Goal: Task Accomplishment & Management: Manage account settings

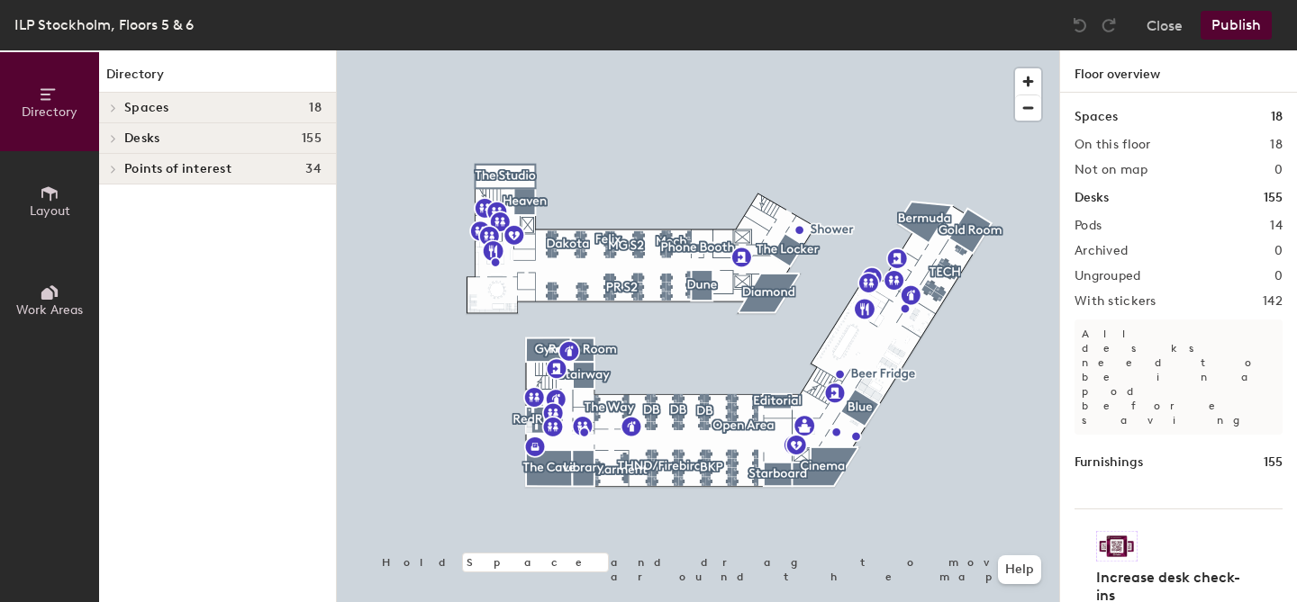
click at [40, 305] on span "Work Areas" at bounding box center [49, 310] width 67 height 15
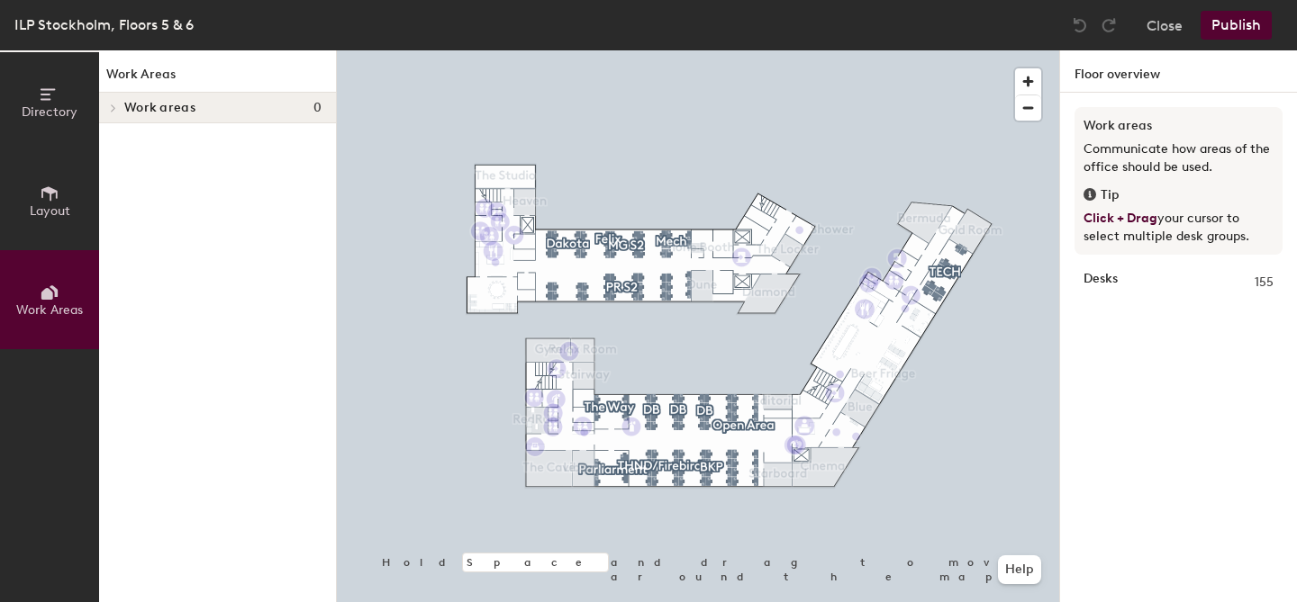
click at [567, 50] on div at bounding box center [698, 50] width 722 height 0
click at [46, 204] on span "Layout" at bounding box center [50, 211] width 41 height 15
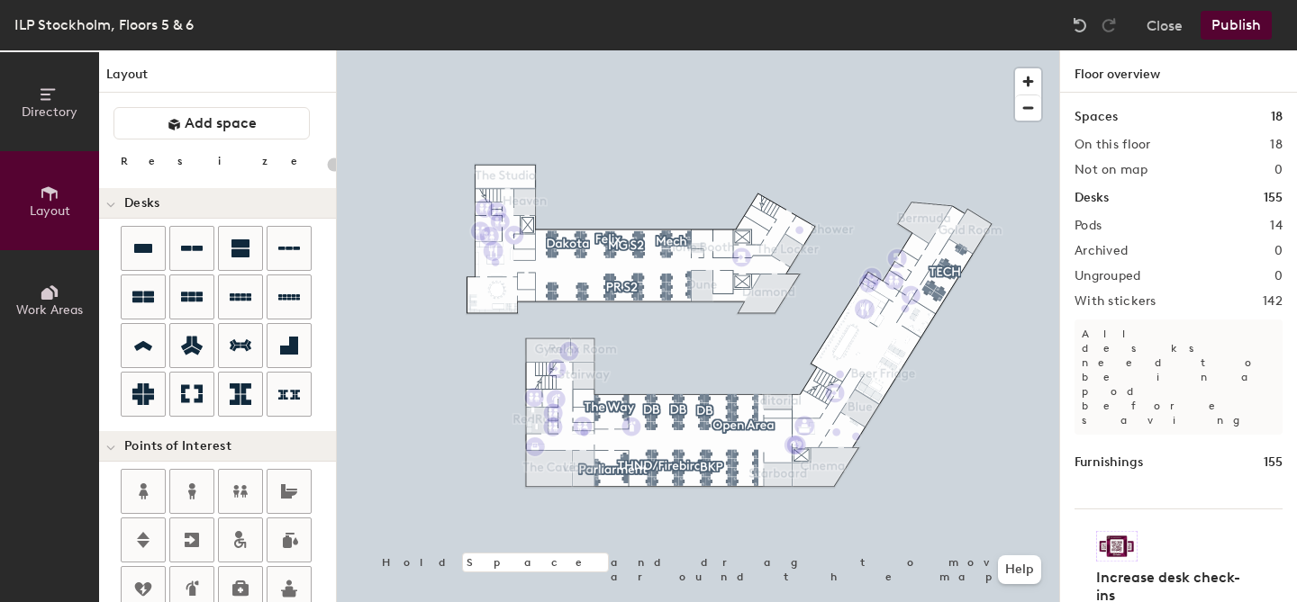
click at [30, 132] on button "Directory" at bounding box center [49, 101] width 99 height 99
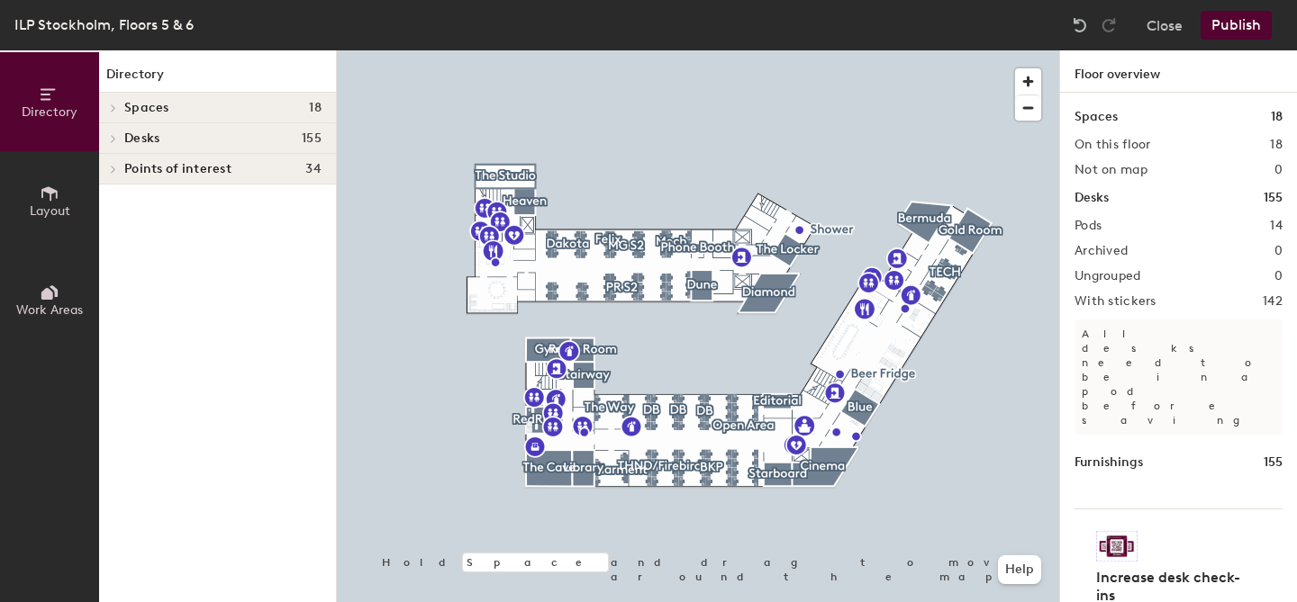
click at [175, 106] on h4 "Spaces 18" at bounding box center [222, 108] width 197 height 14
click at [61, 303] on span "Work Areas" at bounding box center [49, 310] width 67 height 15
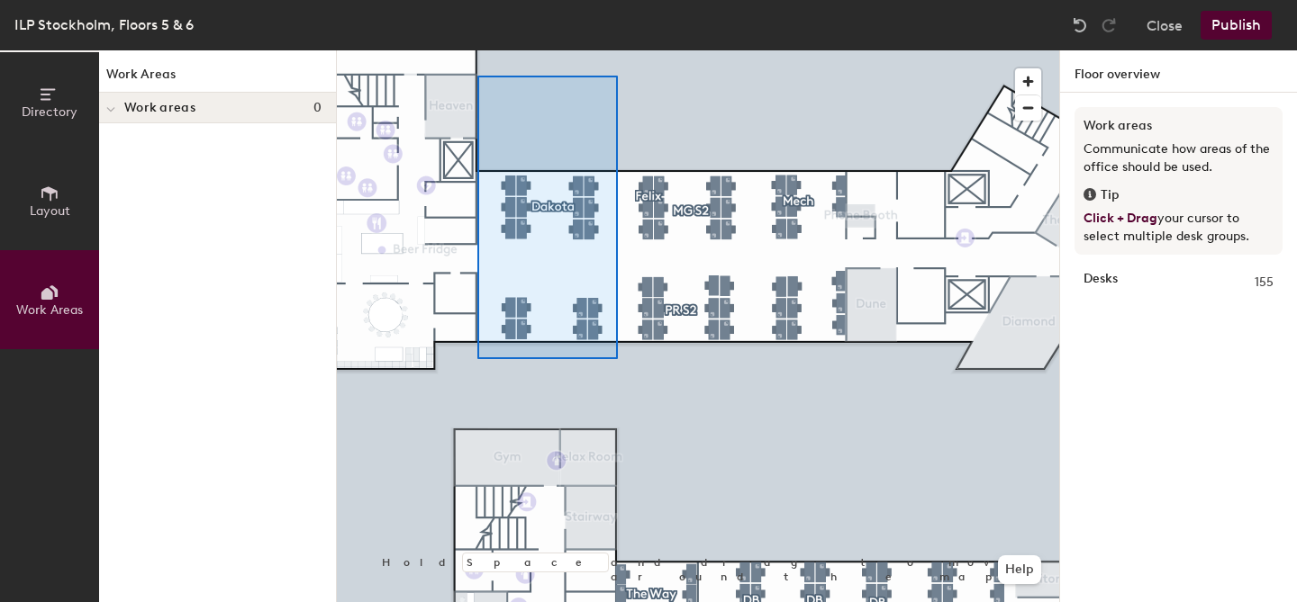
click at [480, 50] on div at bounding box center [698, 50] width 722 height 0
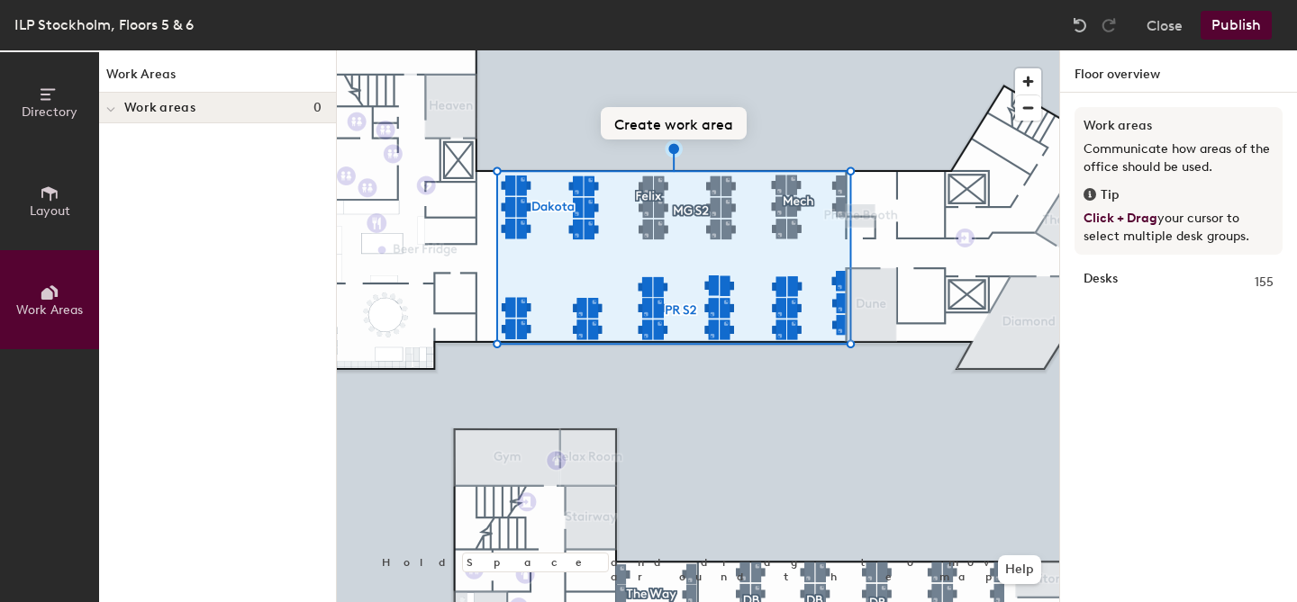
click at [688, 120] on button "Create work area" at bounding box center [674, 123] width 146 height 32
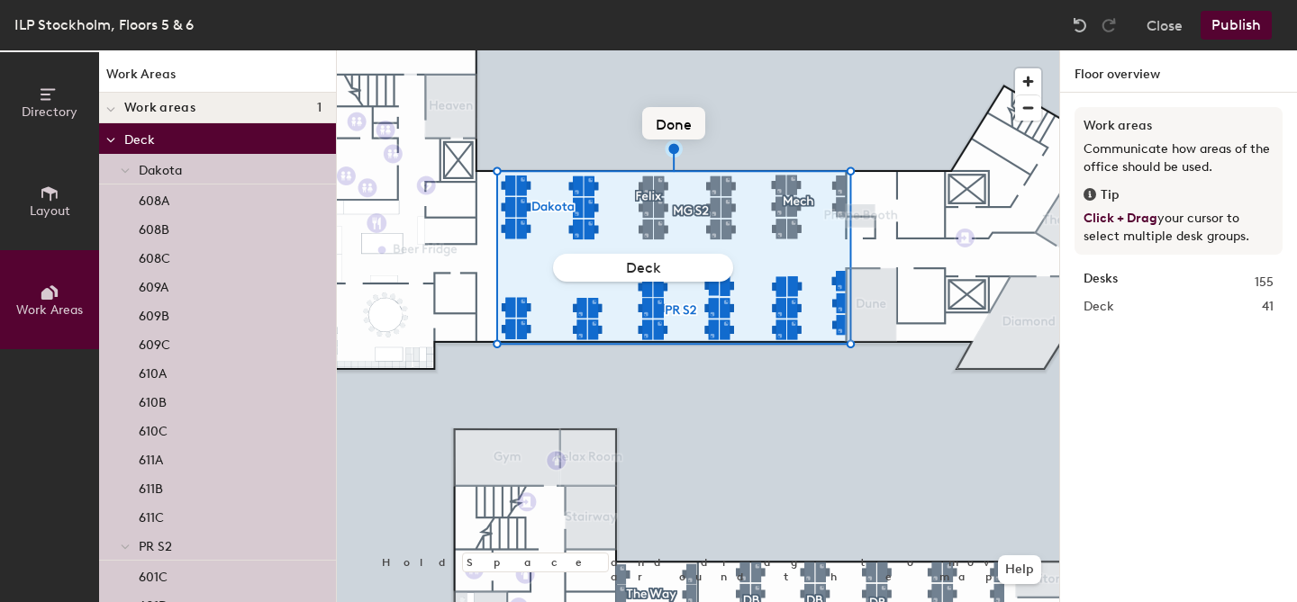
type input "Deck 6"
click at [825, 50] on div at bounding box center [698, 50] width 722 height 0
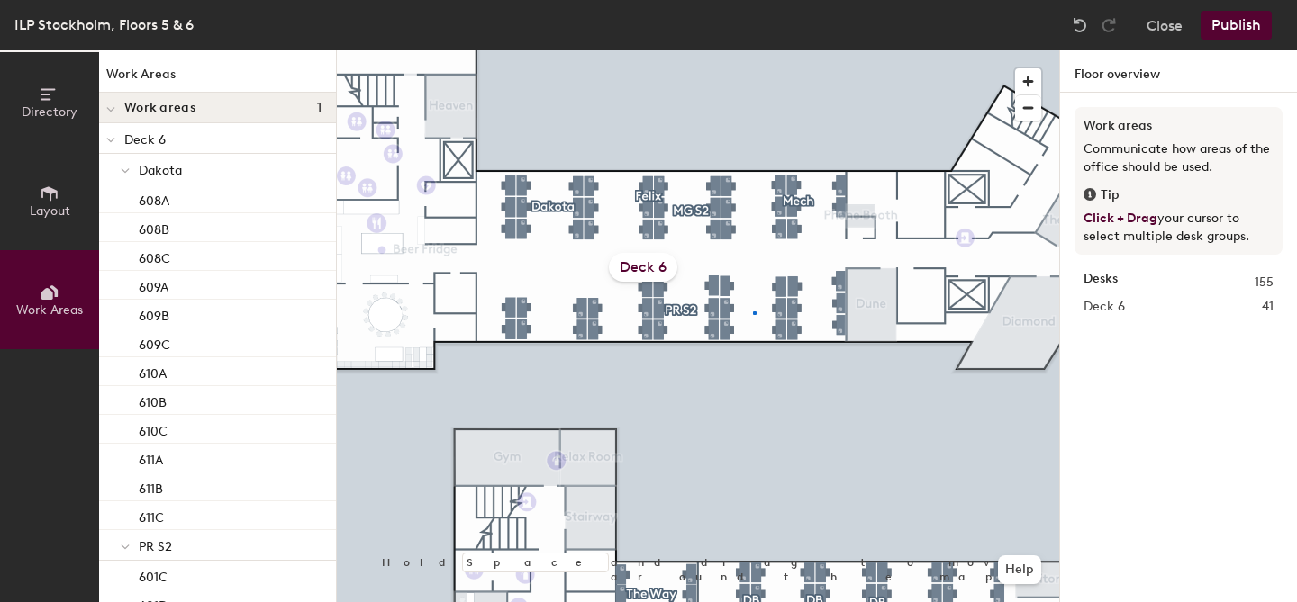
click at [753, 50] on div at bounding box center [698, 50] width 722 height 0
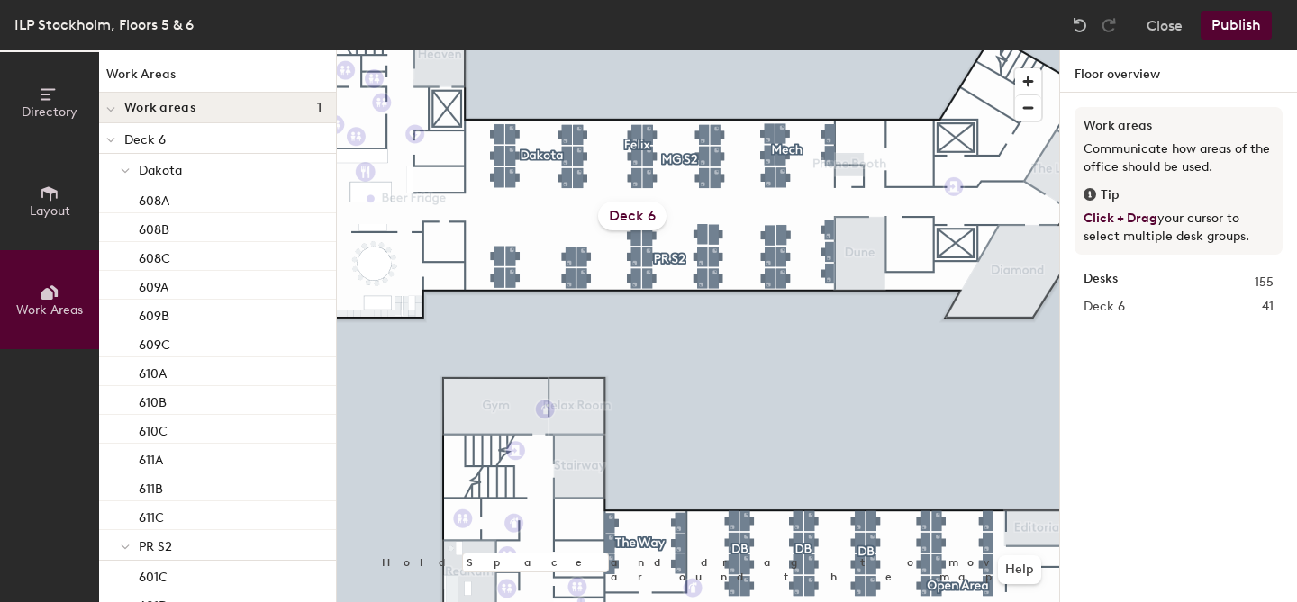
click at [166, 163] on span "Dakota" at bounding box center [160, 170] width 43 height 15
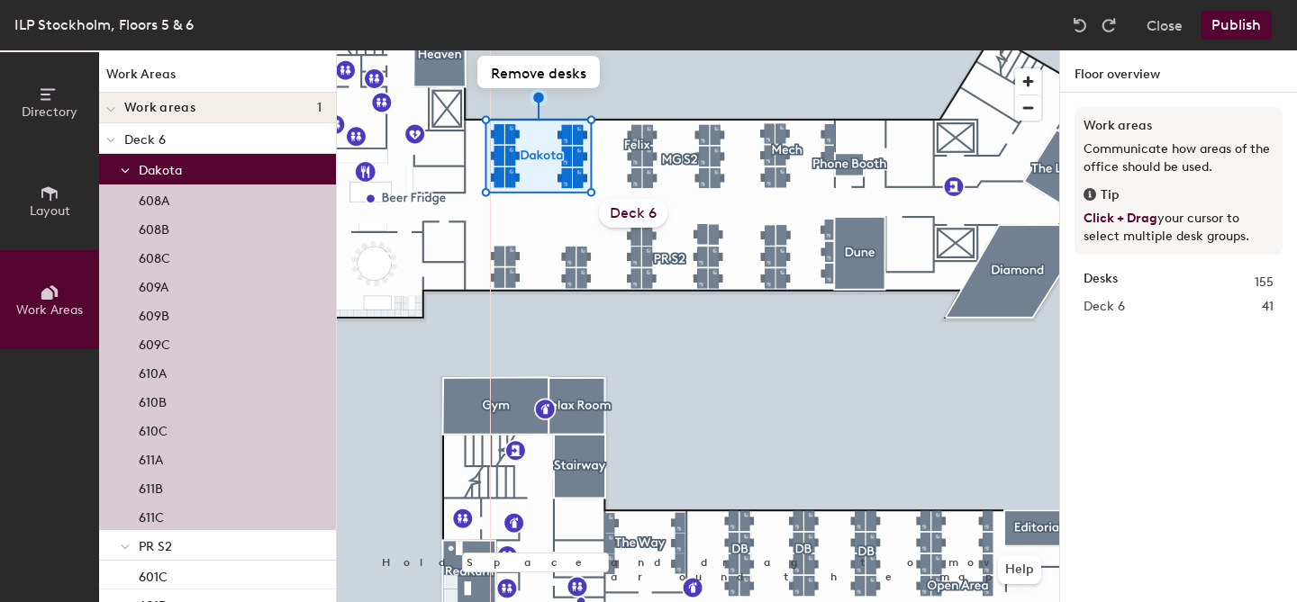
click at [170, 167] on span "Dakota" at bounding box center [160, 170] width 43 height 15
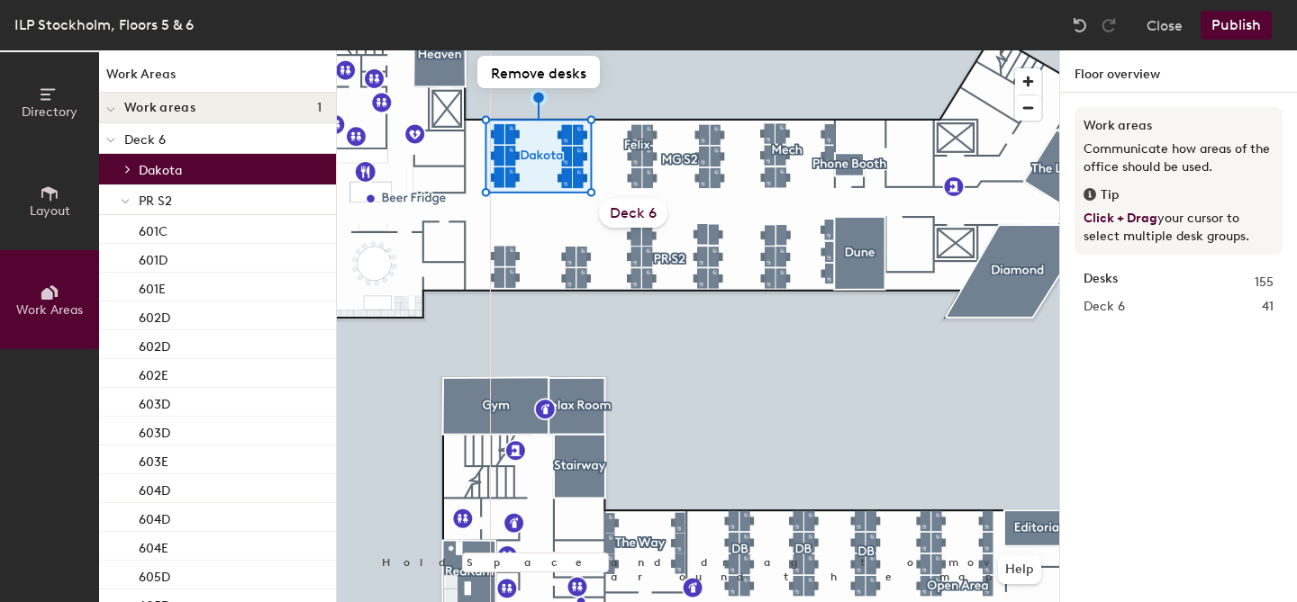
click at [176, 137] on p "Deck 6" at bounding box center [222, 138] width 197 height 23
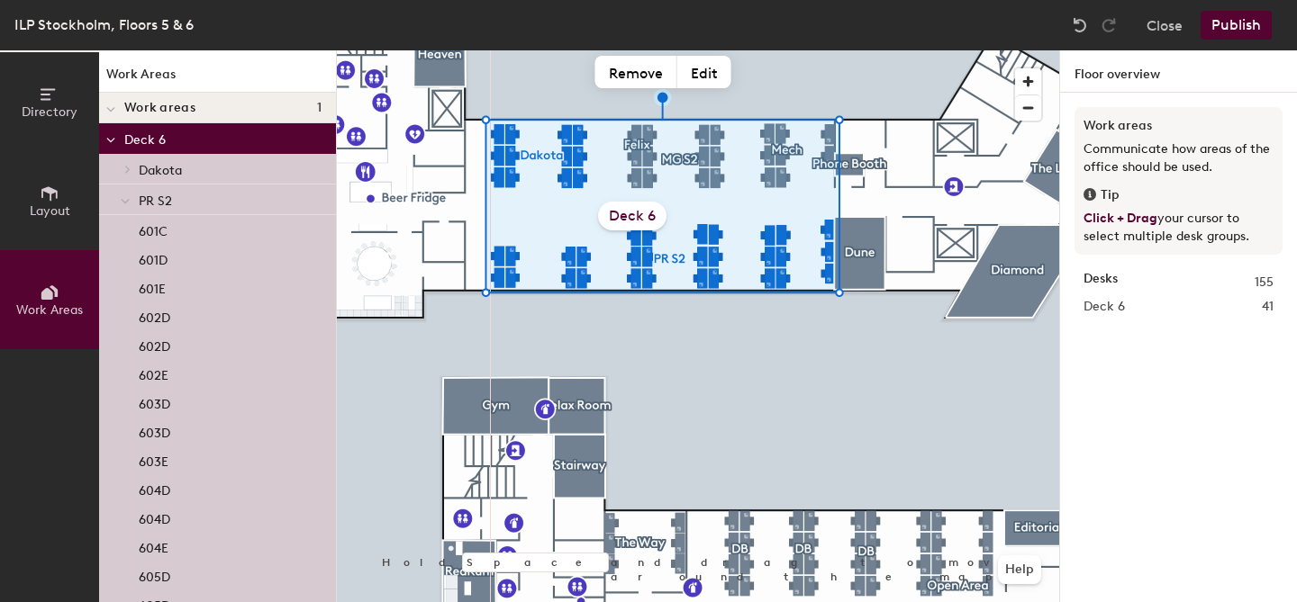
click at [165, 104] on span "Work areas" at bounding box center [159, 108] width 71 height 14
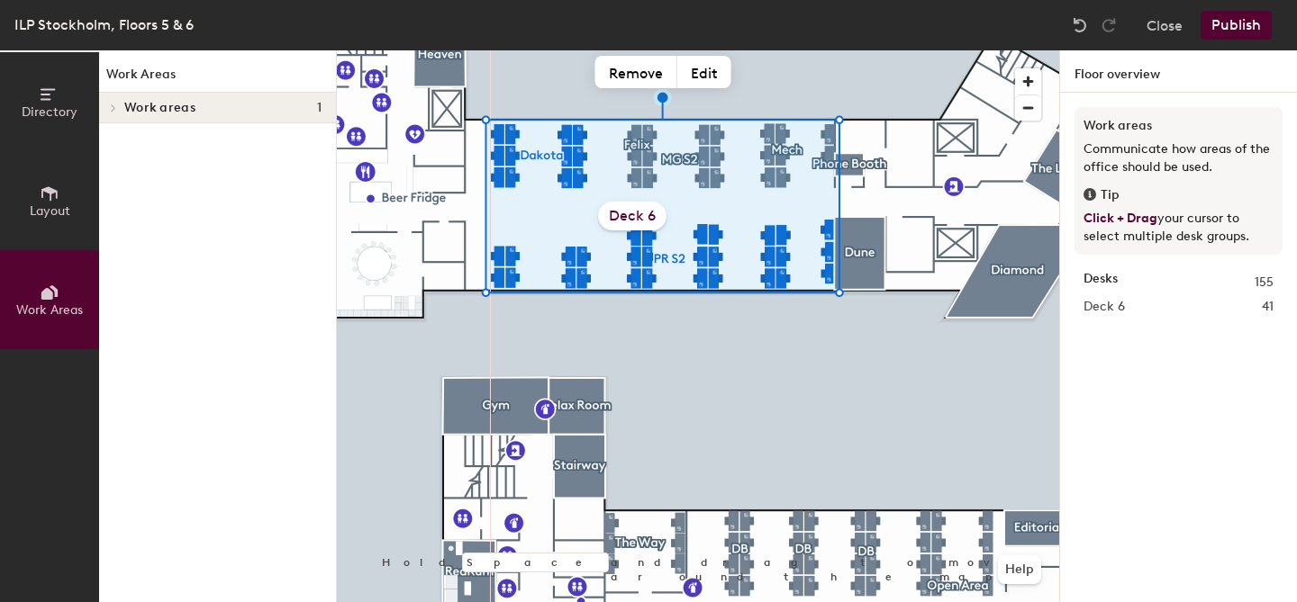
click at [165, 104] on span "Work areas" at bounding box center [159, 108] width 71 height 14
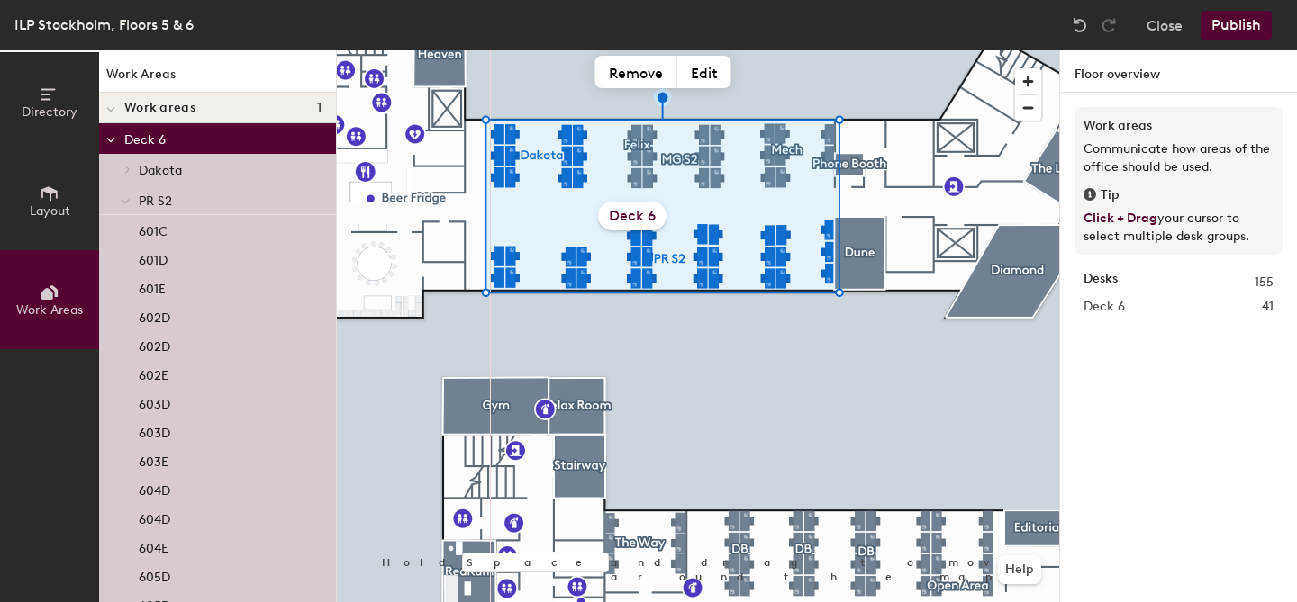
click at [167, 141] on p "Deck 6" at bounding box center [222, 138] width 197 height 23
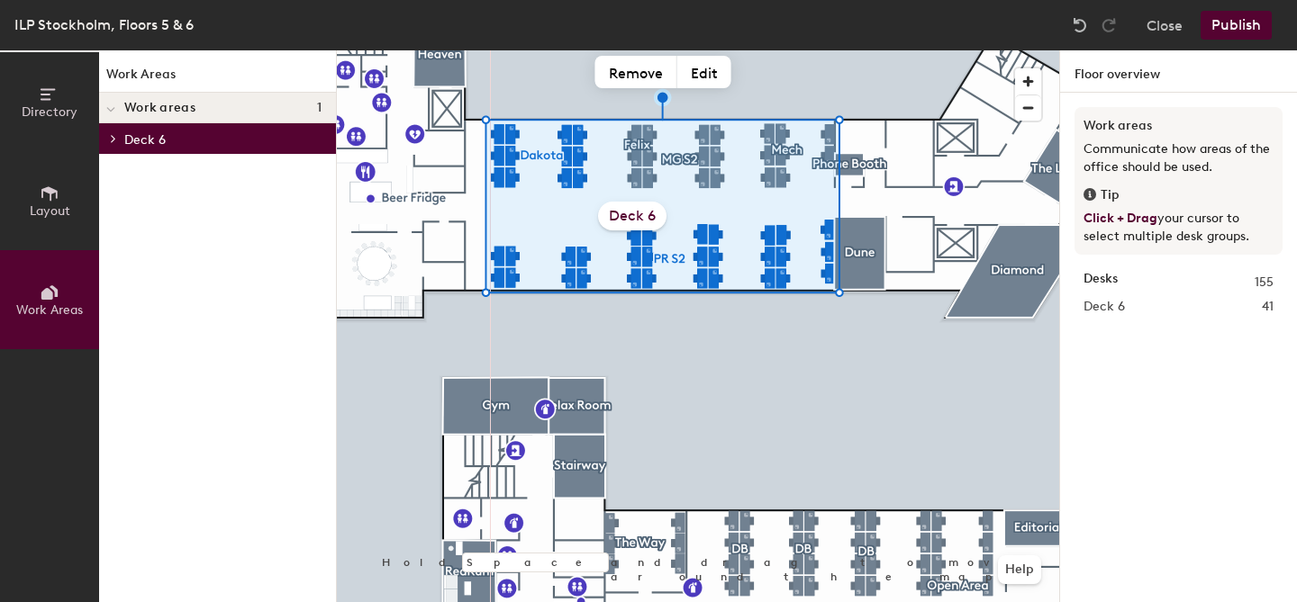
click at [167, 141] on p "Deck 6" at bounding box center [222, 138] width 197 height 23
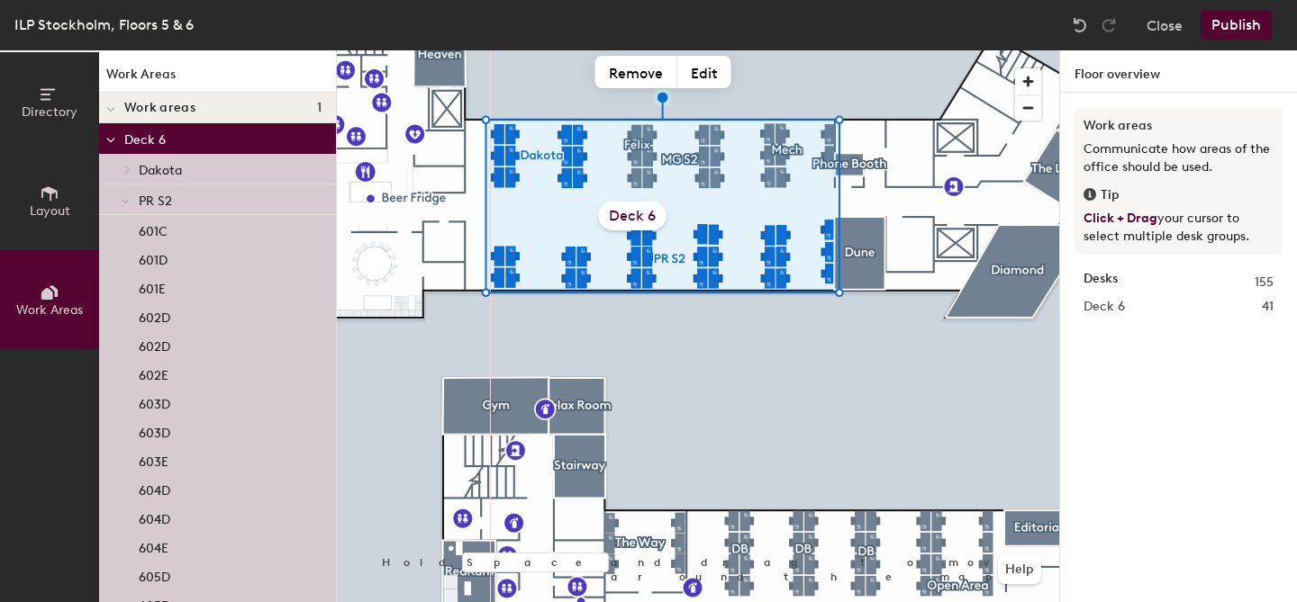
click at [153, 189] on p "PR S2" at bounding box center [230, 199] width 183 height 23
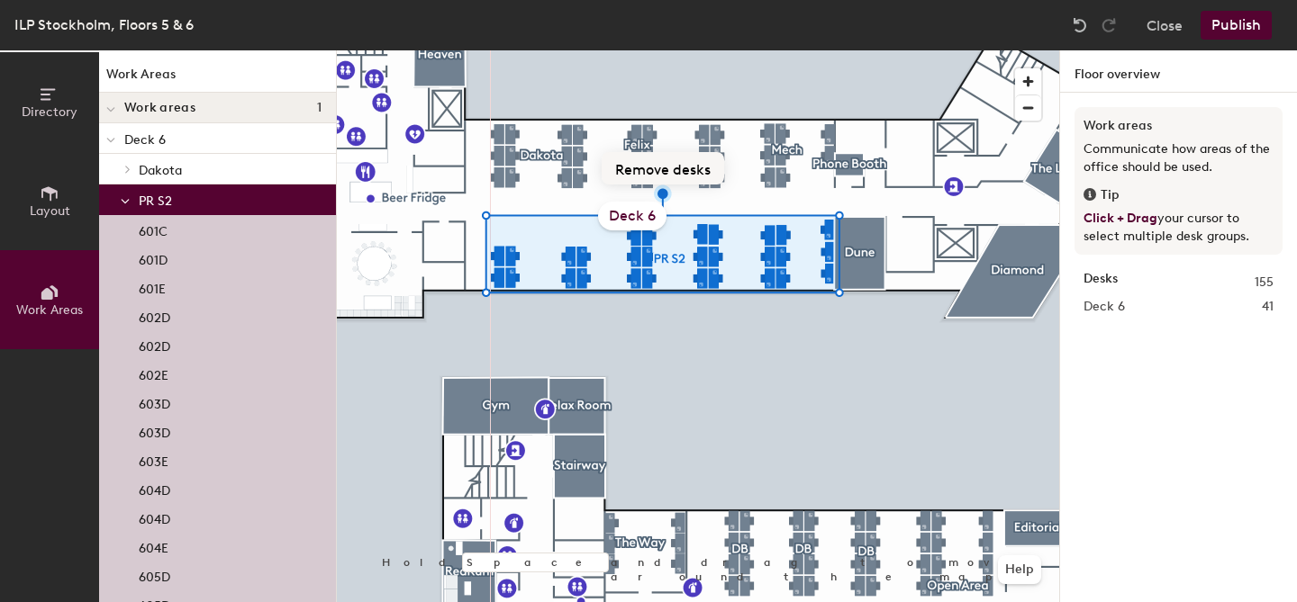
click at [669, 173] on button "Remove desks" at bounding box center [663, 168] width 122 height 32
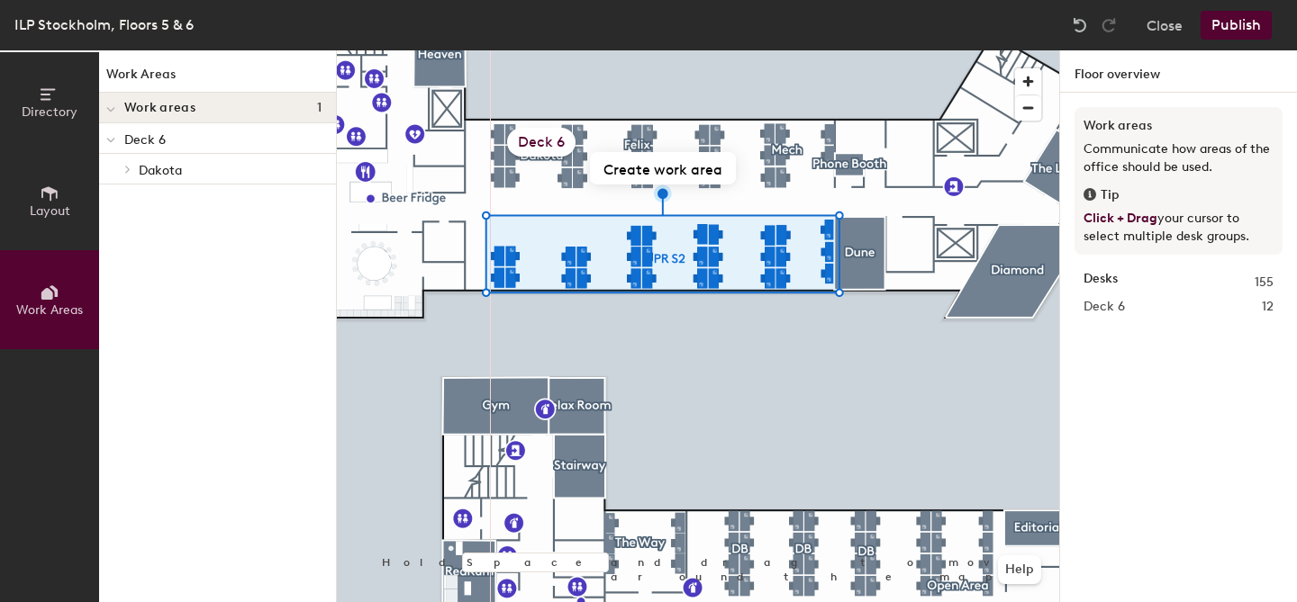
click at [669, 173] on button "Create work area" at bounding box center [663, 168] width 146 height 32
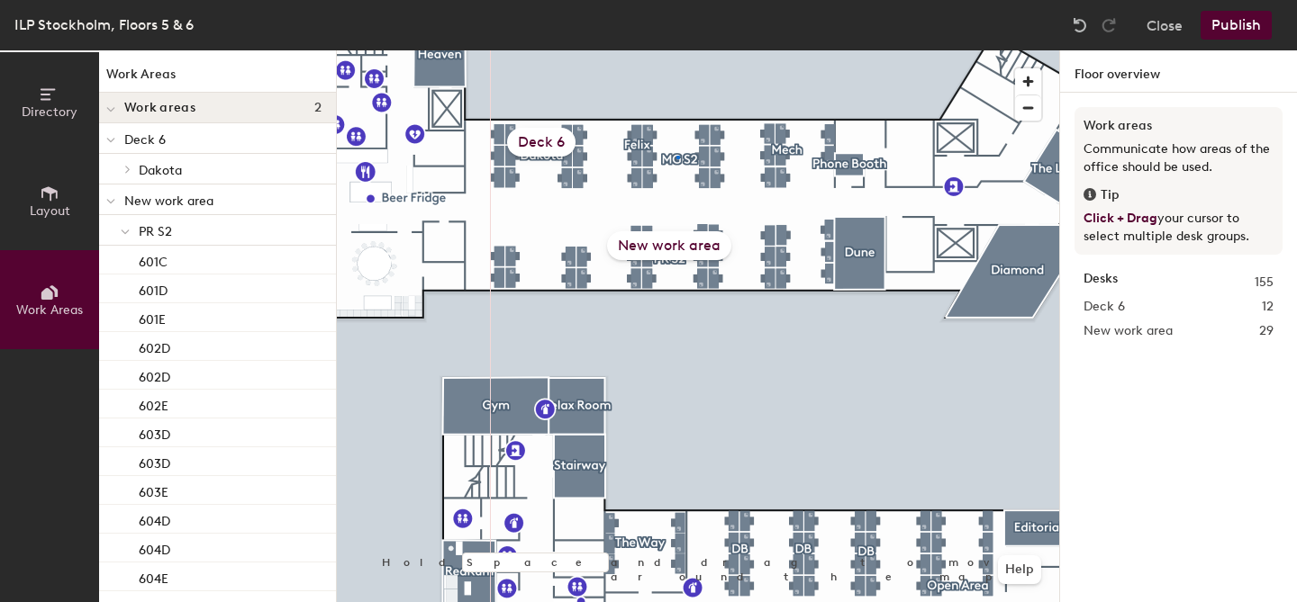
click at [676, 50] on div at bounding box center [698, 50] width 722 height 0
click at [787, 50] on div at bounding box center [698, 50] width 722 height 0
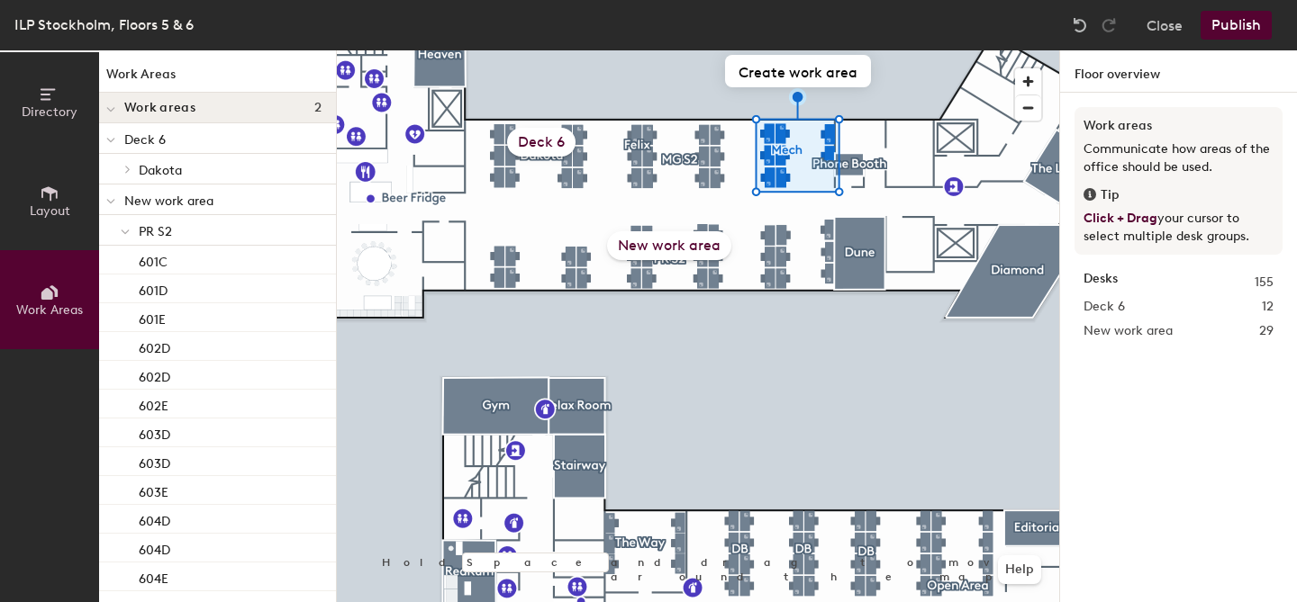
click at [157, 173] on span "Dakota" at bounding box center [160, 170] width 43 height 15
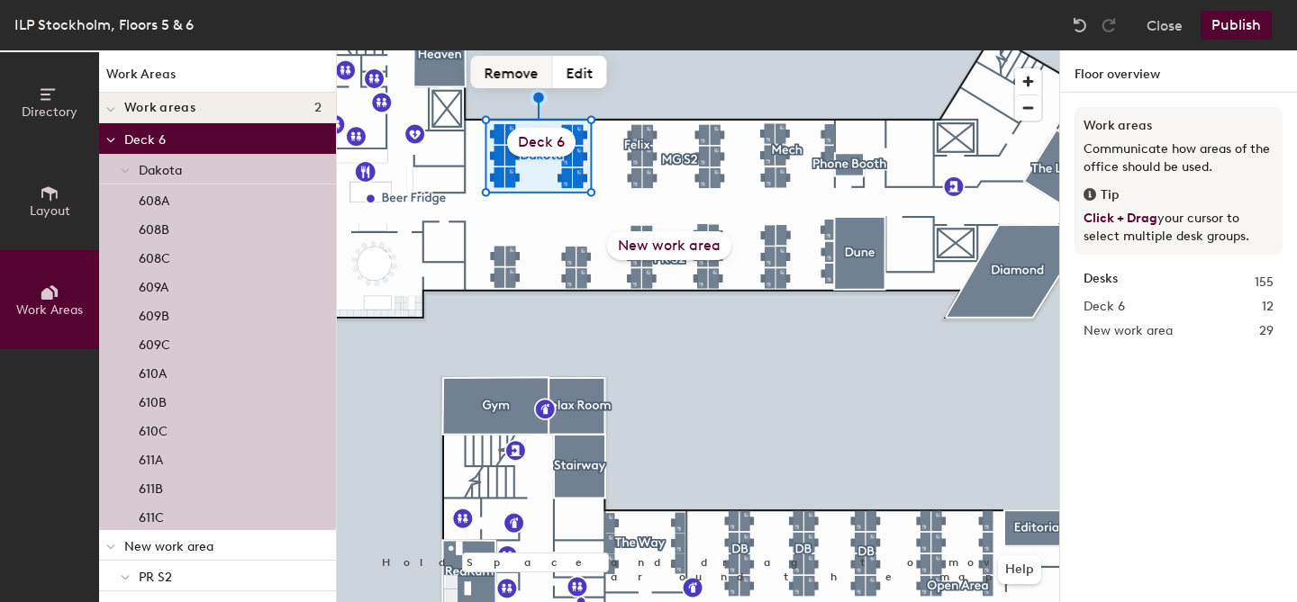
click at [526, 75] on button "Remove" at bounding box center [512, 72] width 82 height 32
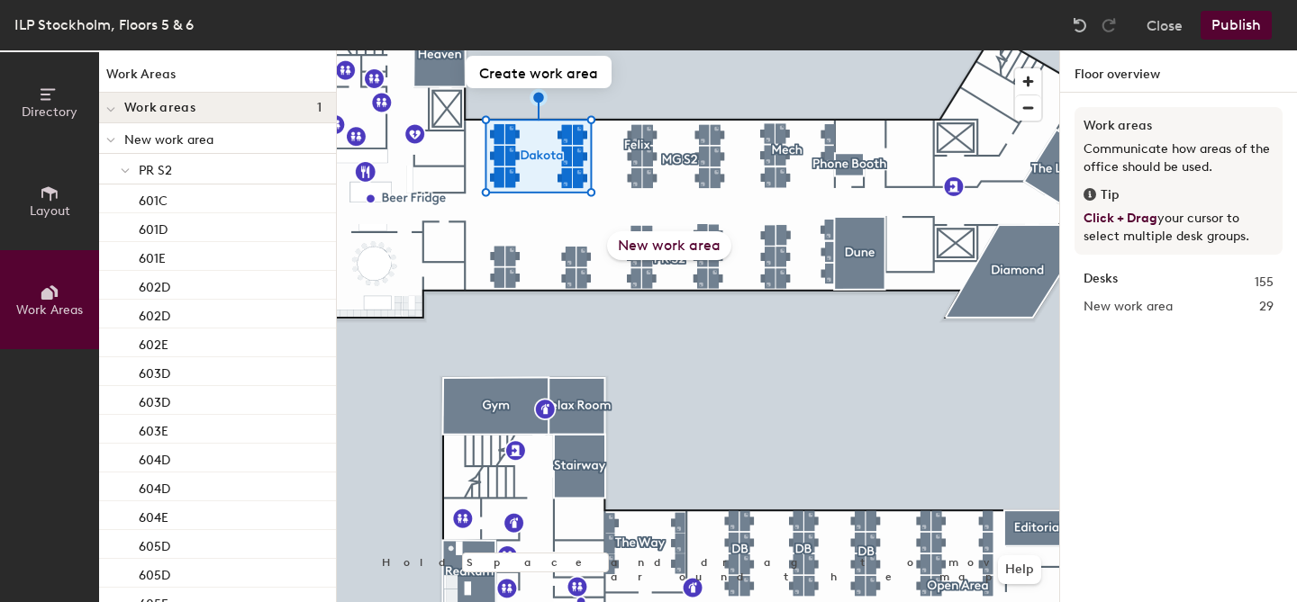
click at [150, 161] on p "PR S2" at bounding box center [230, 169] width 183 height 23
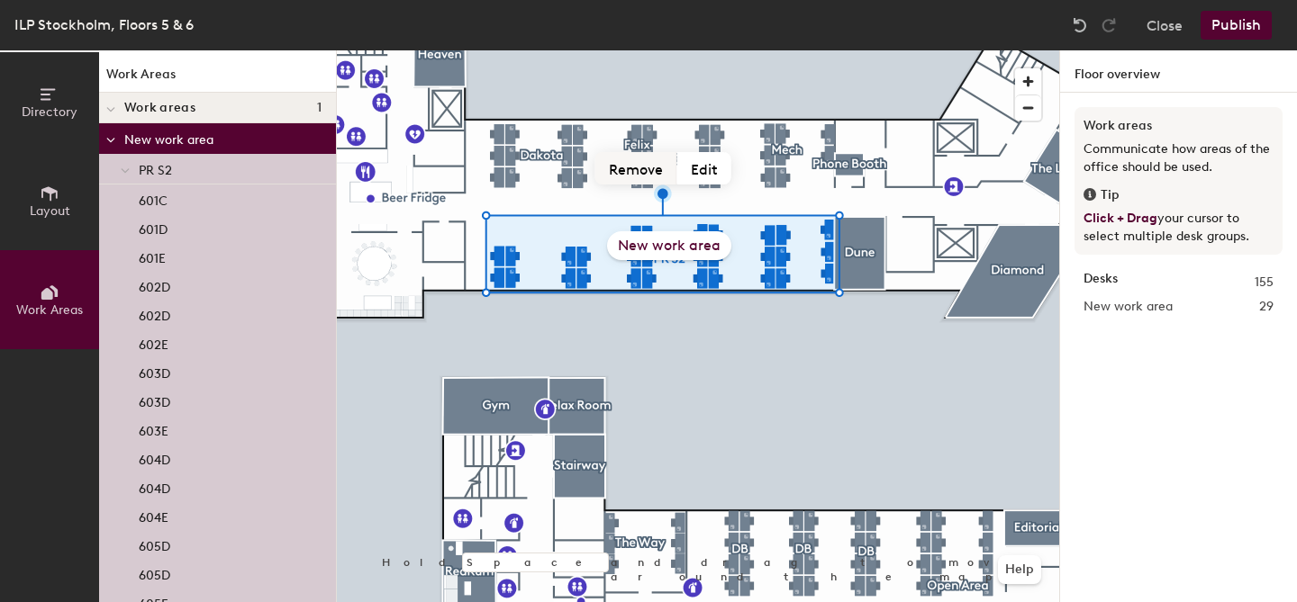
click at [638, 172] on button "Remove" at bounding box center [636, 168] width 82 height 32
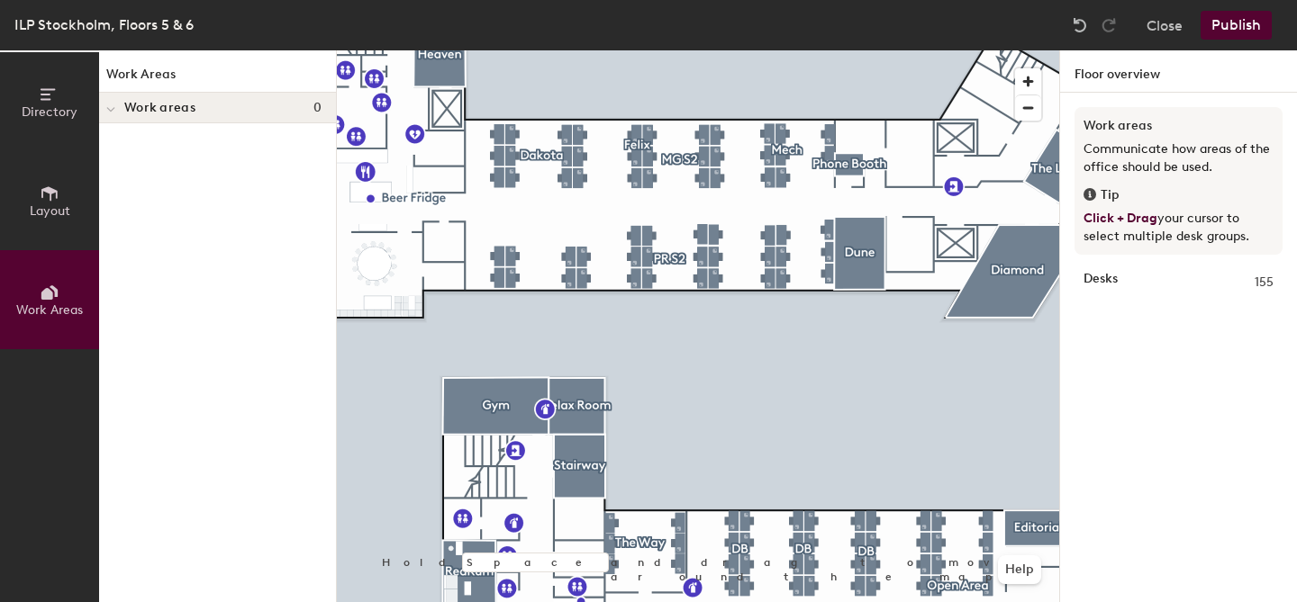
click at [144, 103] on span "Work areas" at bounding box center [159, 108] width 71 height 14
click at [739, 50] on div at bounding box center [698, 50] width 722 height 0
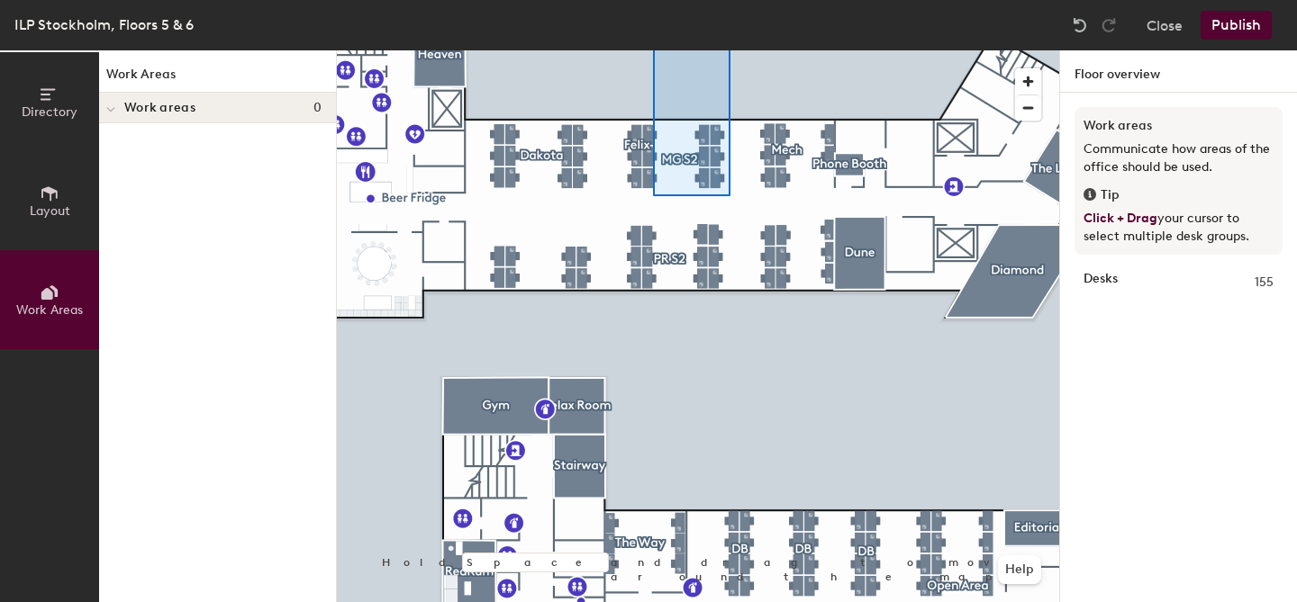
click at [653, 32] on div "ILP Stockholm, Floors 5 & 6 Close Publish Directory Layout Work Areas Work Area…" at bounding box center [648, 301] width 1297 height 602
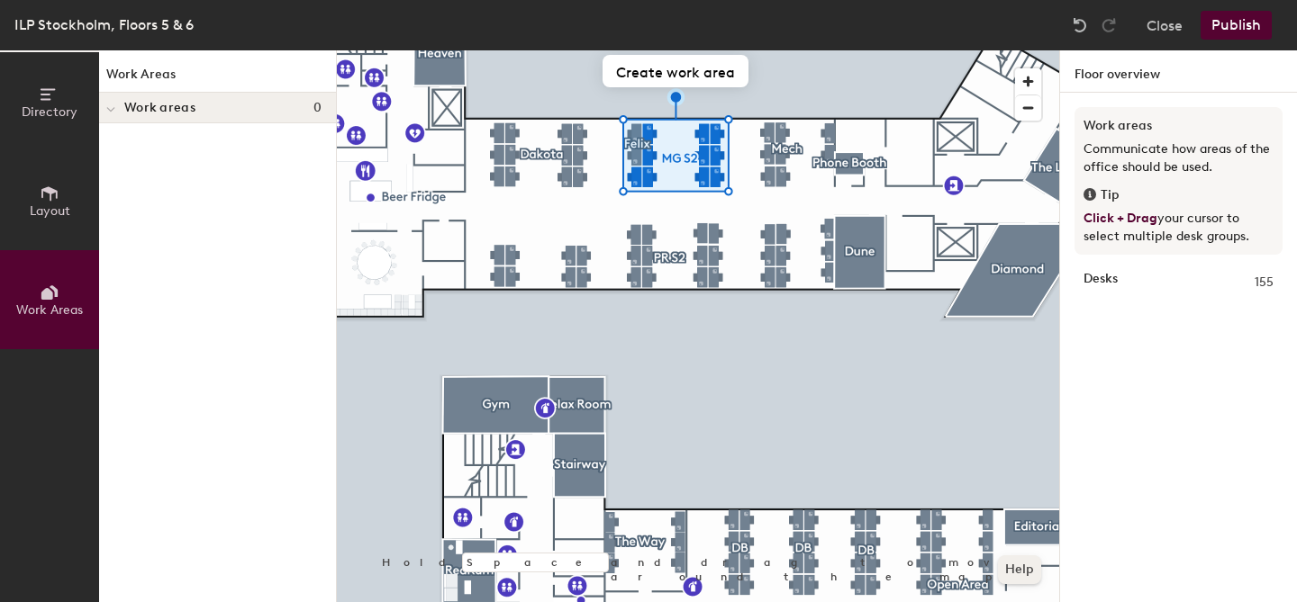
click at [1027, 576] on button "Help" at bounding box center [1019, 570] width 43 height 29
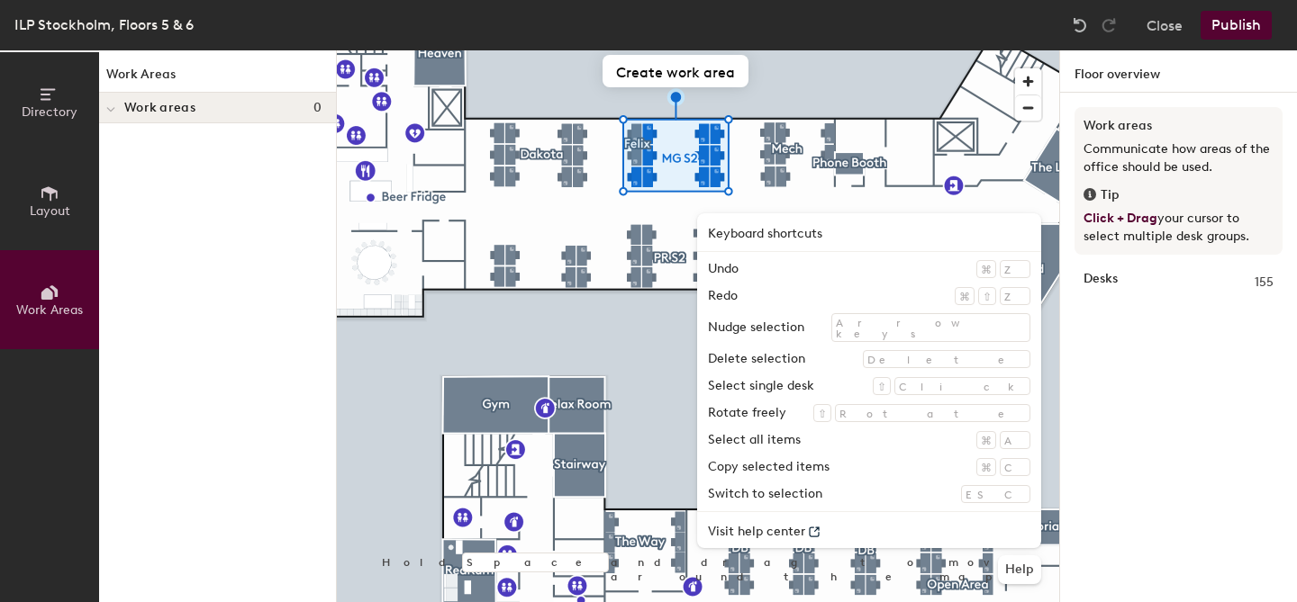
click at [686, 50] on div at bounding box center [698, 50] width 722 height 0
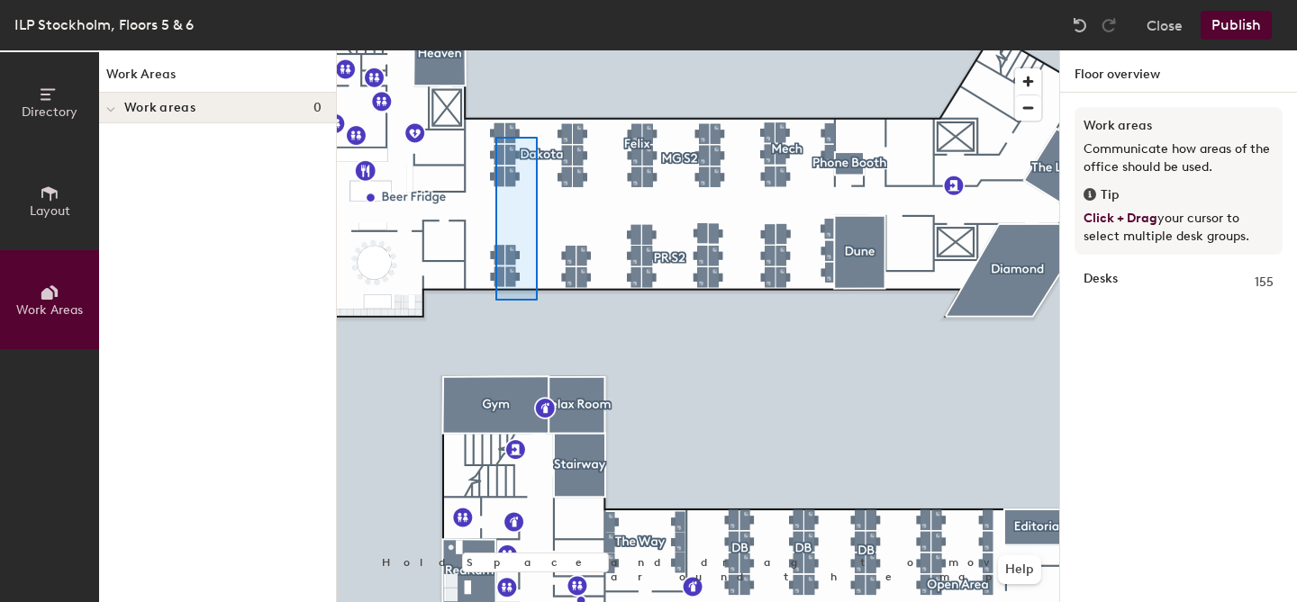
click at [496, 50] on div at bounding box center [698, 50] width 722 height 0
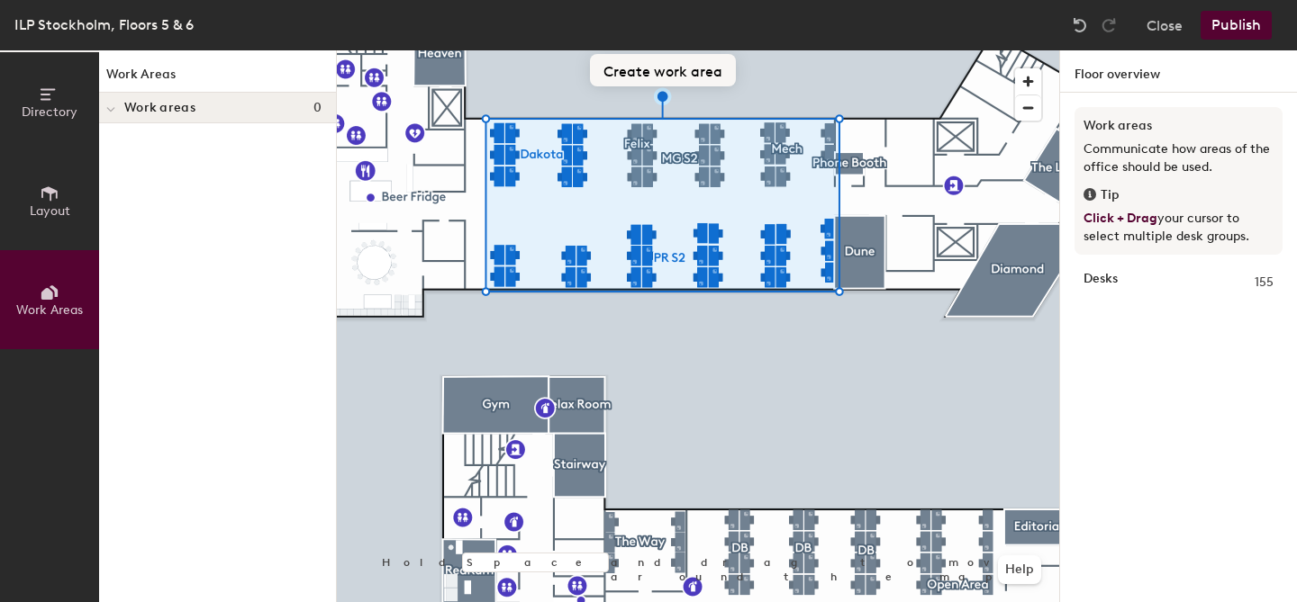
click at [692, 78] on button "Create work area" at bounding box center [663, 70] width 146 height 32
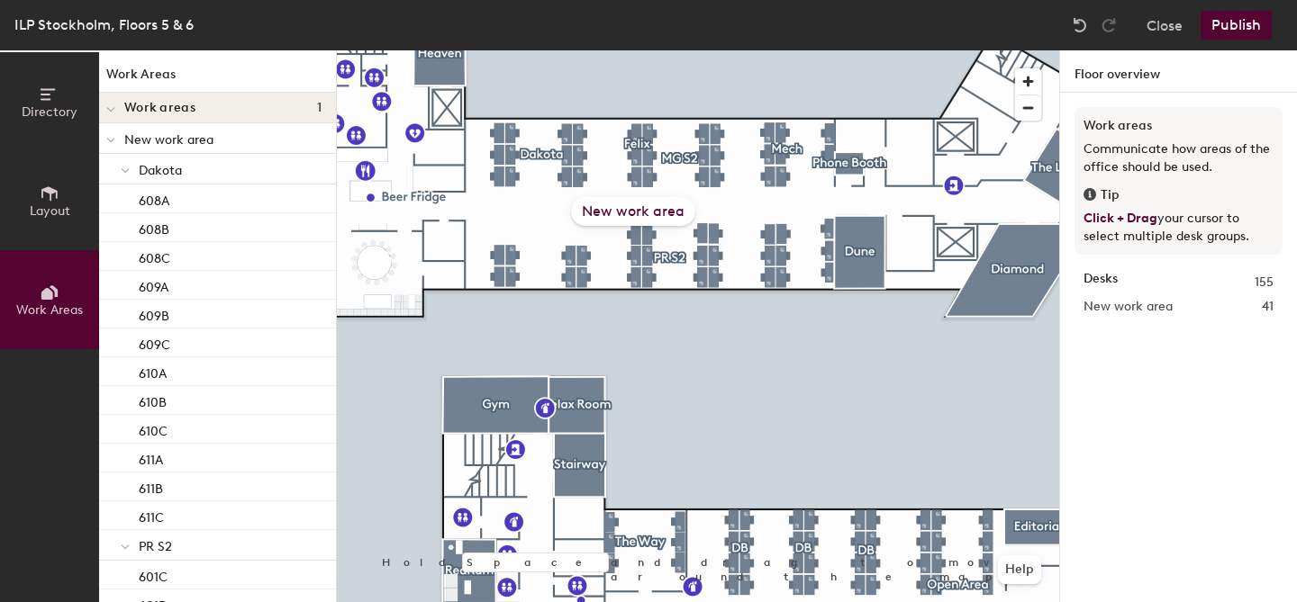
click at [665, 213] on div "New work area" at bounding box center [633, 211] width 124 height 29
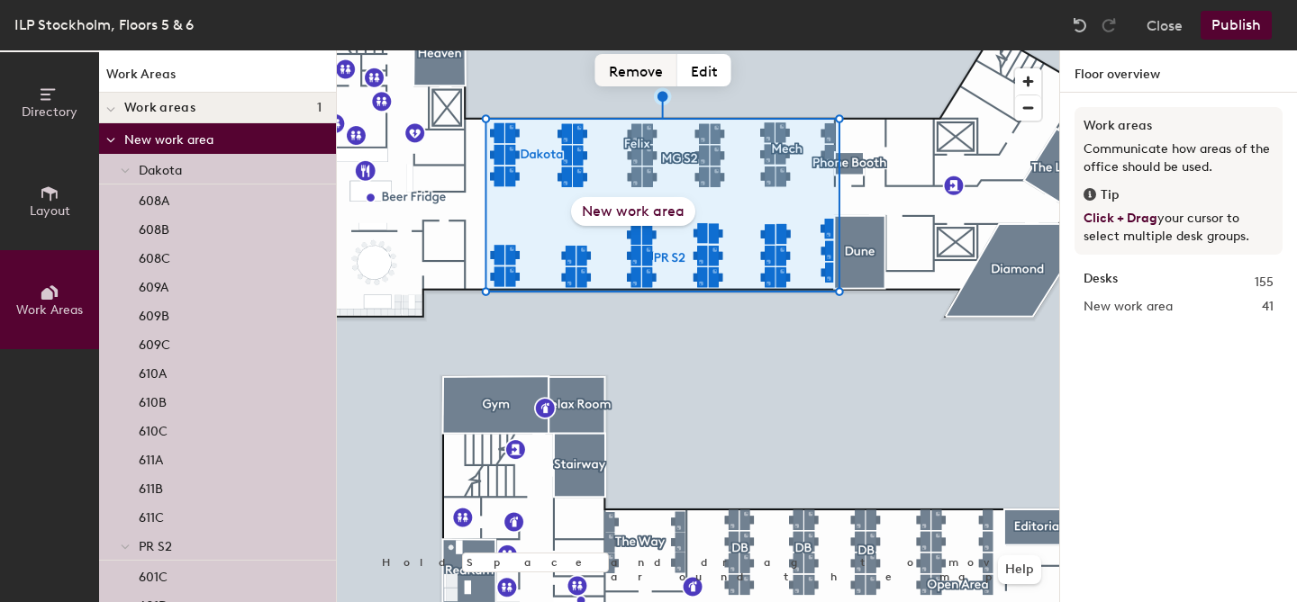
click at [645, 64] on button "Remove" at bounding box center [636, 70] width 82 height 32
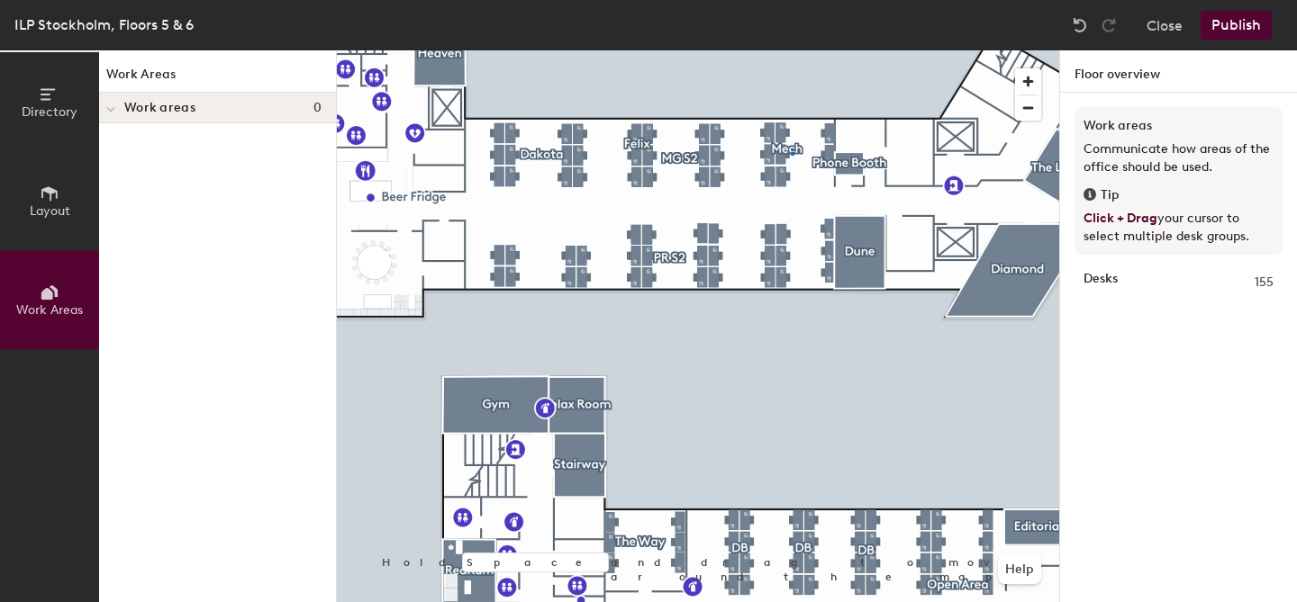
click at [791, 50] on div at bounding box center [698, 50] width 722 height 0
click at [794, 50] on div at bounding box center [698, 50] width 722 height 0
click at [794, 140] on div at bounding box center [796, 142] width 4 height 4
click at [200, 94] on div "Work areas 0" at bounding box center [217, 108] width 237 height 31
click at [199, 120] on div "Work areas 0" at bounding box center [217, 108] width 237 height 31
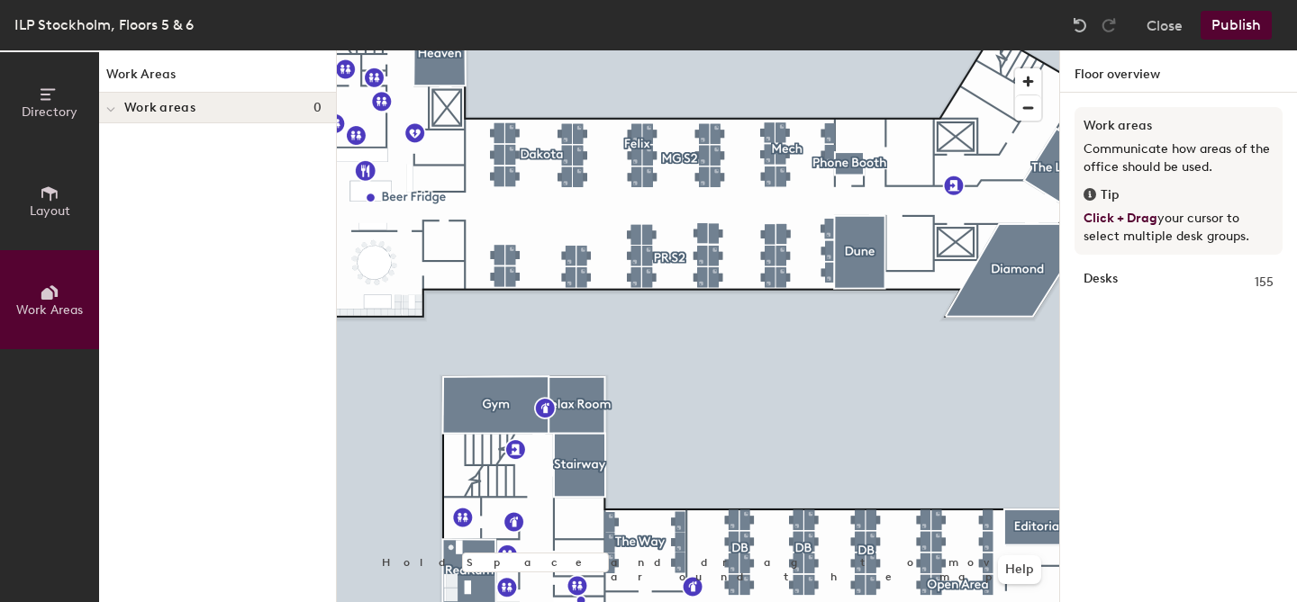
click at [115, 112] on div at bounding box center [110, 108] width 23 height 30
click at [113, 104] on icon at bounding box center [113, 108] width 7 height 9
click at [665, 50] on div at bounding box center [698, 50] width 722 height 0
click at [671, 50] on div at bounding box center [698, 50] width 722 height 0
click at [671, 261] on div at bounding box center [673, 263] width 4 height 4
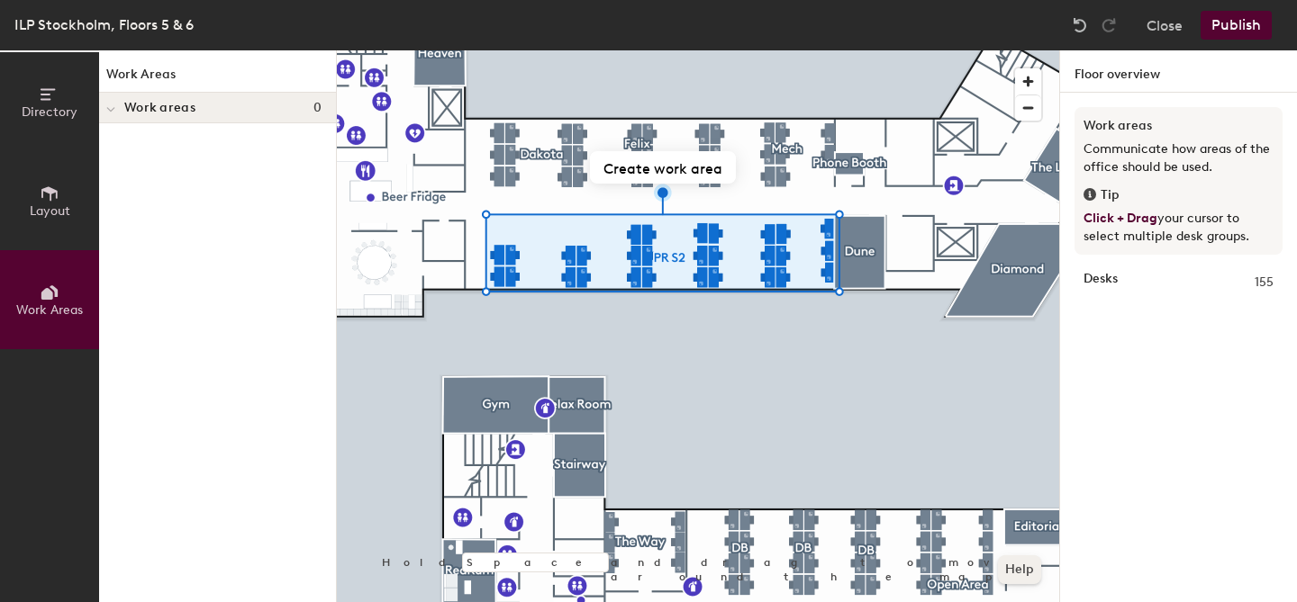
click at [1013, 574] on button "Help" at bounding box center [1019, 570] width 43 height 29
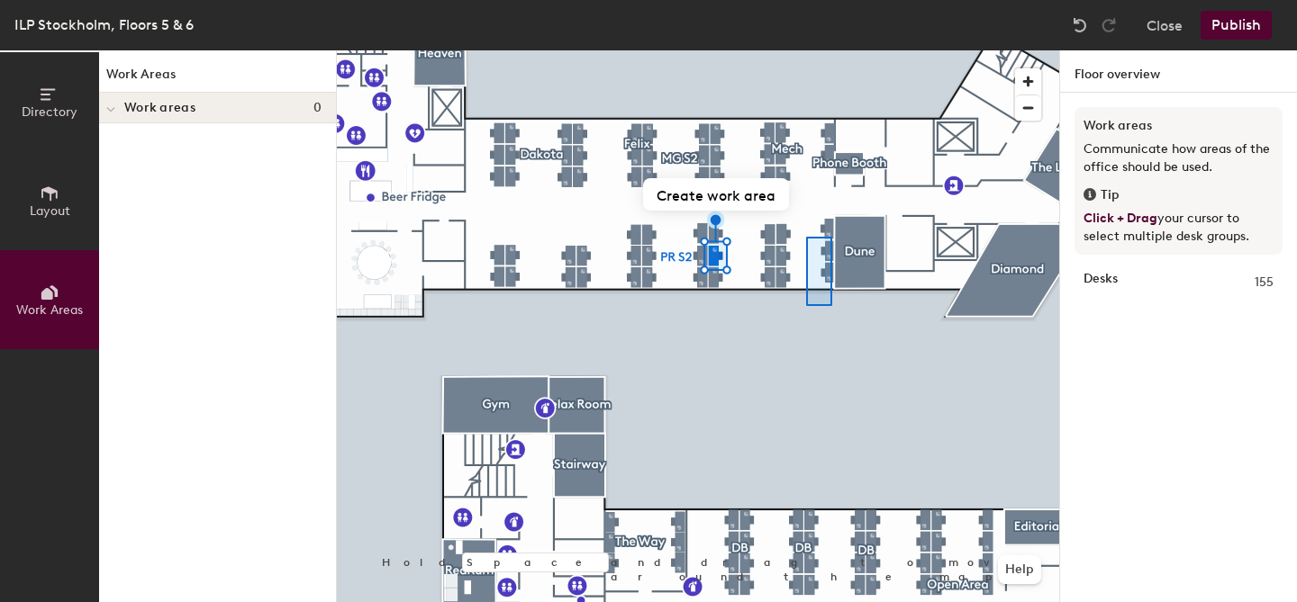
click at [804, 50] on div at bounding box center [698, 50] width 722 height 0
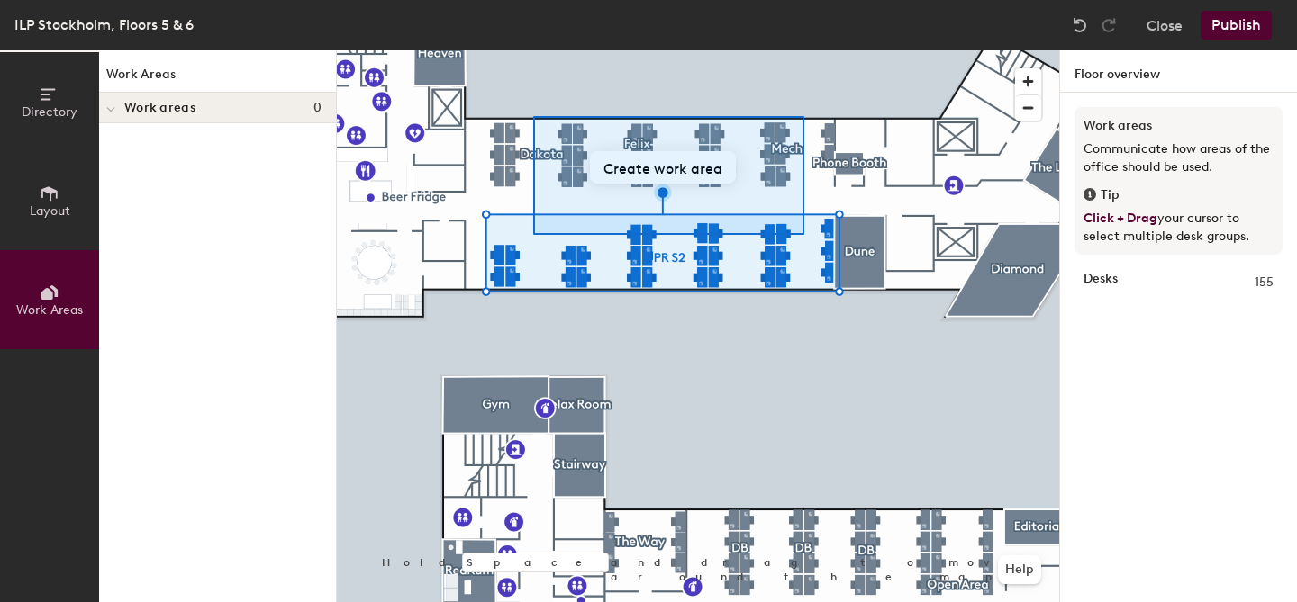
drag, startPoint x: 804, startPoint y: 235, endPoint x: 551, endPoint y: 121, distance: 277.7
click at [551, 121] on div at bounding box center [668, 175] width 271 height 119
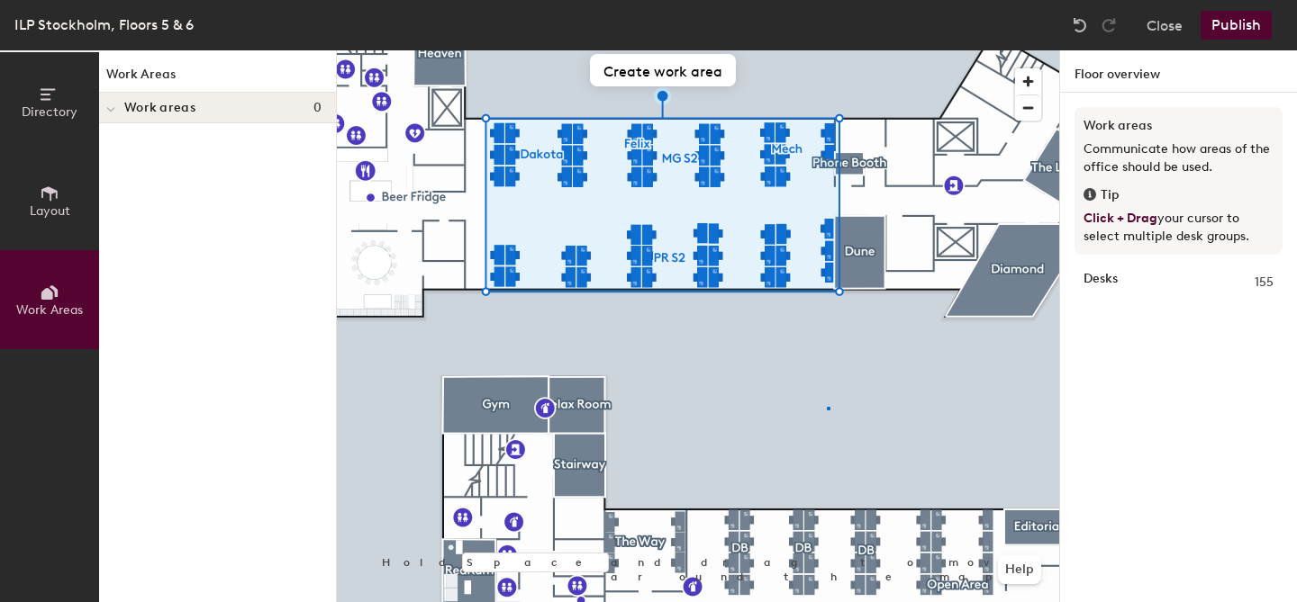
click at [827, 50] on div at bounding box center [698, 50] width 722 height 0
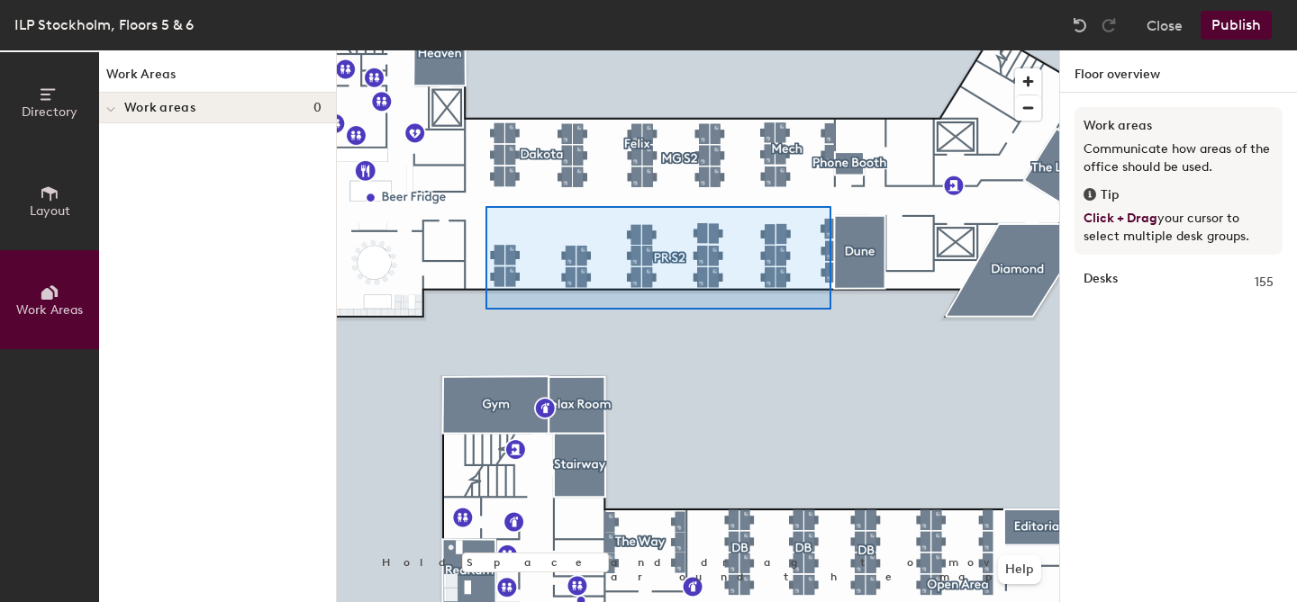
click at [485, 50] on div at bounding box center [698, 50] width 722 height 0
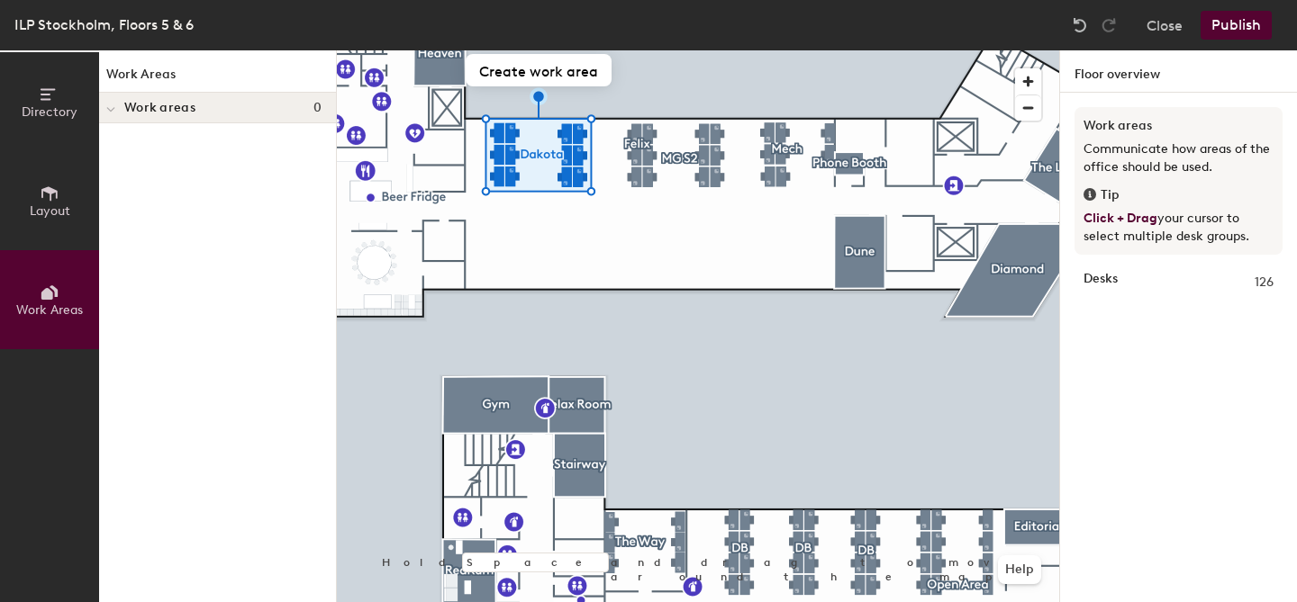
click at [41, 219] on button "Layout" at bounding box center [49, 200] width 99 height 99
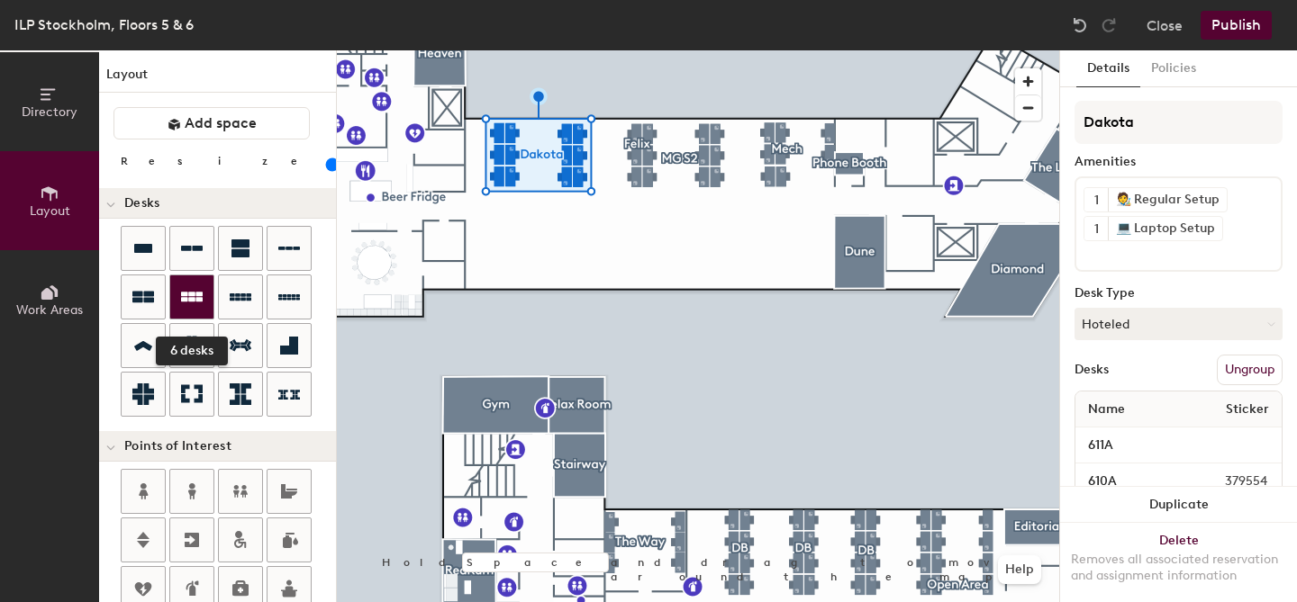
click at [191, 297] on icon at bounding box center [192, 297] width 22 height 10
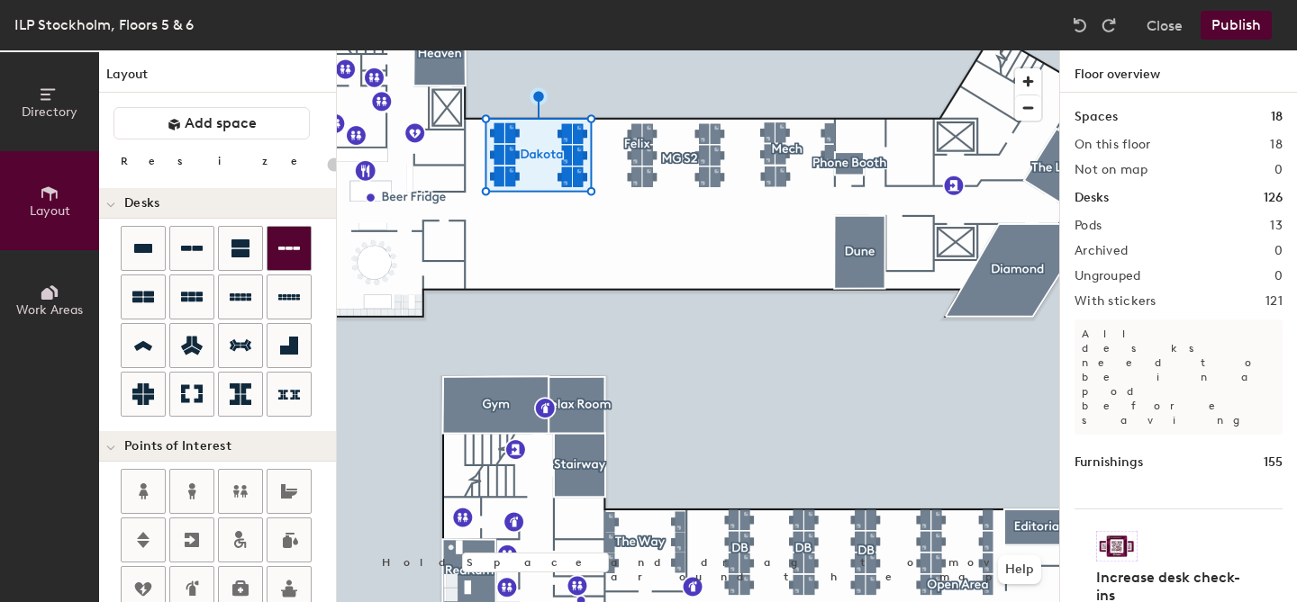
type input "20"
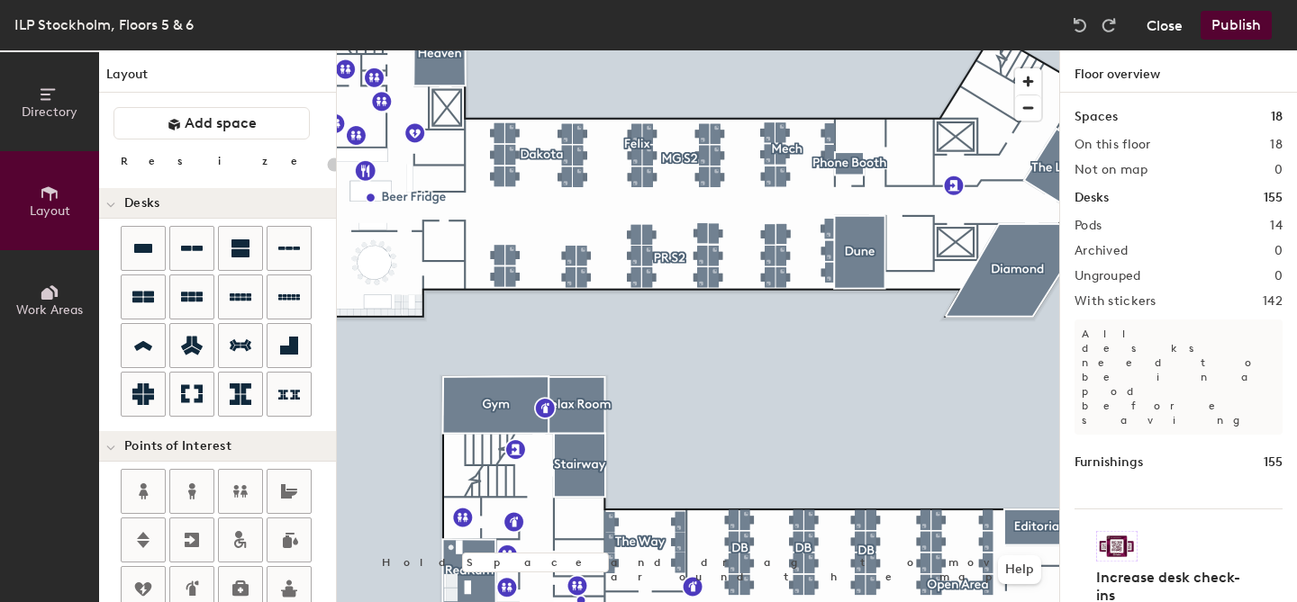
click at [1157, 32] on button "Close" at bounding box center [1164, 25] width 36 height 29
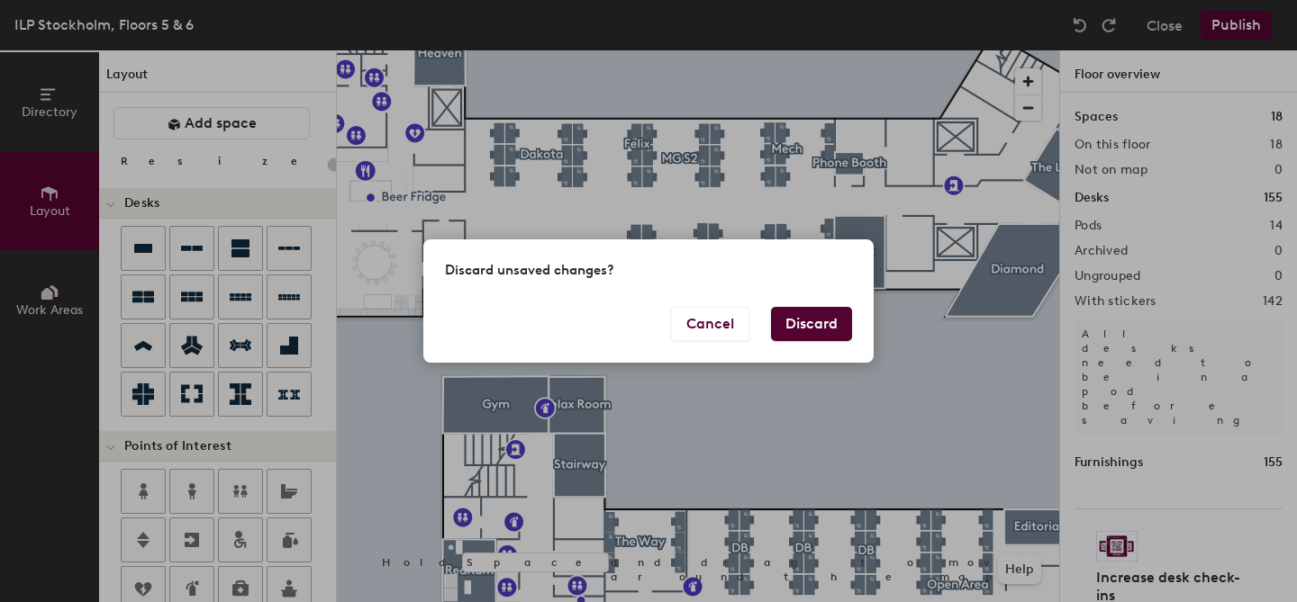
click at [813, 338] on button "Discard" at bounding box center [811, 324] width 81 height 34
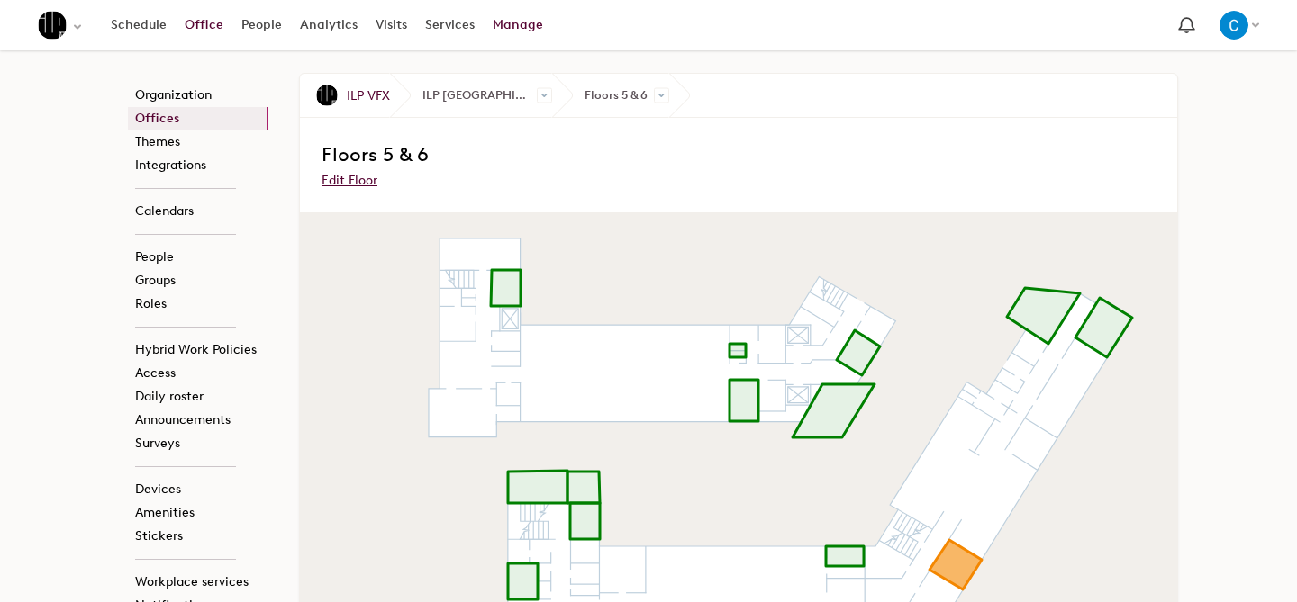
click at [189, 11] on link "Office" at bounding box center [204, 25] width 57 height 32
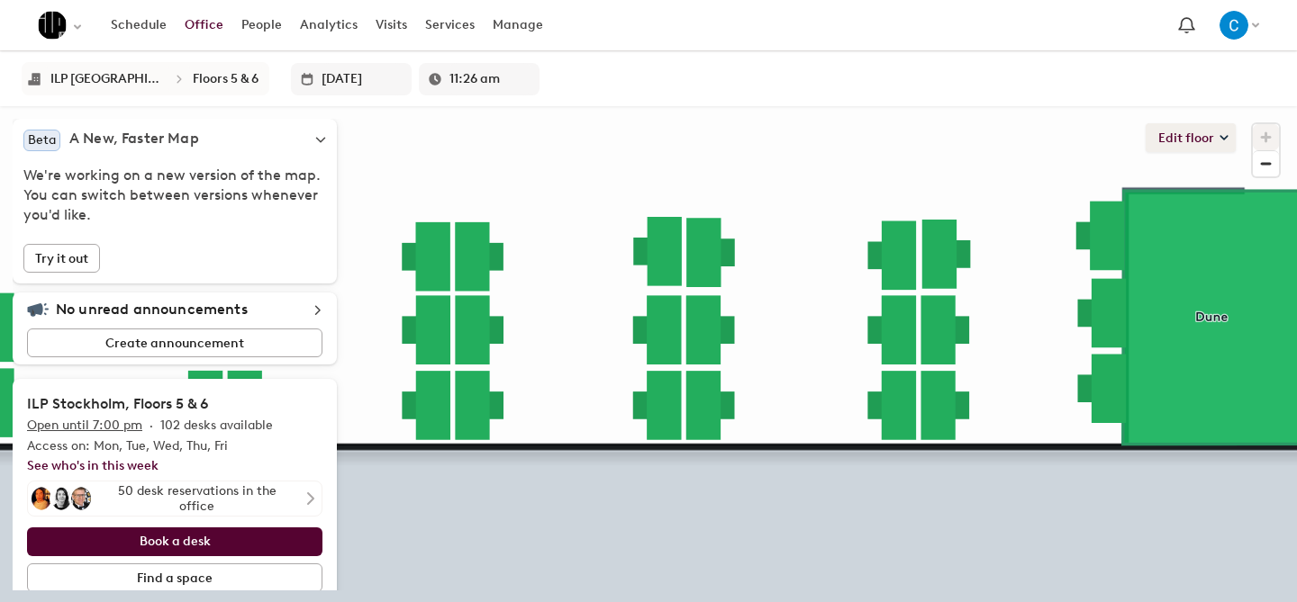
click at [1171, 135] on button "Edit floor" at bounding box center [1190, 137] width 90 height 29
click at [1223, 169] on li "Layout" at bounding box center [1202, 176] width 63 height 25
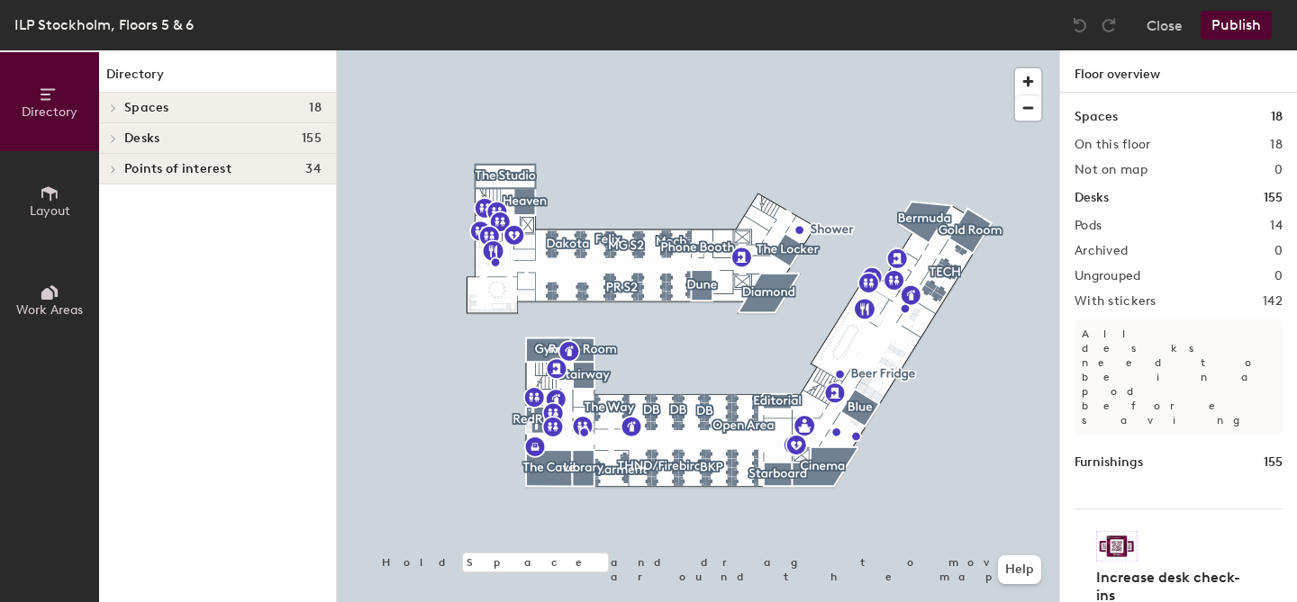
click at [1092, 228] on h2 "Pods" at bounding box center [1087, 226] width 27 height 14
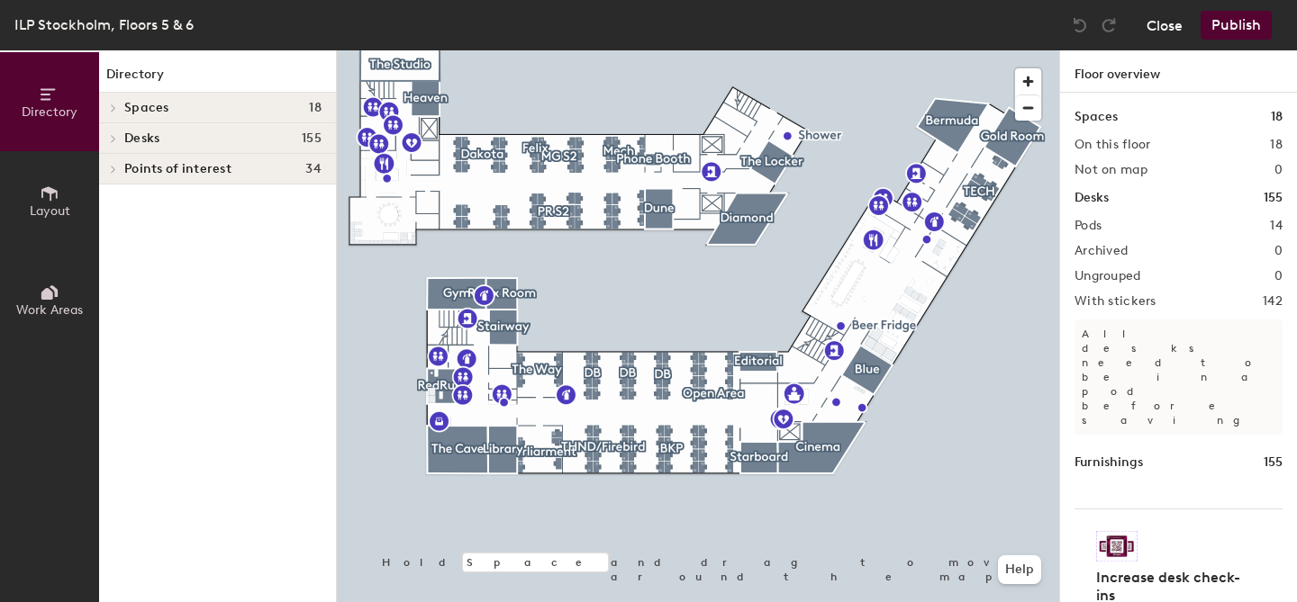
click at [1179, 20] on button "Close" at bounding box center [1164, 25] width 36 height 29
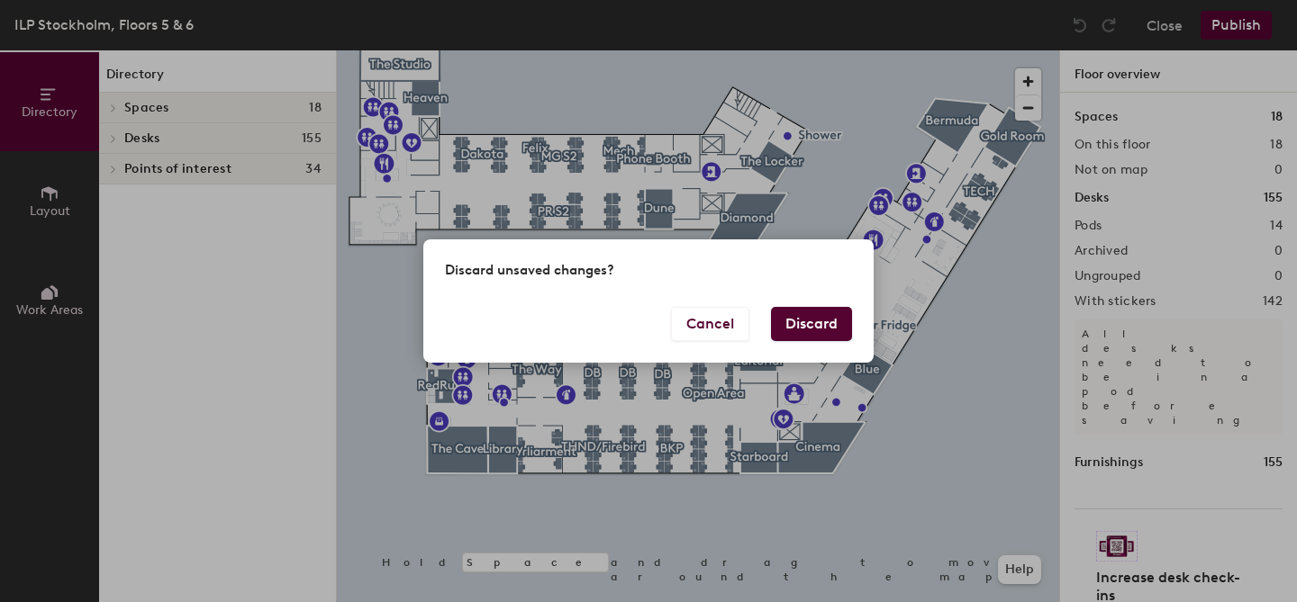
click at [829, 334] on button "Discard" at bounding box center [811, 324] width 81 height 34
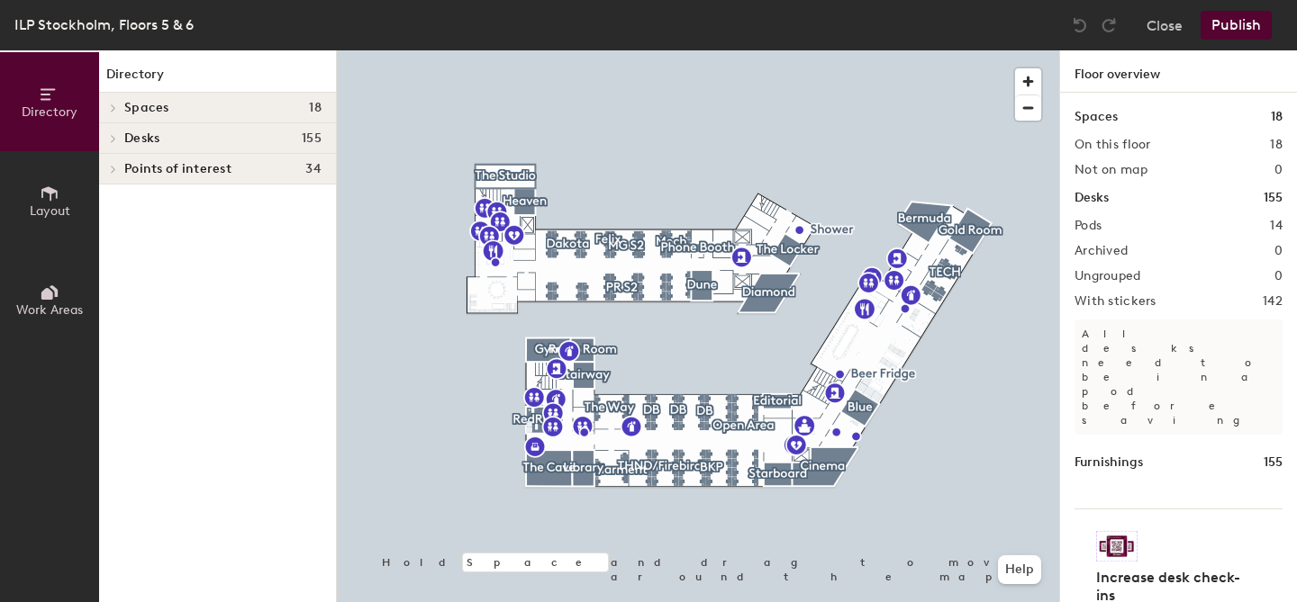
click at [176, 109] on h4 "Spaces 18" at bounding box center [222, 108] width 197 height 14
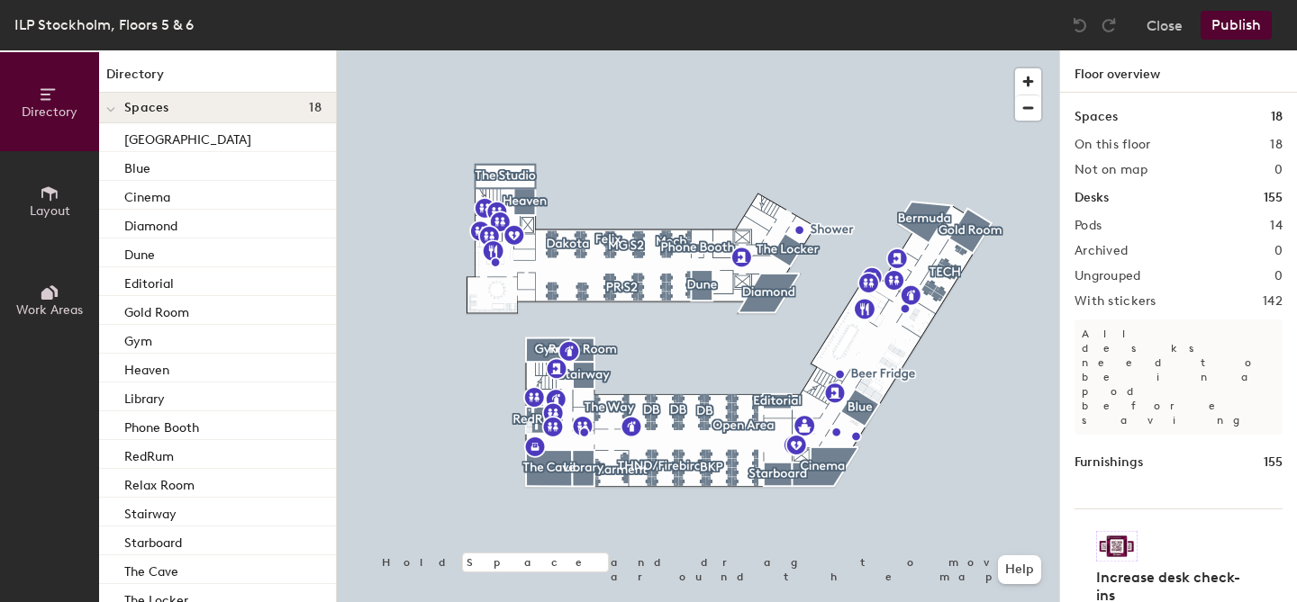
click at [176, 109] on h4 "Spaces 18" at bounding box center [222, 108] width 197 height 14
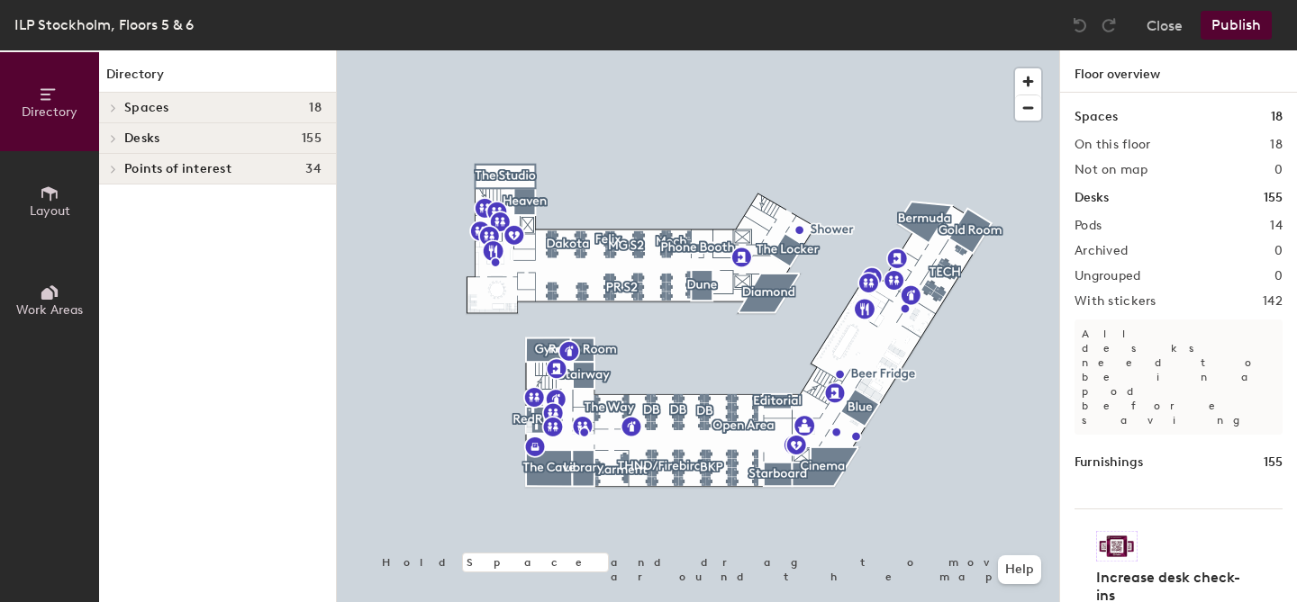
click at [149, 139] on span "Desks" at bounding box center [141, 138] width 35 height 14
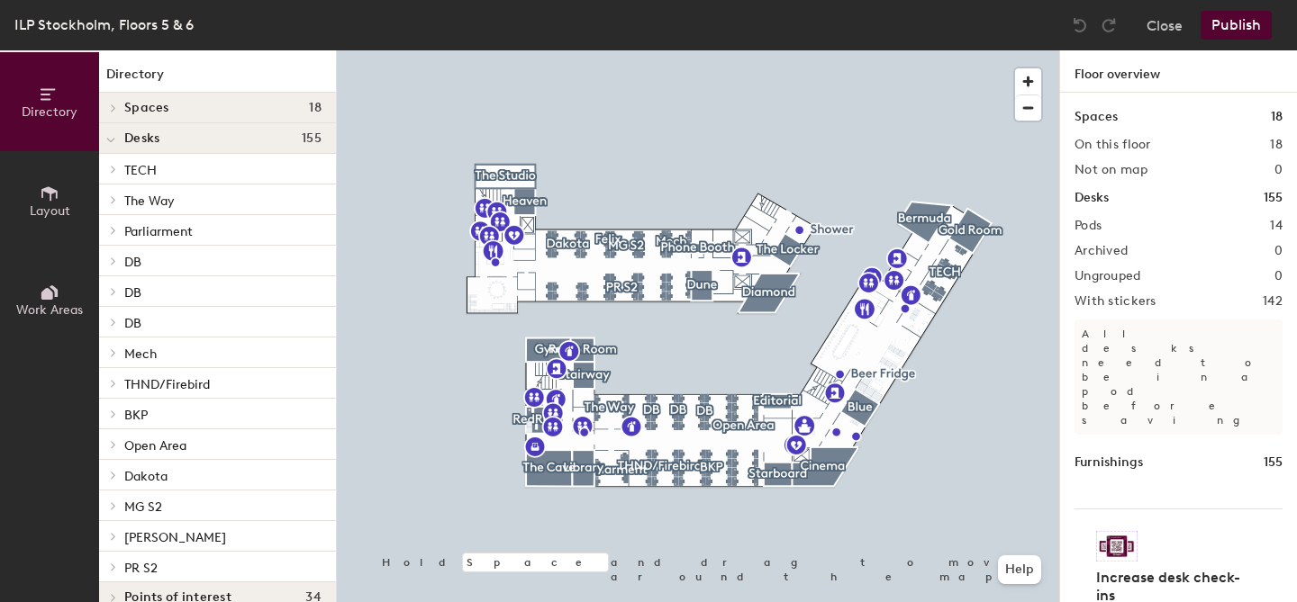
click at [126, 265] on span "DB" at bounding box center [132, 262] width 17 height 15
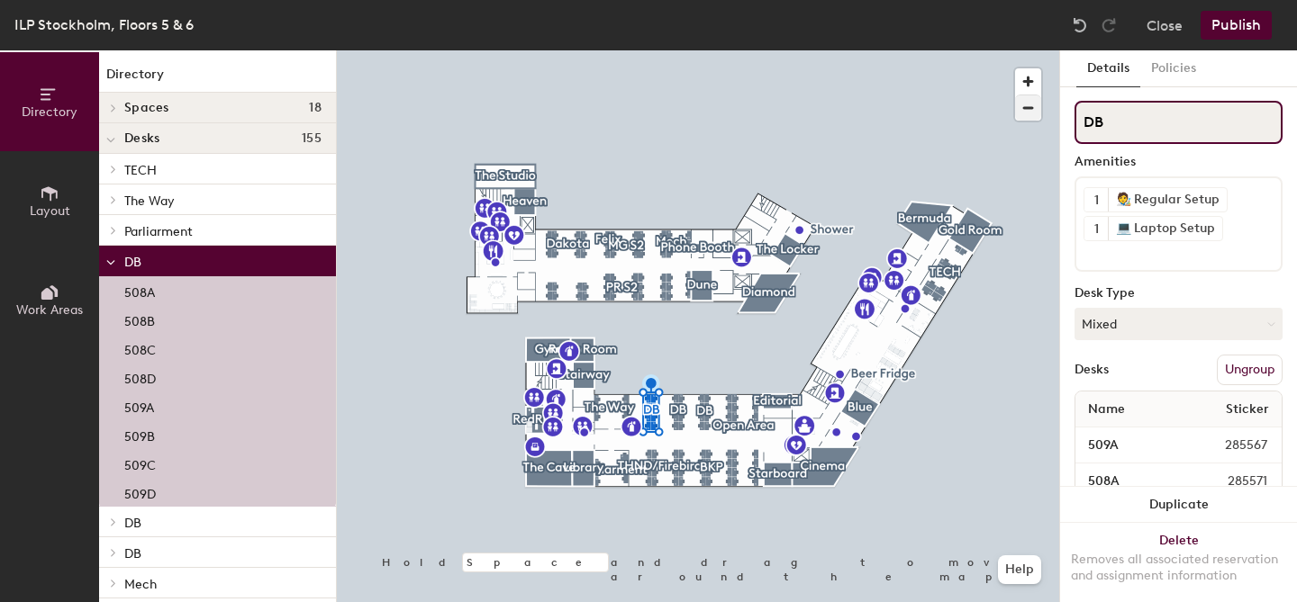
click at [1010, 108] on div "Directory Layout Work Areas Directory Spaces 18 Bermuda Blue Cinema Diamond Dun…" at bounding box center [648, 326] width 1297 height 552
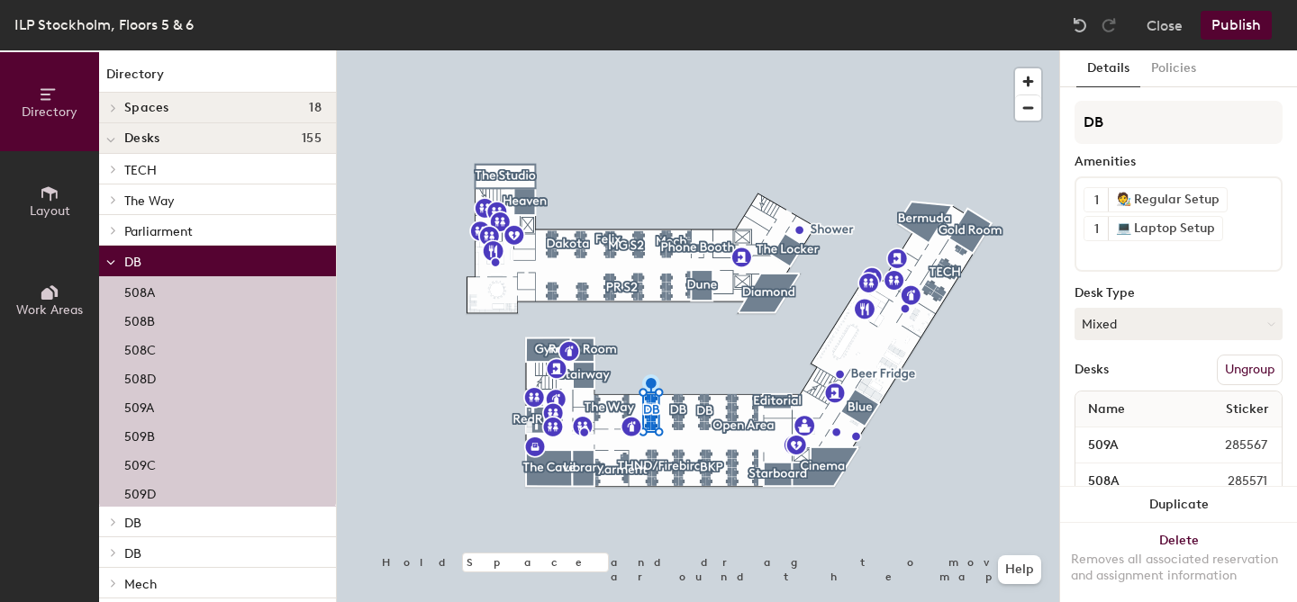
click at [1253, 366] on button "Ungroup" at bounding box center [1250, 370] width 66 height 31
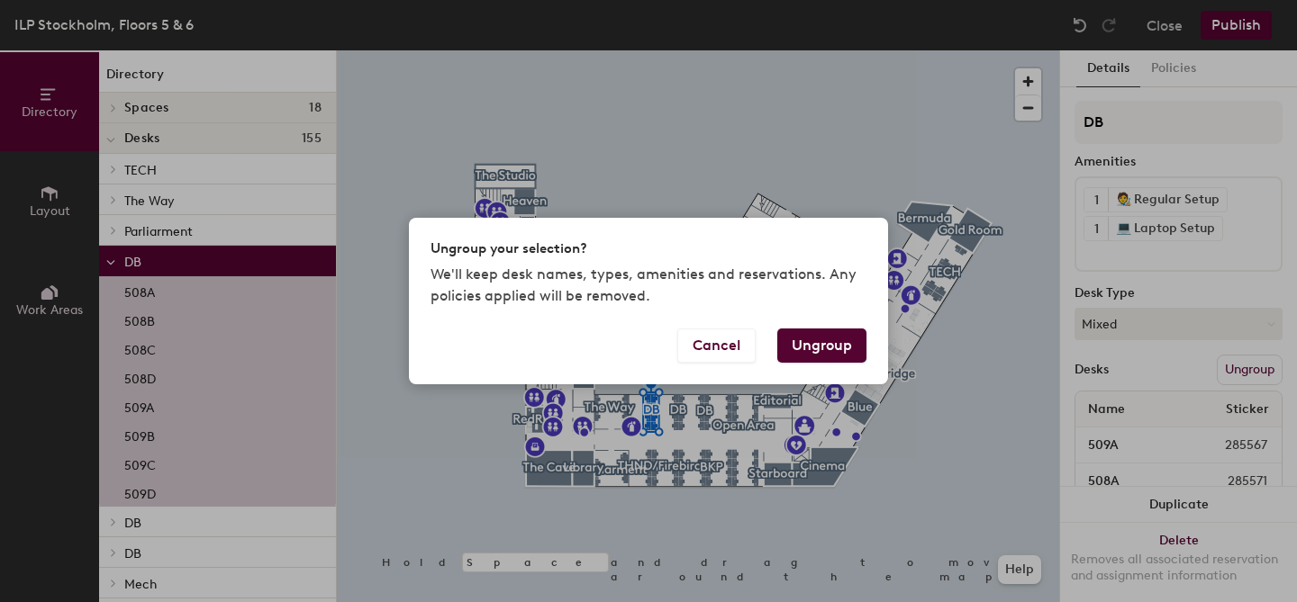
click at [833, 349] on button "Ungroup" at bounding box center [821, 346] width 89 height 34
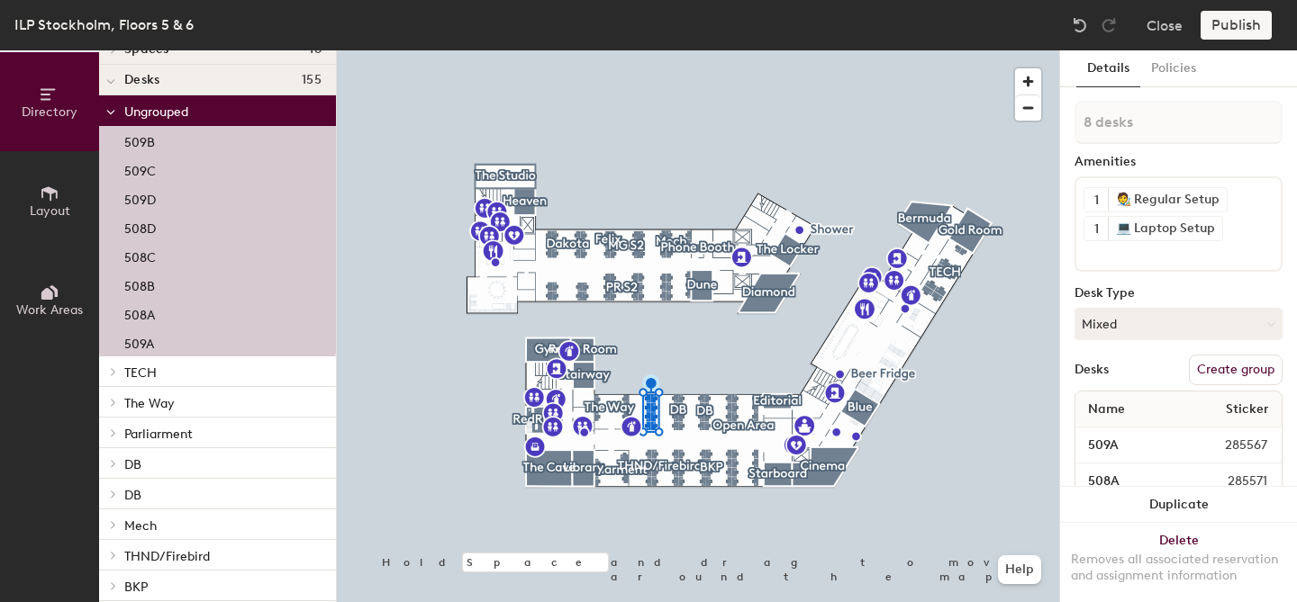
scroll to position [59, 0]
click at [153, 465] on p "DB" at bounding box center [222, 462] width 197 height 23
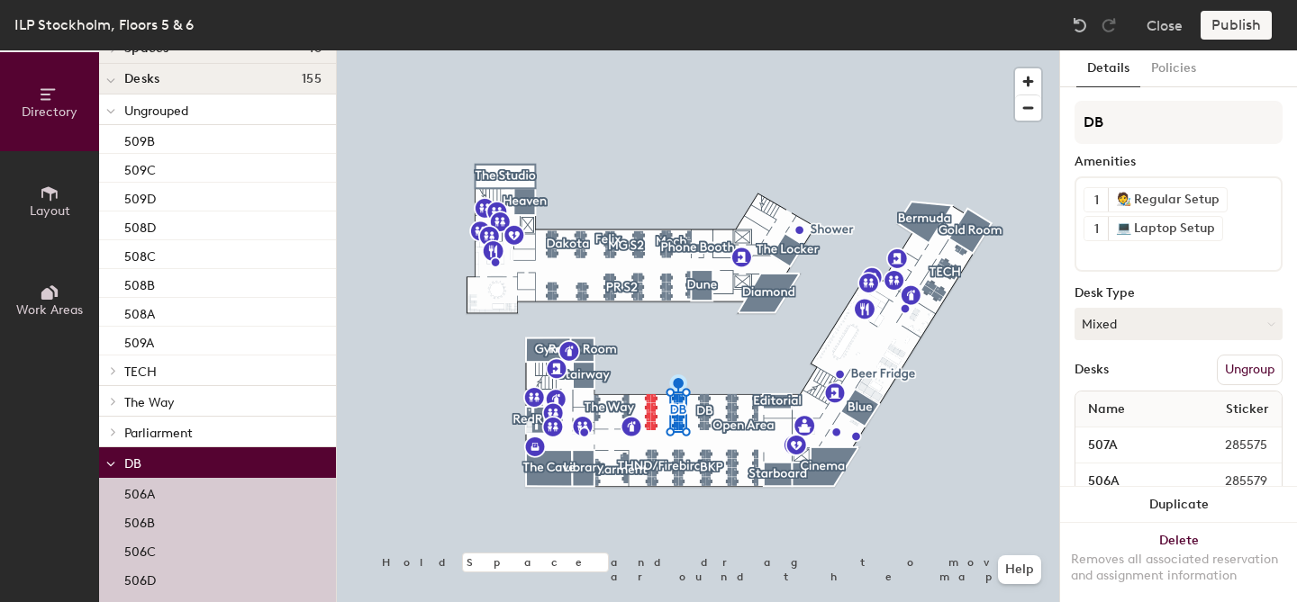
click at [1262, 374] on button "Ungroup" at bounding box center [1250, 370] width 66 height 31
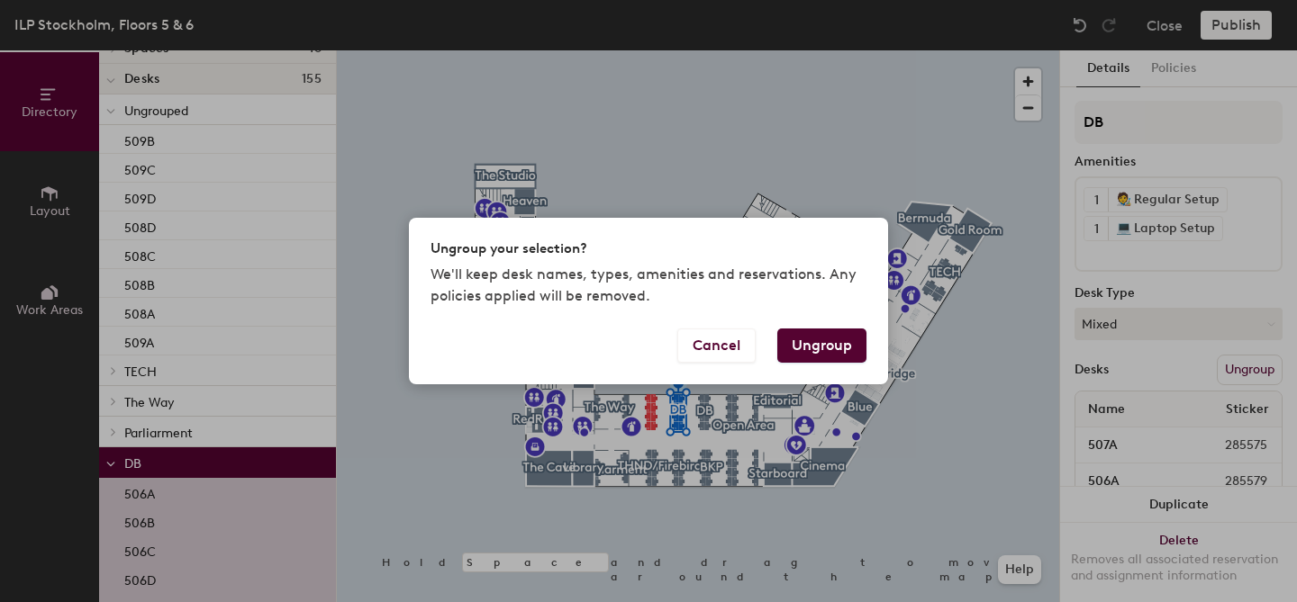
click at [823, 349] on button "Ungroup" at bounding box center [821, 346] width 89 height 34
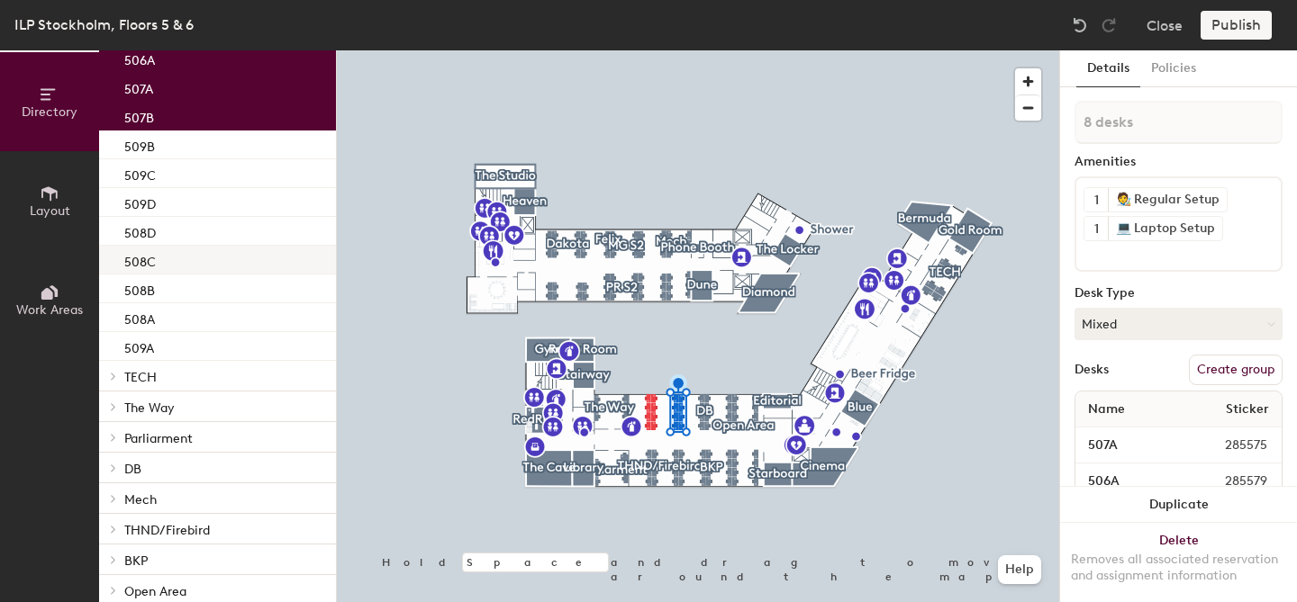
scroll to position [303, 0]
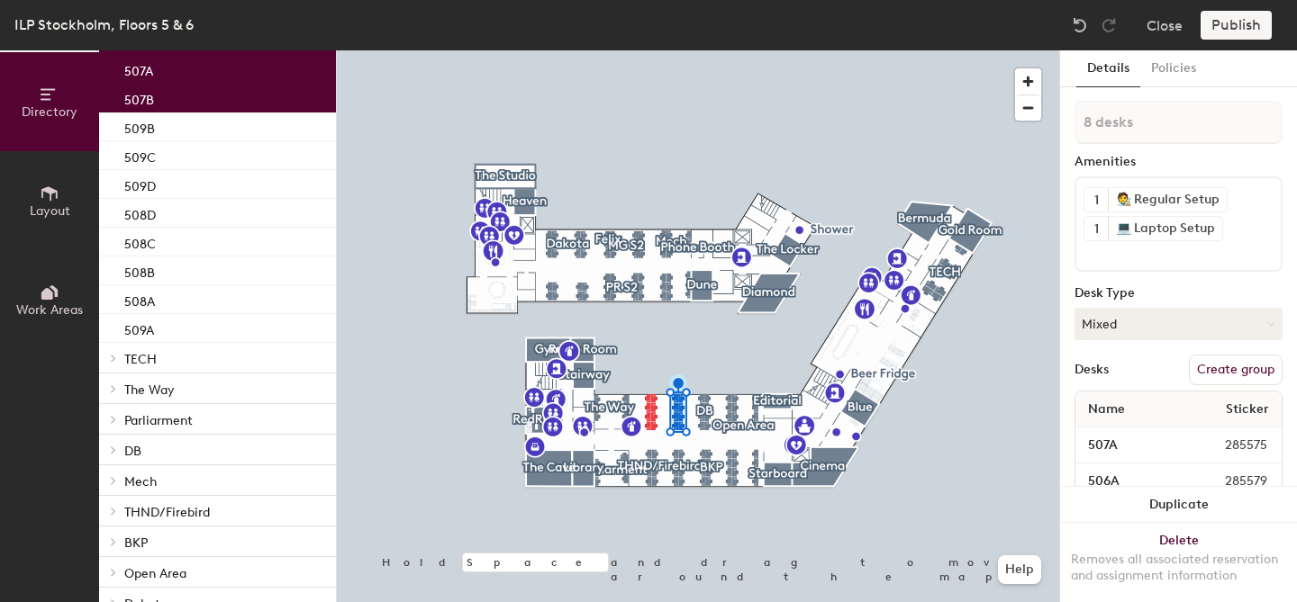
click at [142, 451] on p "DB" at bounding box center [222, 450] width 197 height 23
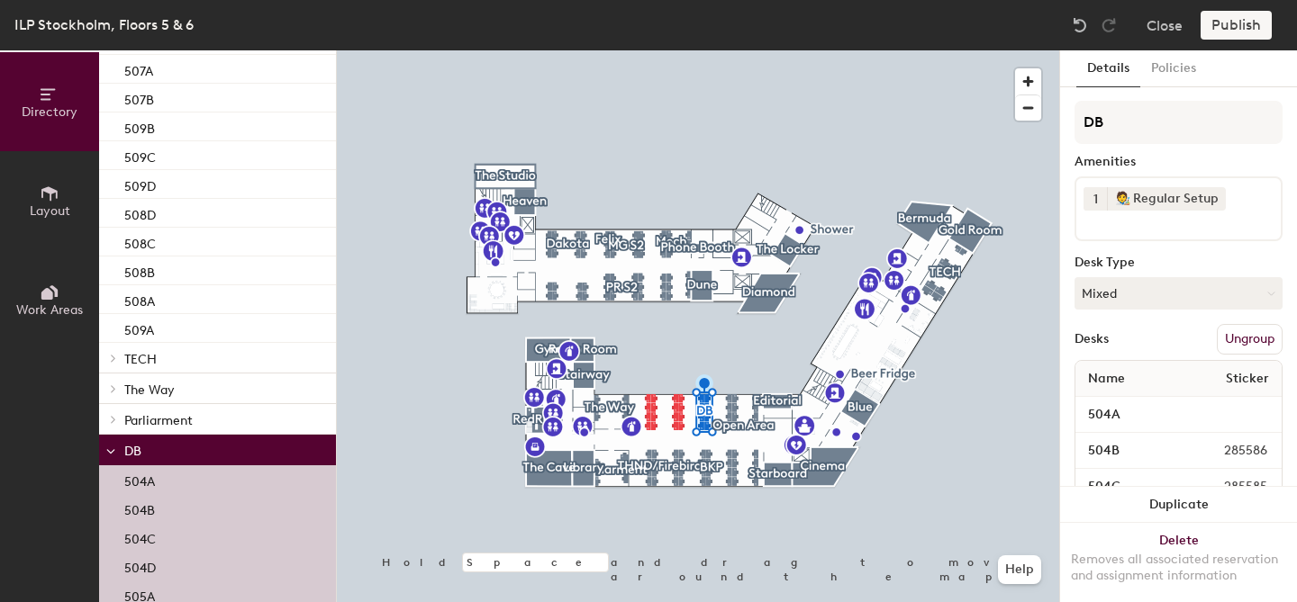
click at [1257, 338] on button "Ungroup" at bounding box center [1250, 339] width 66 height 31
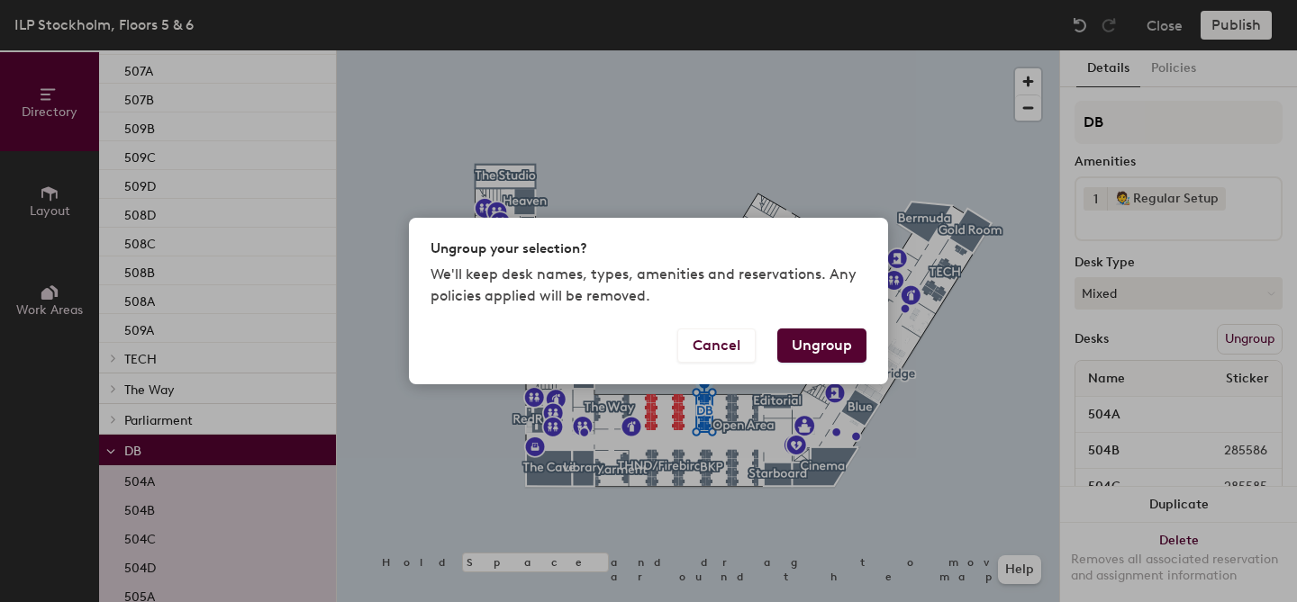
click at [812, 344] on button "Ungroup" at bounding box center [821, 346] width 89 height 34
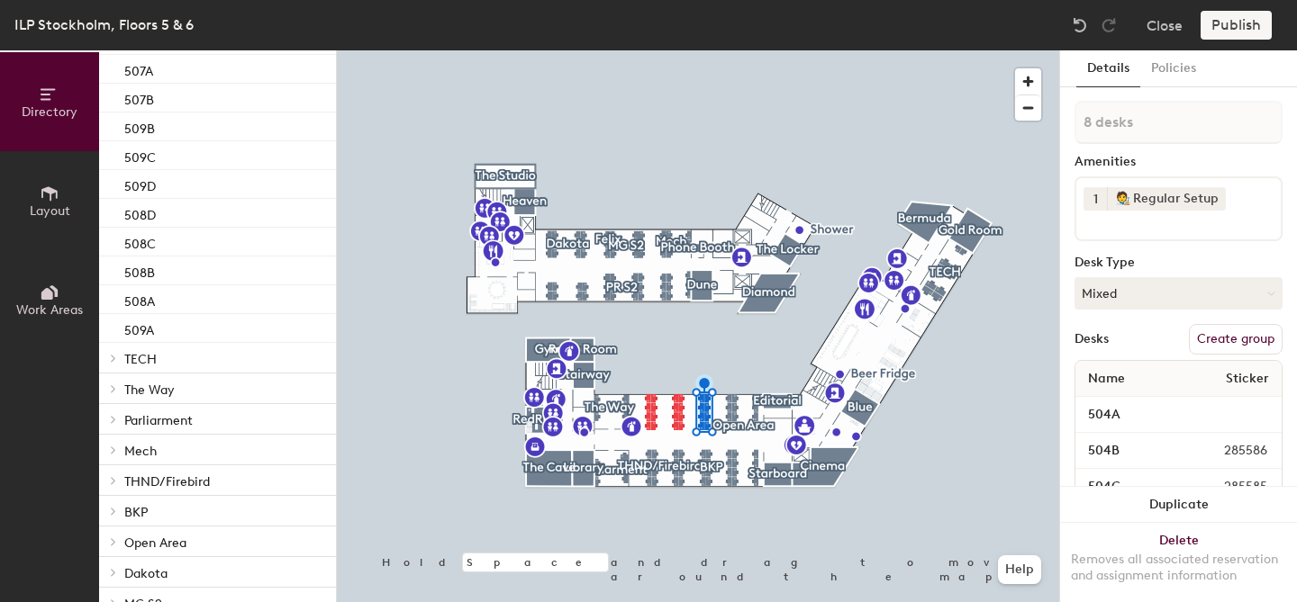
click at [167, 447] on p "Mech" at bounding box center [222, 450] width 197 height 23
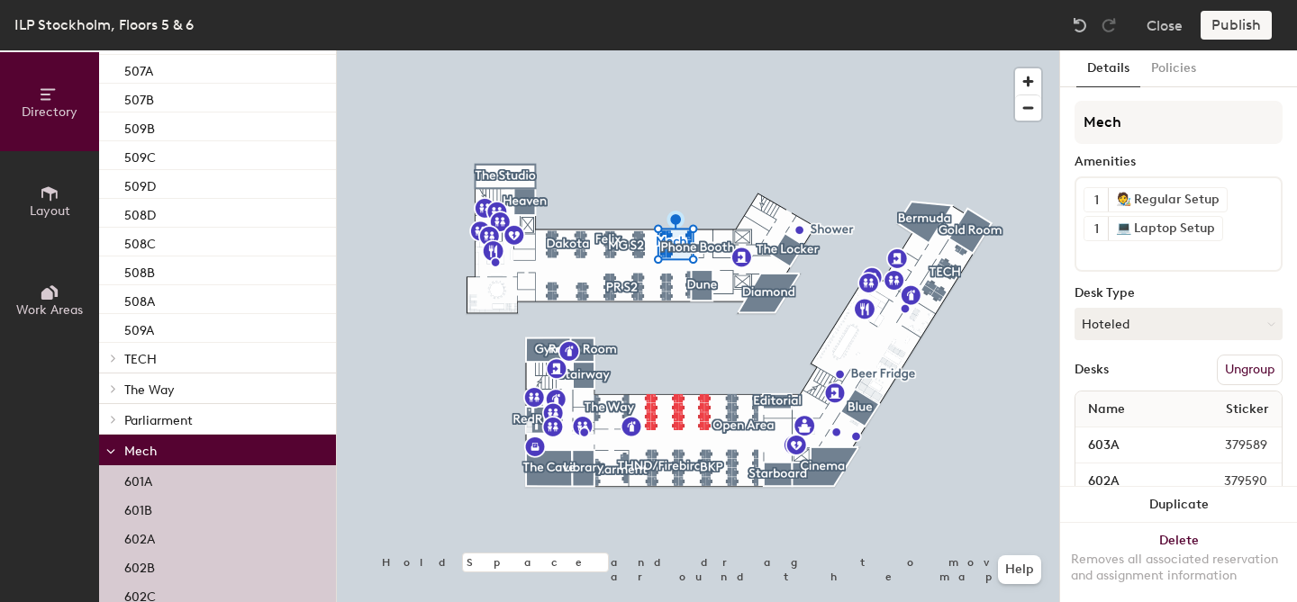
drag, startPoint x: 1258, startPoint y: 370, endPoint x: 1262, endPoint y: 361, distance: 9.7
click at [1258, 369] on button "Ungroup" at bounding box center [1250, 370] width 66 height 31
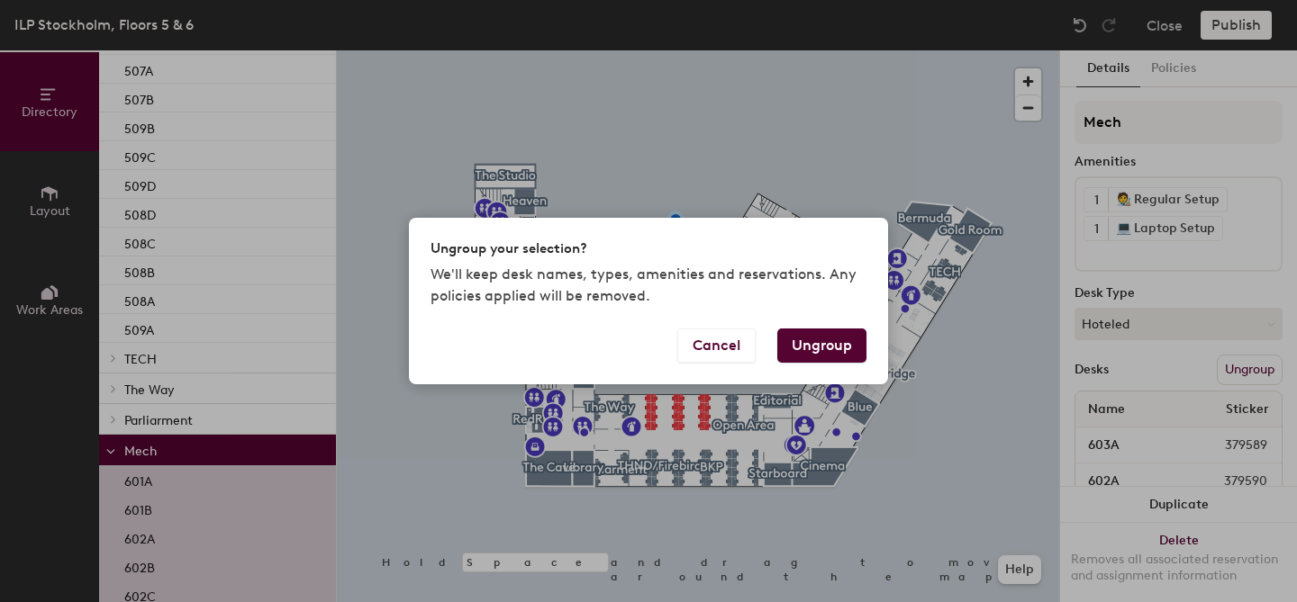
click at [813, 352] on button "Ungroup" at bounding box center [821, 346] width 89 height 34
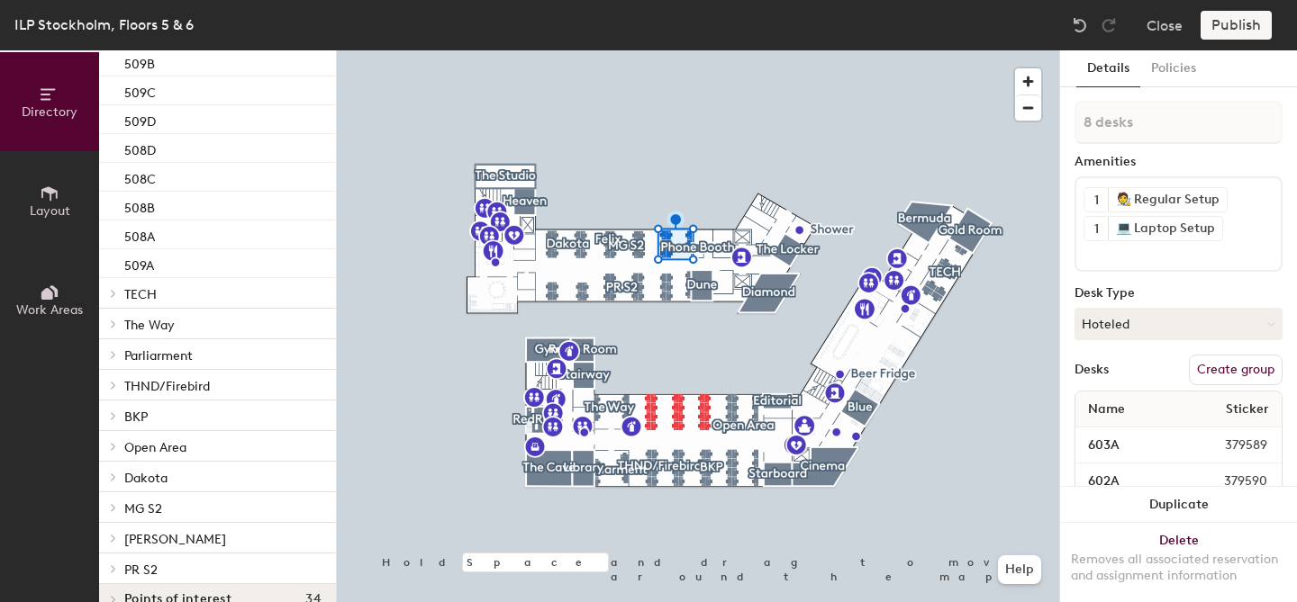
scroll to position [829, 0]
click at [176, 448] on span "Open Area" at bounding box center [155, 446] width 62 height 15
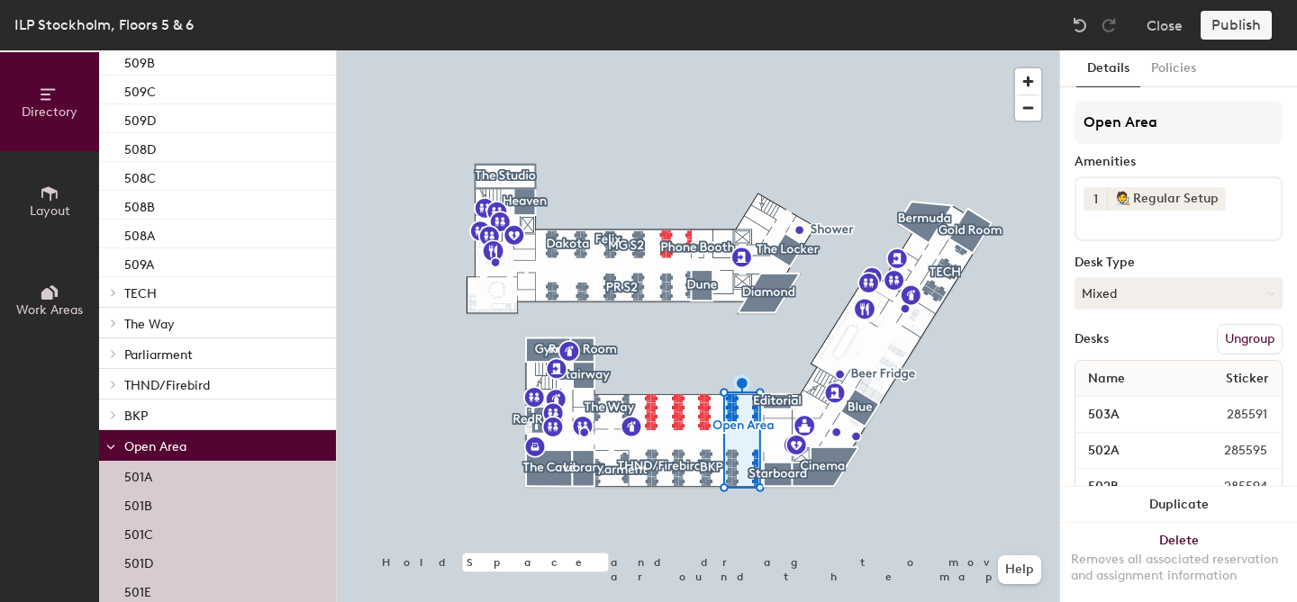
click at [1271, 341] on button "Ungroup" at bounding box center [1250, 339] width 66 height 31
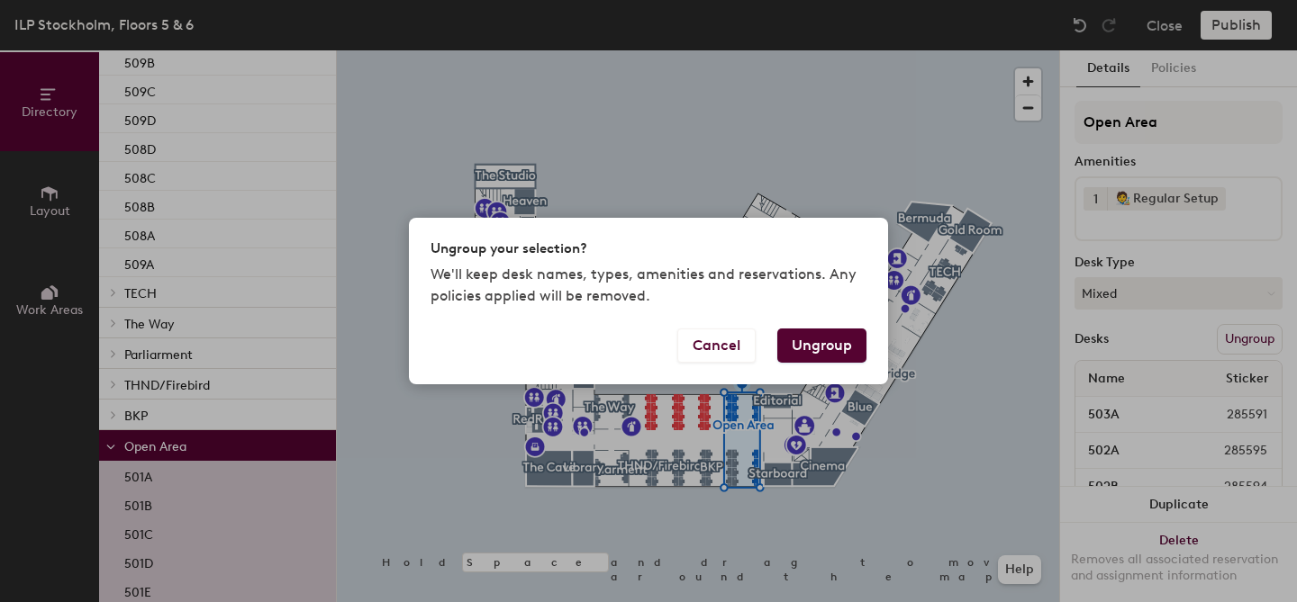
click at [828, 341] on button "Ungroup" at bounding box center [821, 346] width 89 height 34
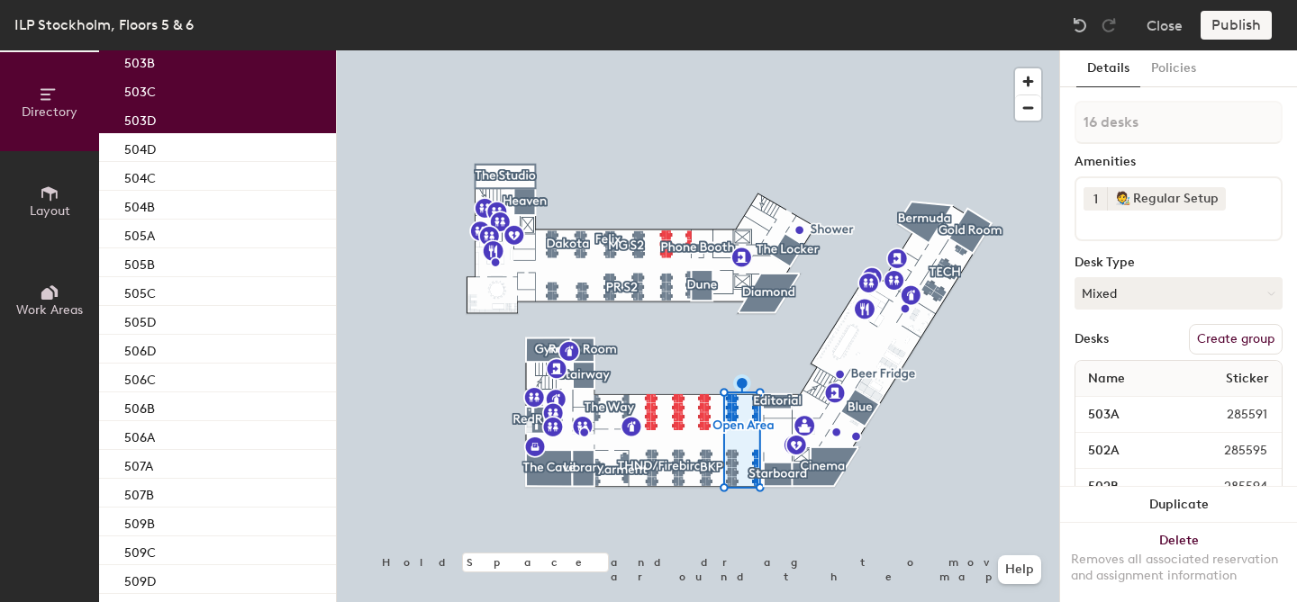
scroll to position [1286, 0]
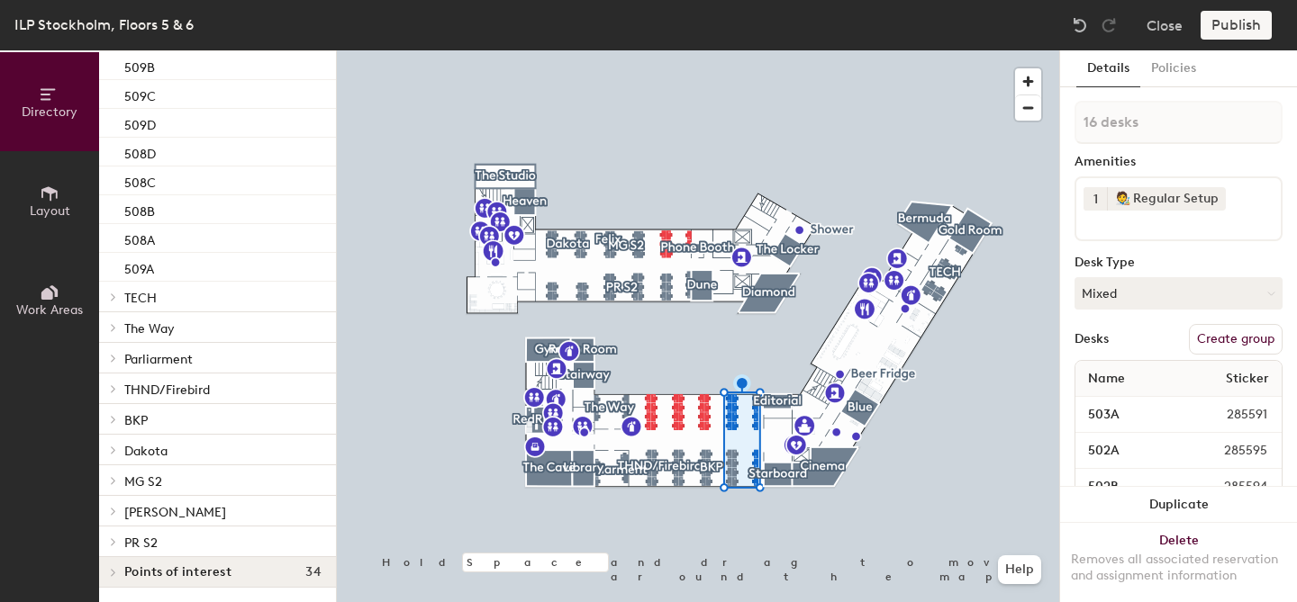
click at [150, 421] on p "BKP" at bounding box center [222, 419] width 197 height 23
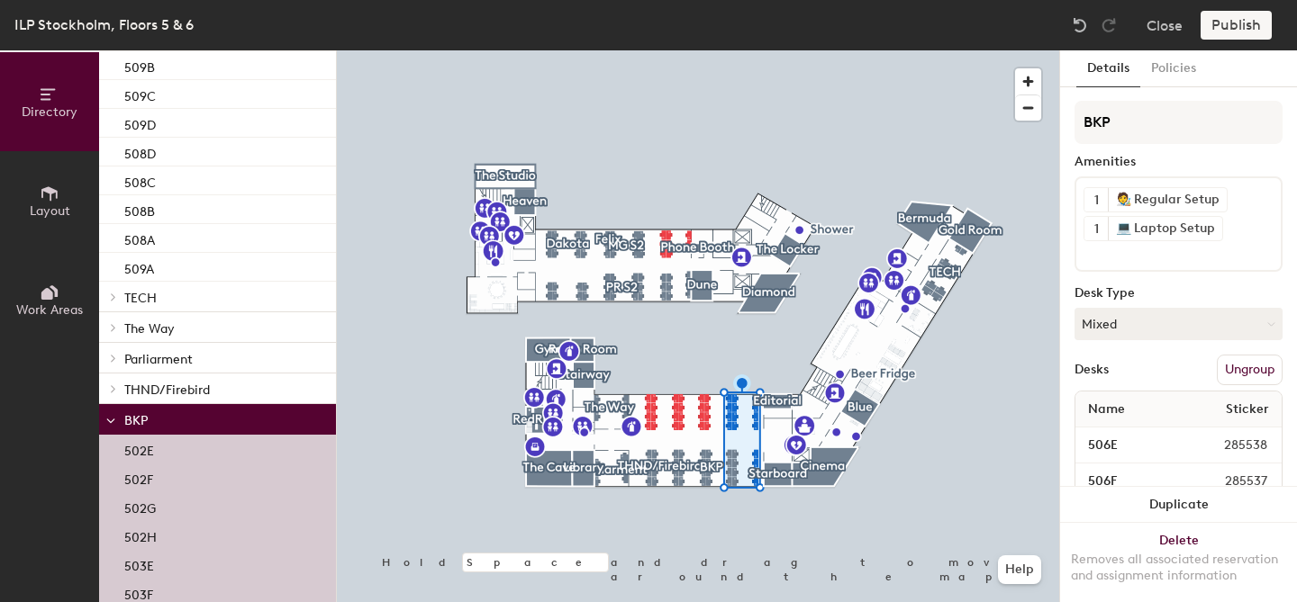
scroll to position [1290, 0]
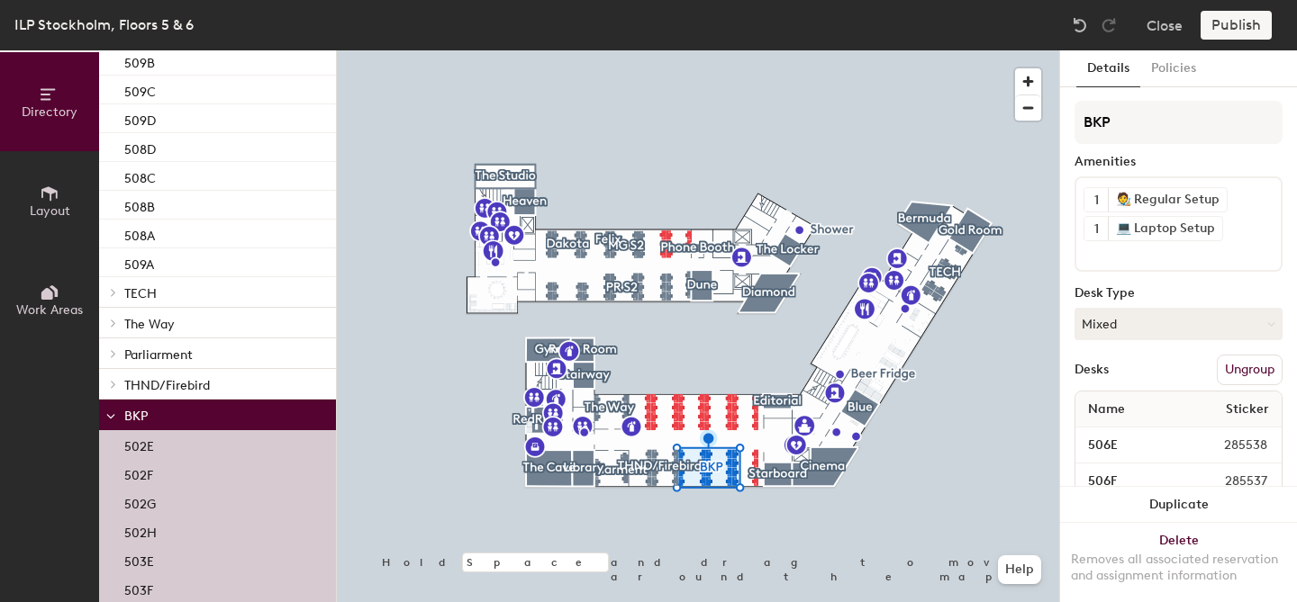
click at [1244, 369] on button "Ungroup" at bounding box center [1250, 370] width 66 height 31
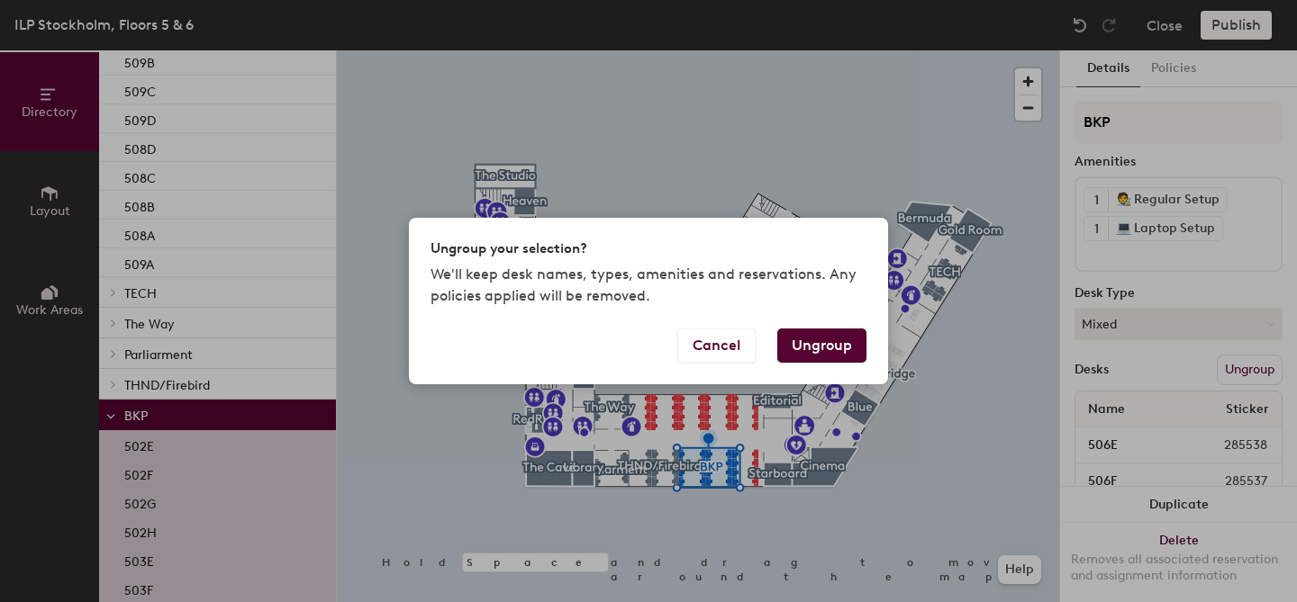
click at [845, 339] on button "Ungroup" at bounding box center [821, 346] width 89 height 34
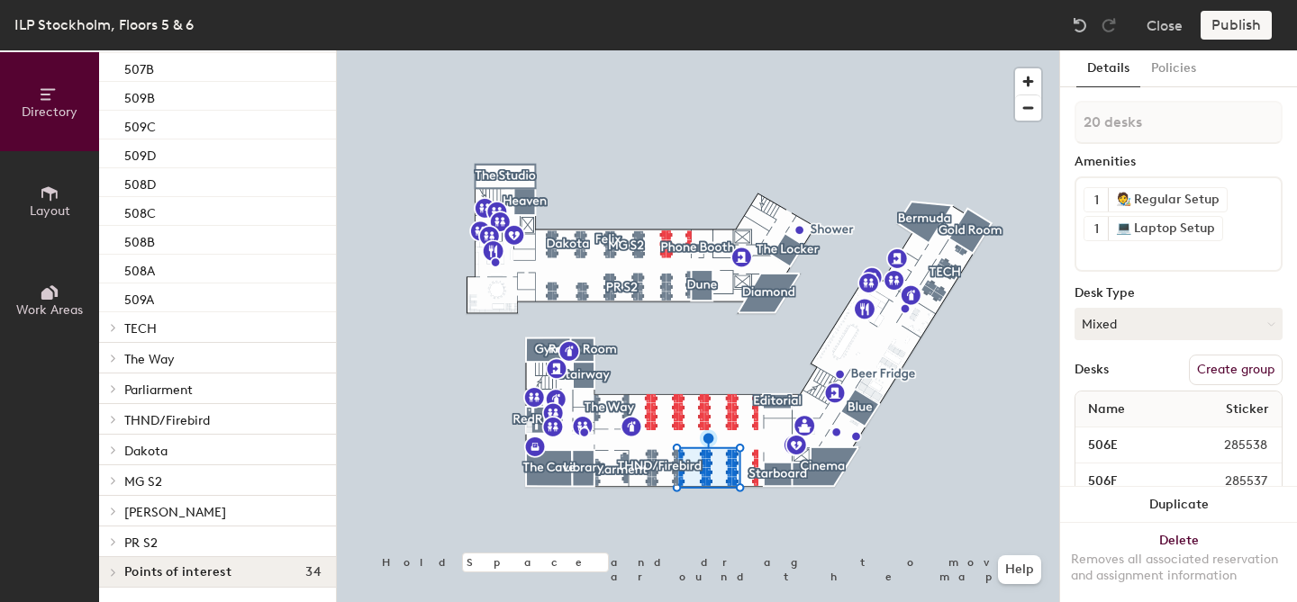
click at [164, 451] on span "Dakota" at bounding box center [145, 451] width 43 height 15
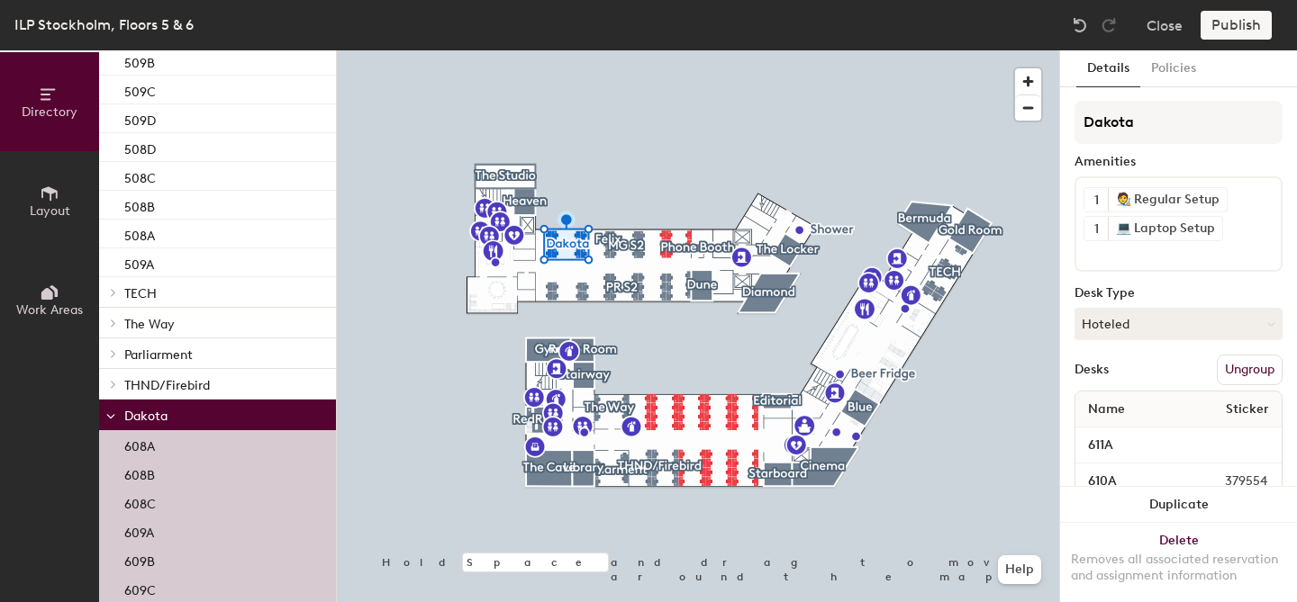
click at [1245, 369] on button "Ungroup" at bounding box center [1250, 370] width 66 height 31
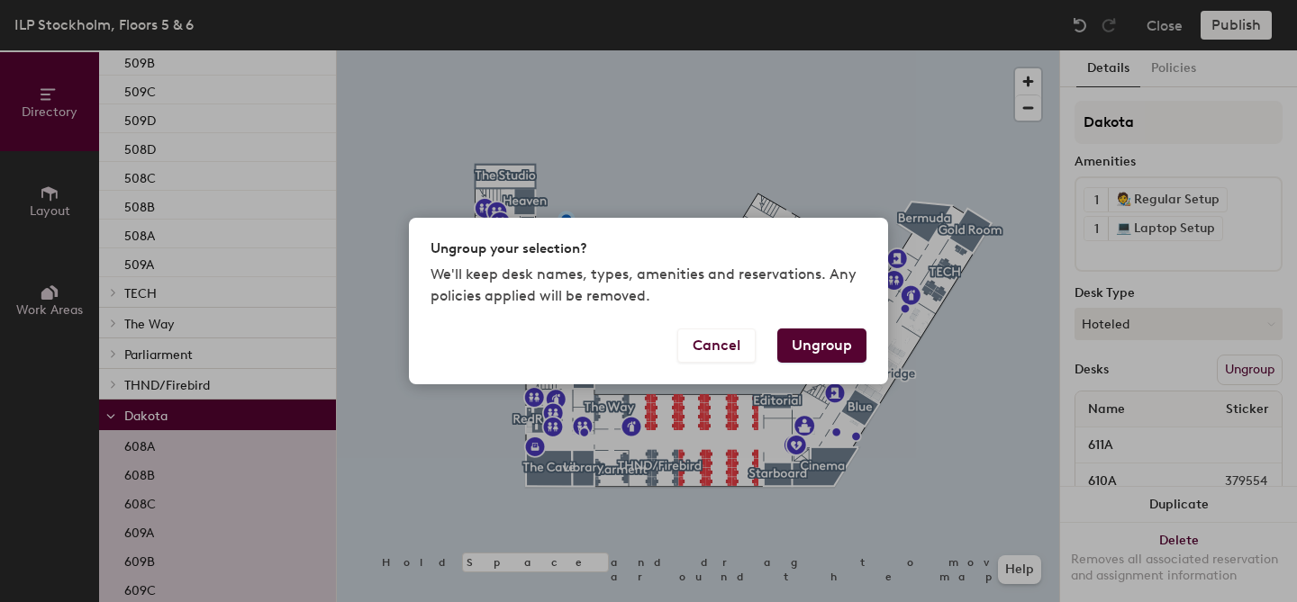
click at [803, 343] on button "Ungroup" at bounding box center [821, 346] width 89 height 34
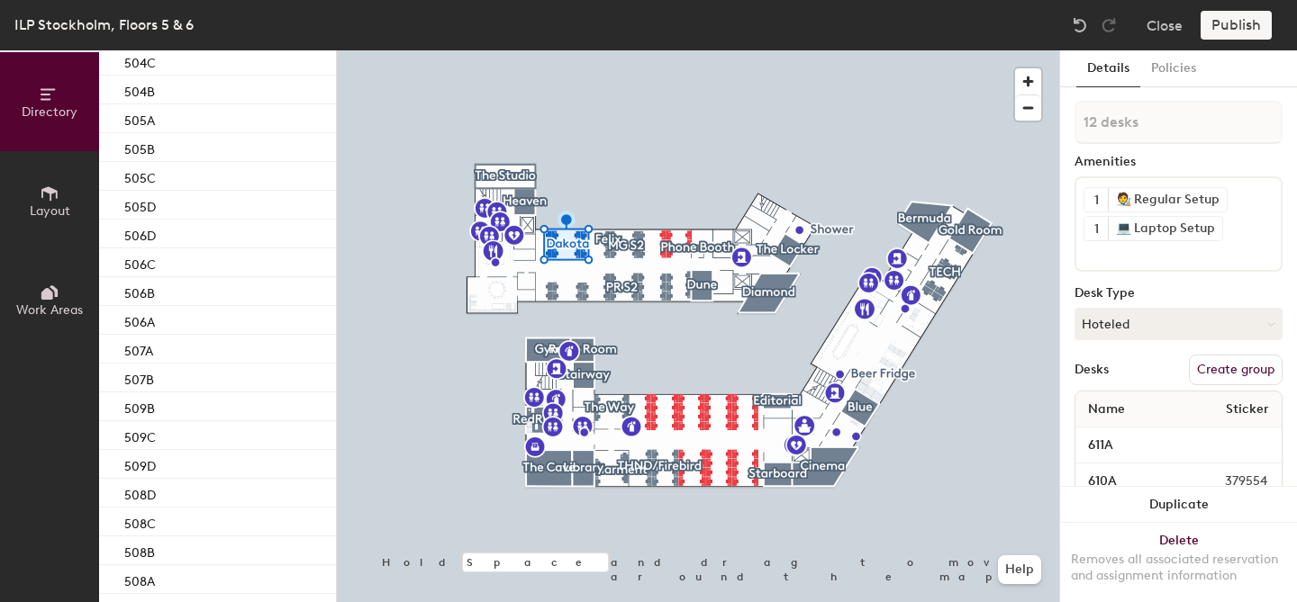
scroll to position [2147, 0]
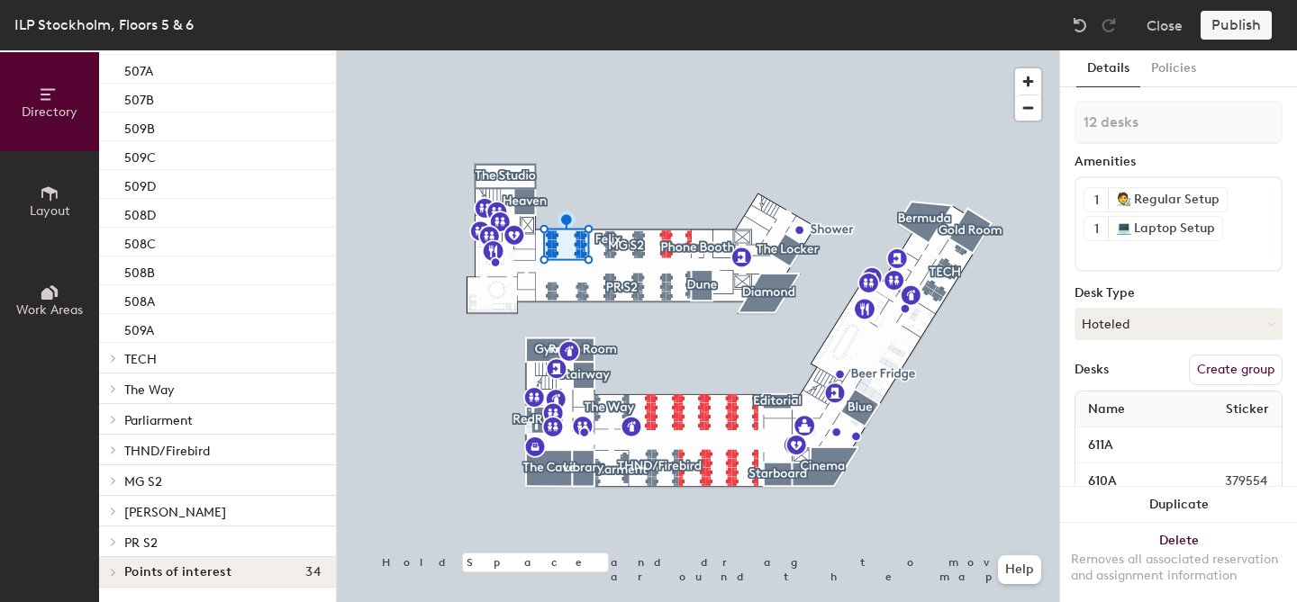
click at [191, 448] on span "THND/Firebird" at bounding box center [167, 451] width 86 height 15
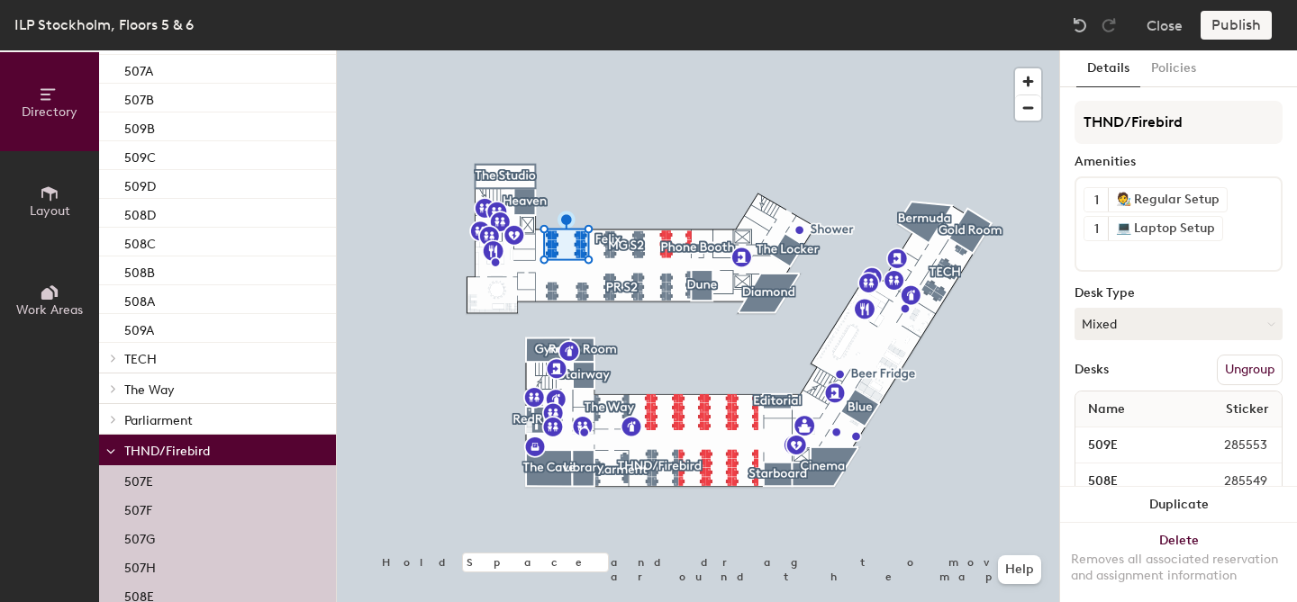
scroll to position [2212, 0]
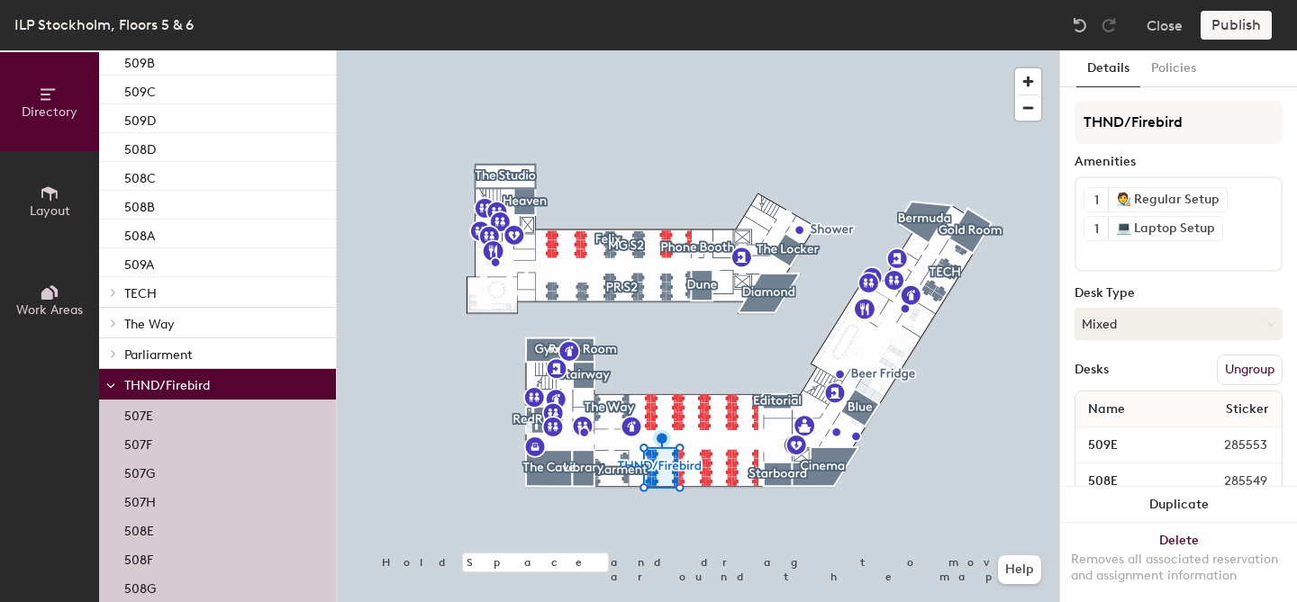
click at [1254, 378] on button "Ungroup" at bounding box center [1250, 370] width 66 height 31
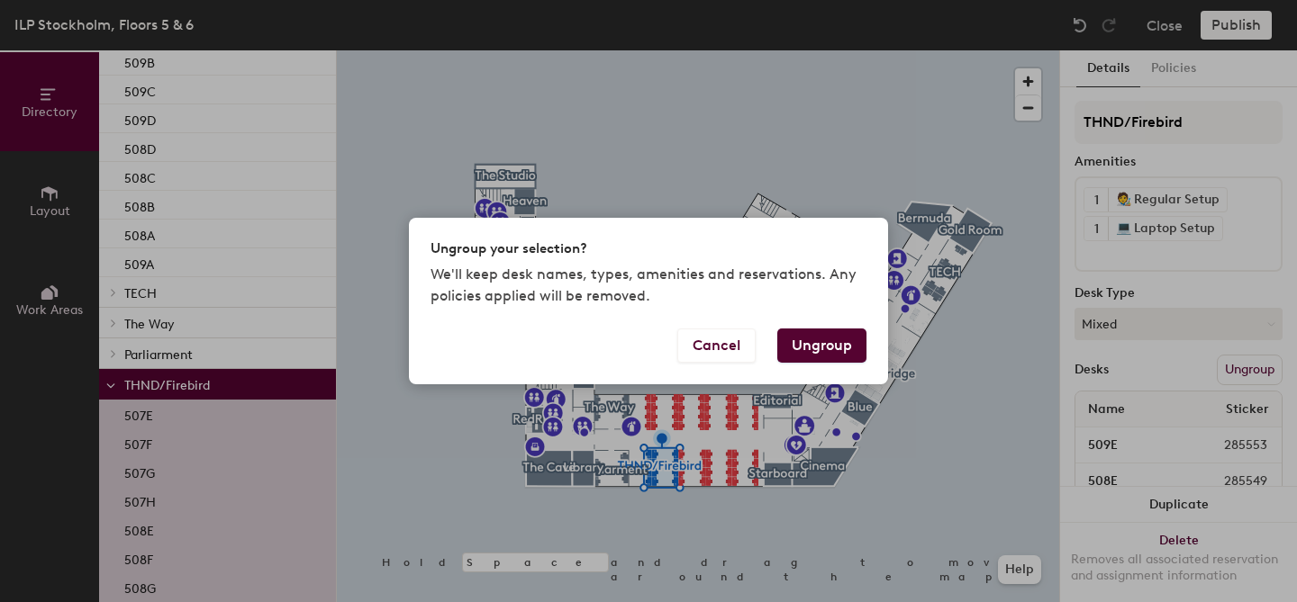
click at [846, 347] on button "Ungroup" at bounding box center [821, 346] width 89 height 34
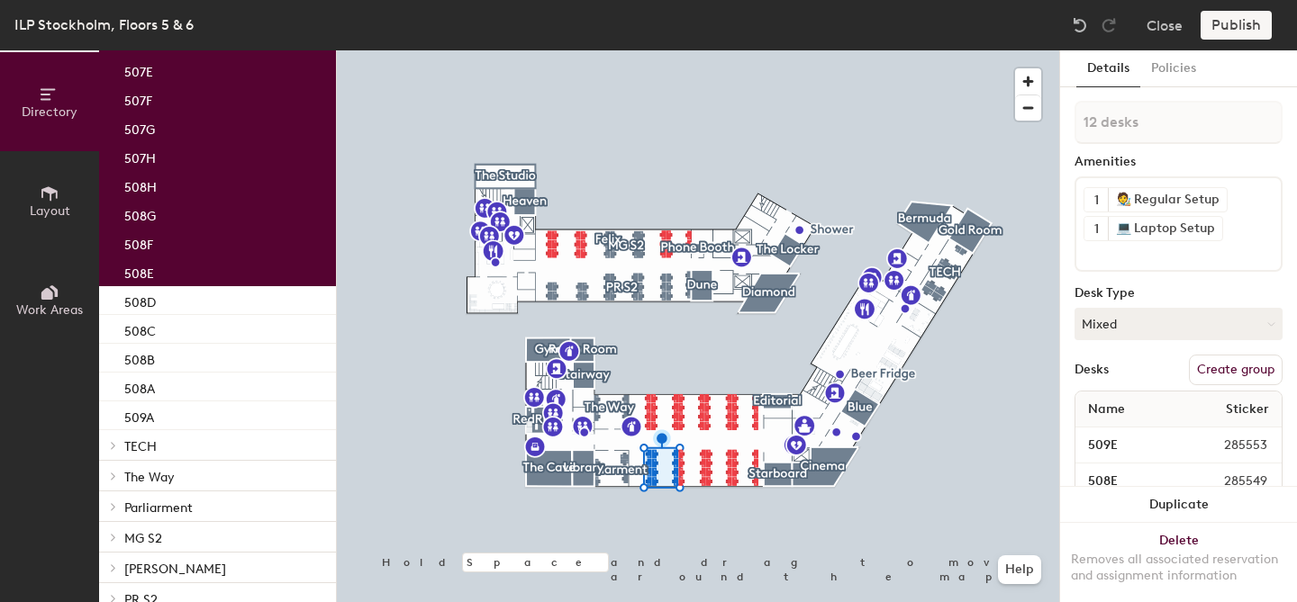
scroll to position [2462, 0]
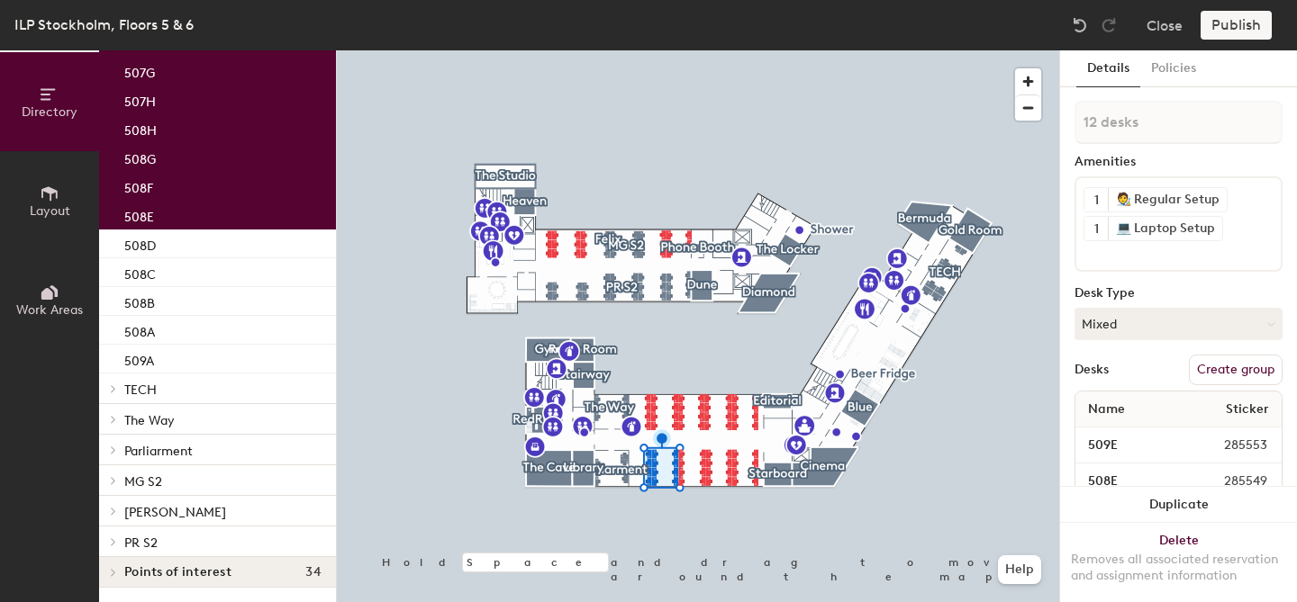
click at [245, 448] on p "Parliarment" at bounding box center [222, 450] width 197 height 23
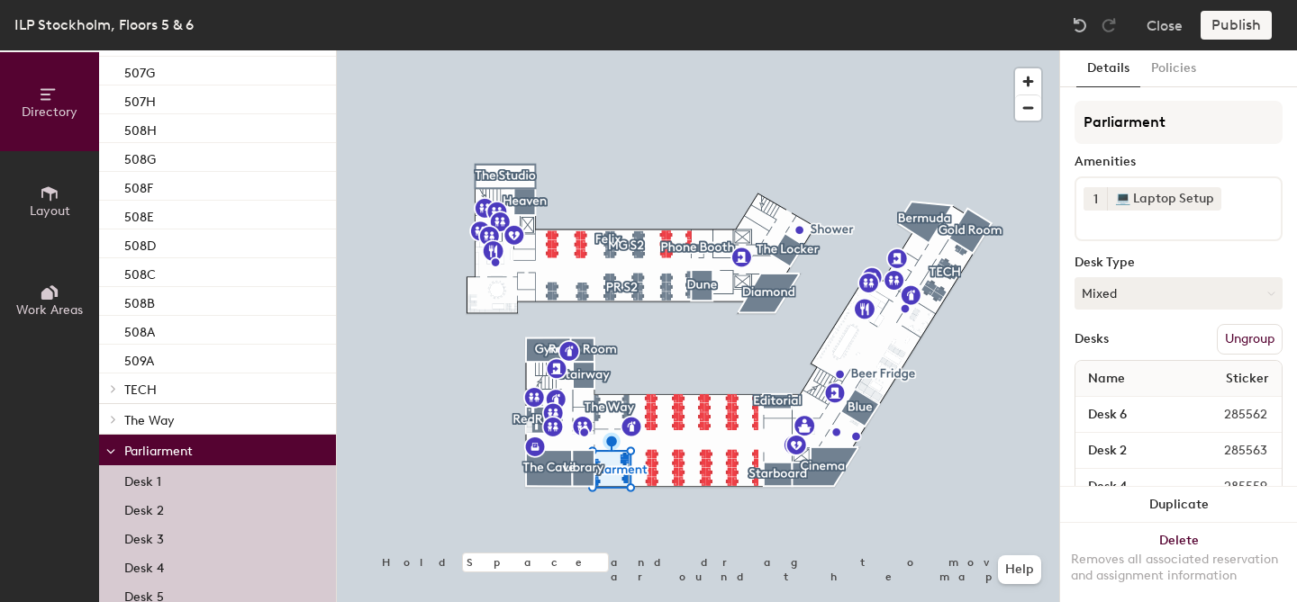
scroll to position [2635, 0]
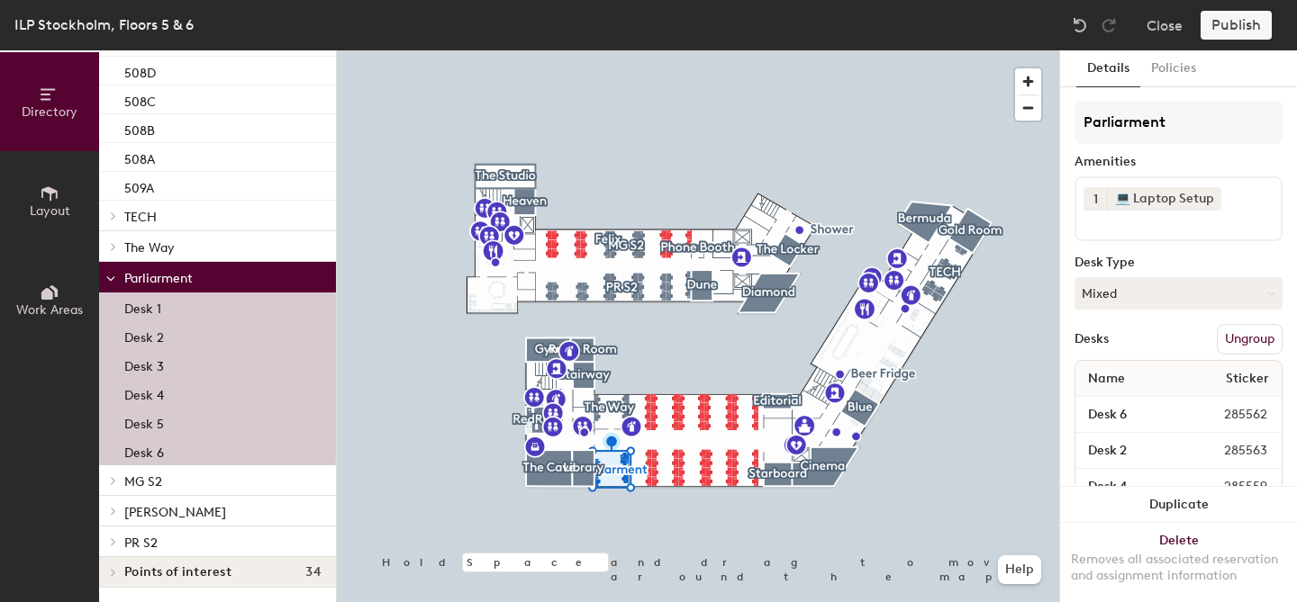
click at [175, 484] on p "MG S2" at bounding box center [222, 480] width 197 height 23
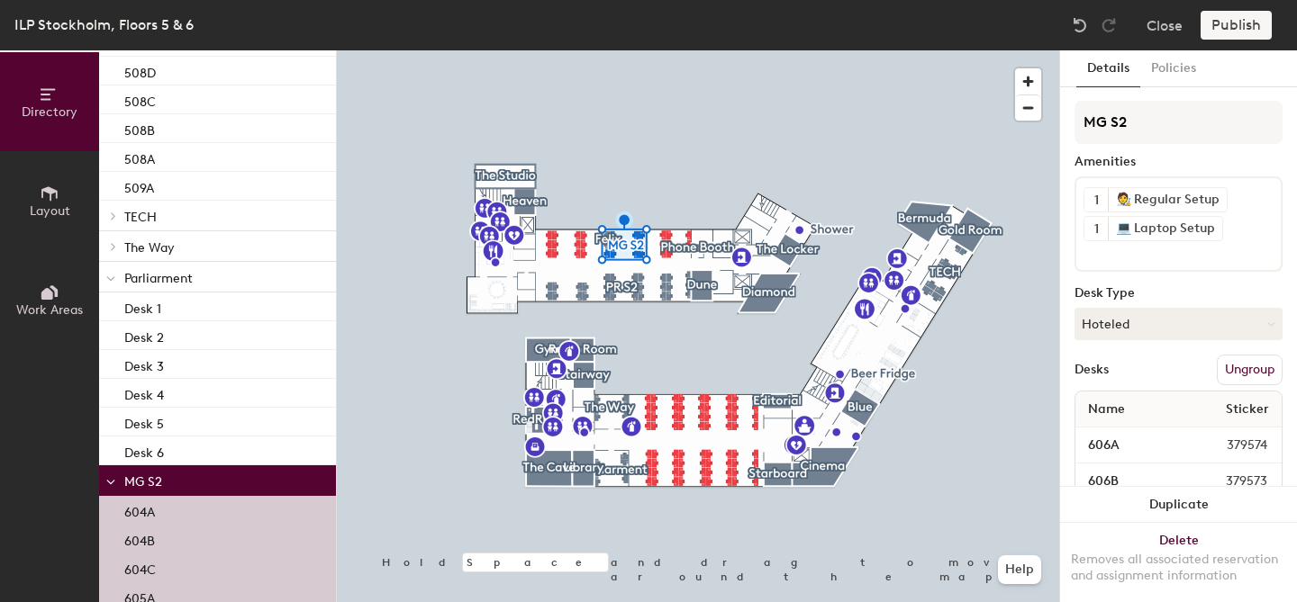
click at [1261, 365] on button "Ungroup" at bounding box center [1250, 370] width 66 height 31
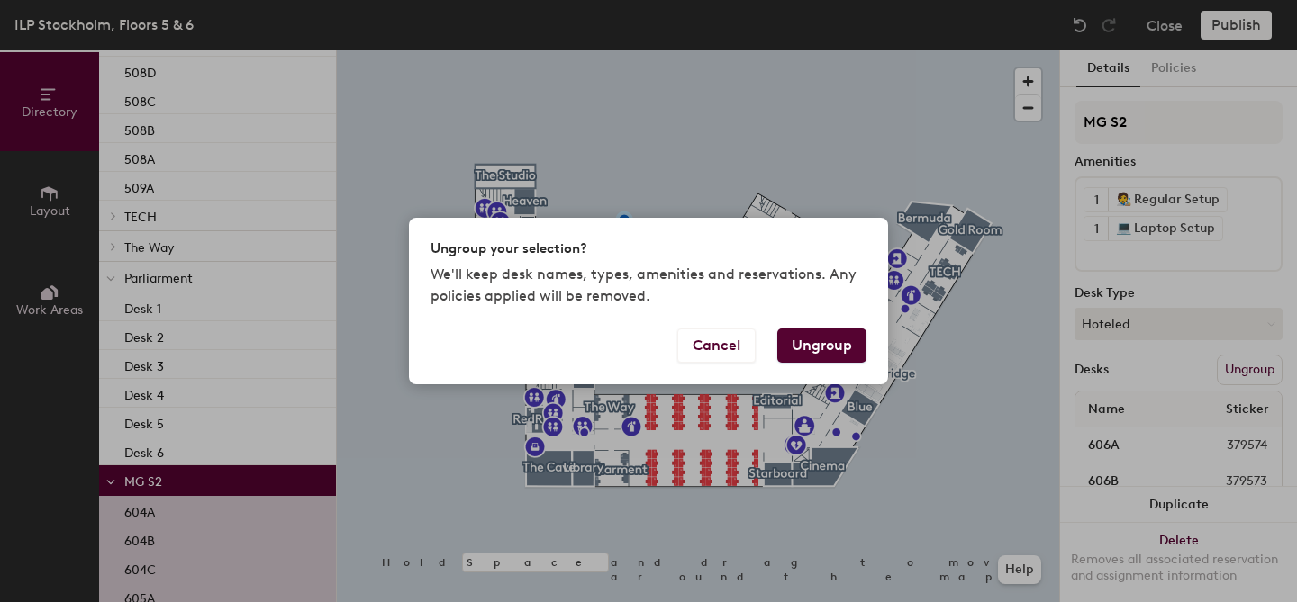
click at [840, 345] on button "Ungroup" at bounding box center [821, 346] width 89 height 34
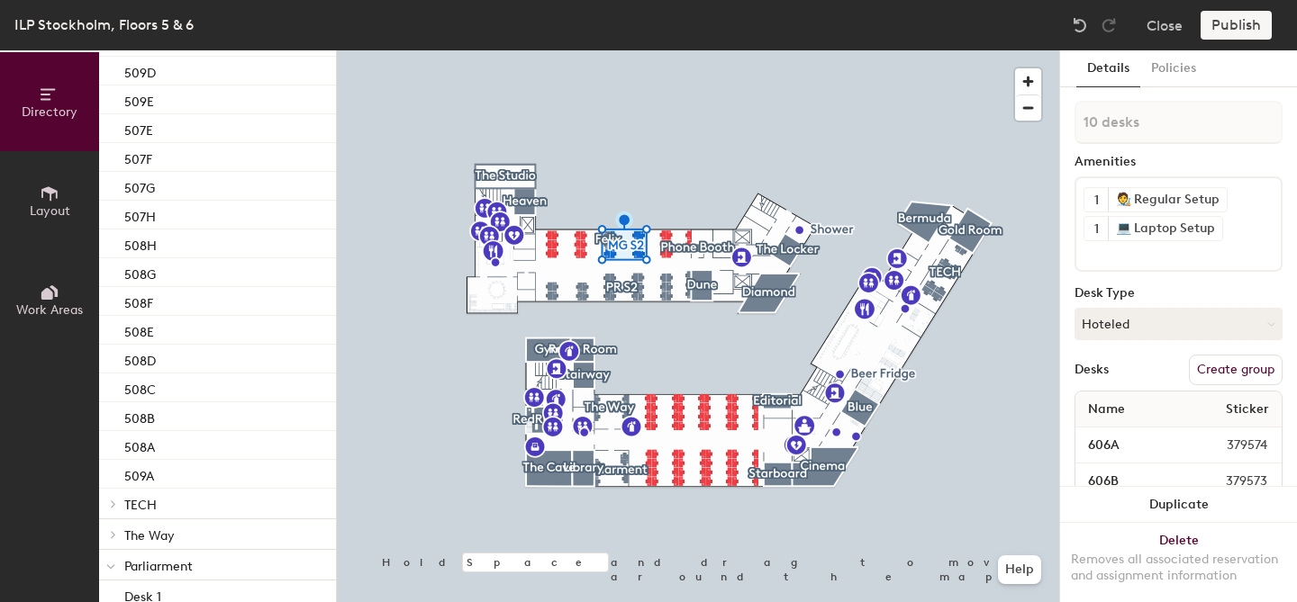
scroll to position [2892, 0]
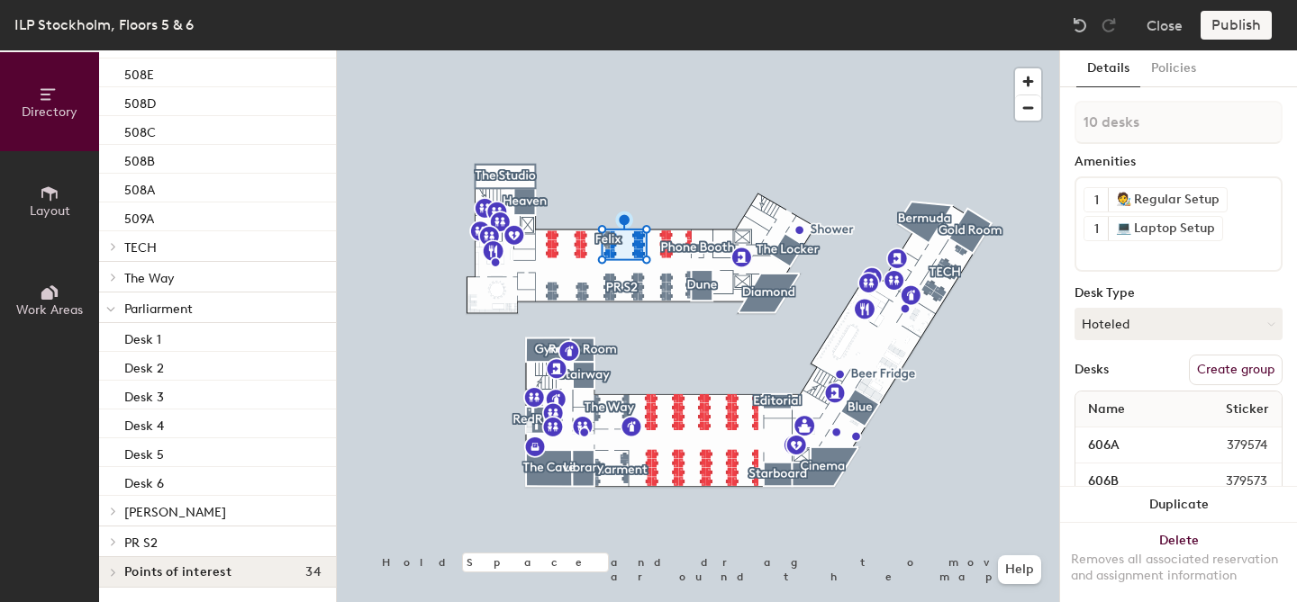
click at [212, 517] on p "Felix" at bounding box center [222, 511] width 197 height 23
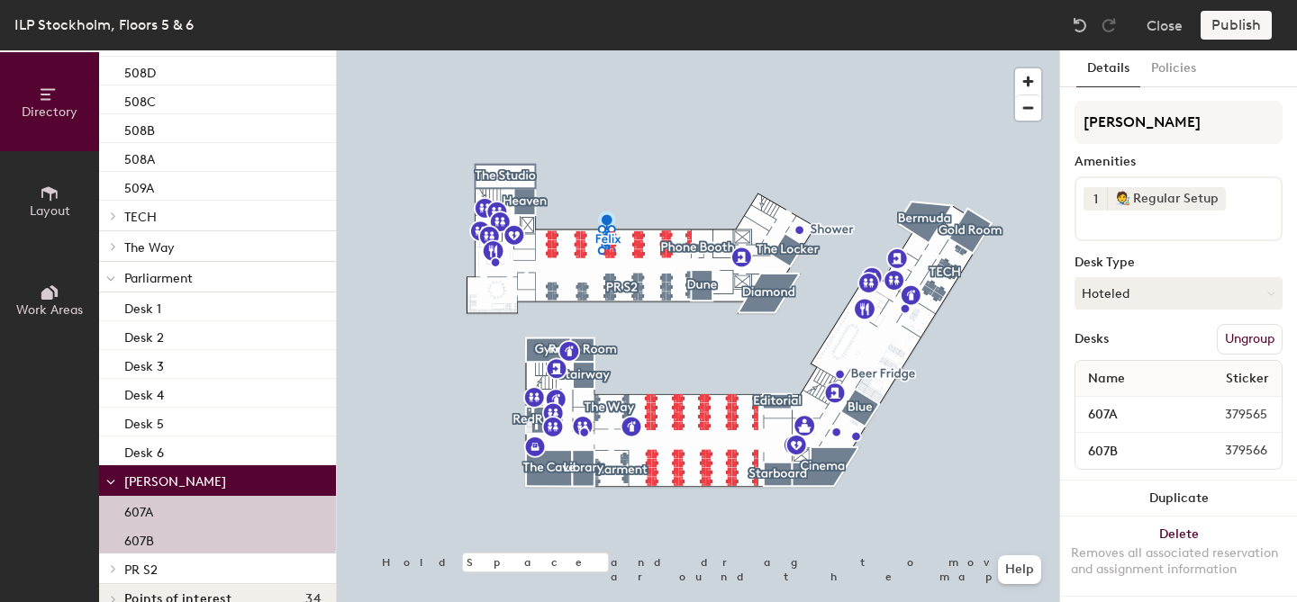
click at [1255, 346] on button "Ungroup" at bounding box center [1250, 339] width 66 height 31
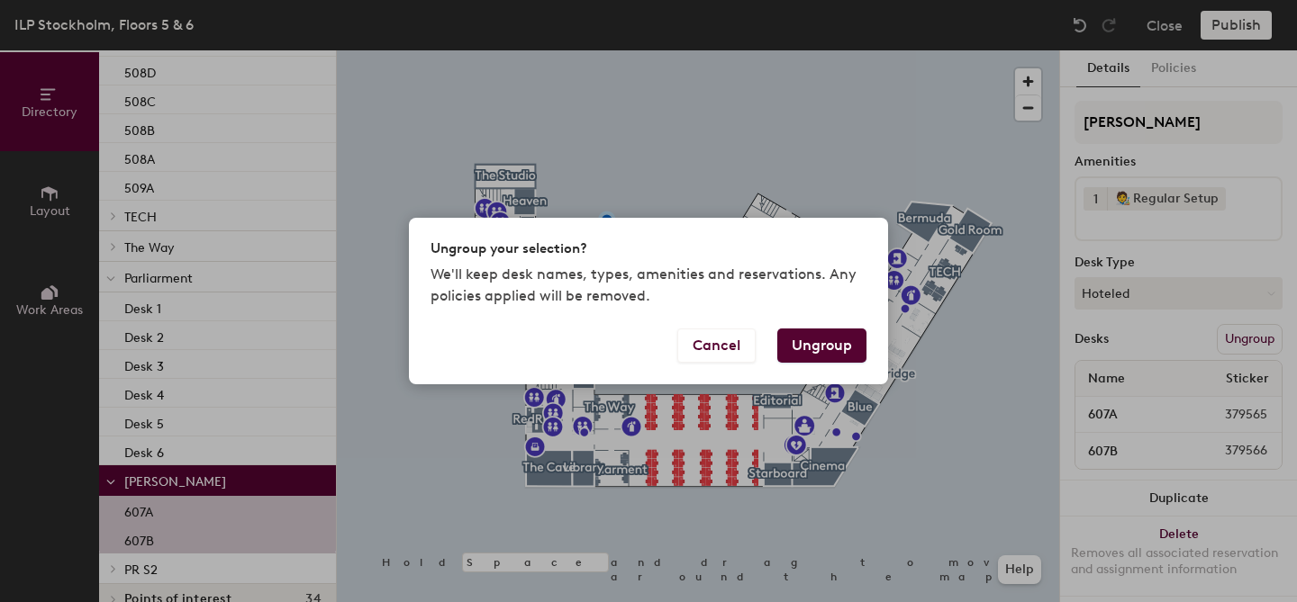
click at [834, 350] on button "Ungroup" at bounding box center [821, 346] width 89 height 34
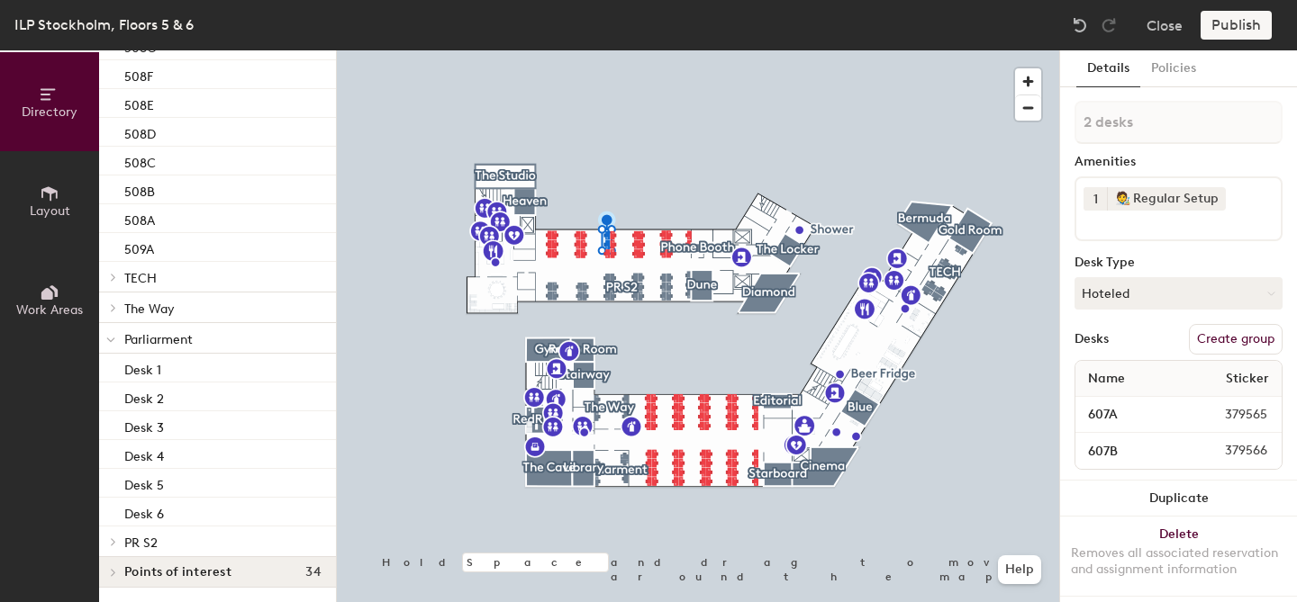
click at [152, 544] on span "PR S2" at bounding box center [140, 543] width 33 height 15
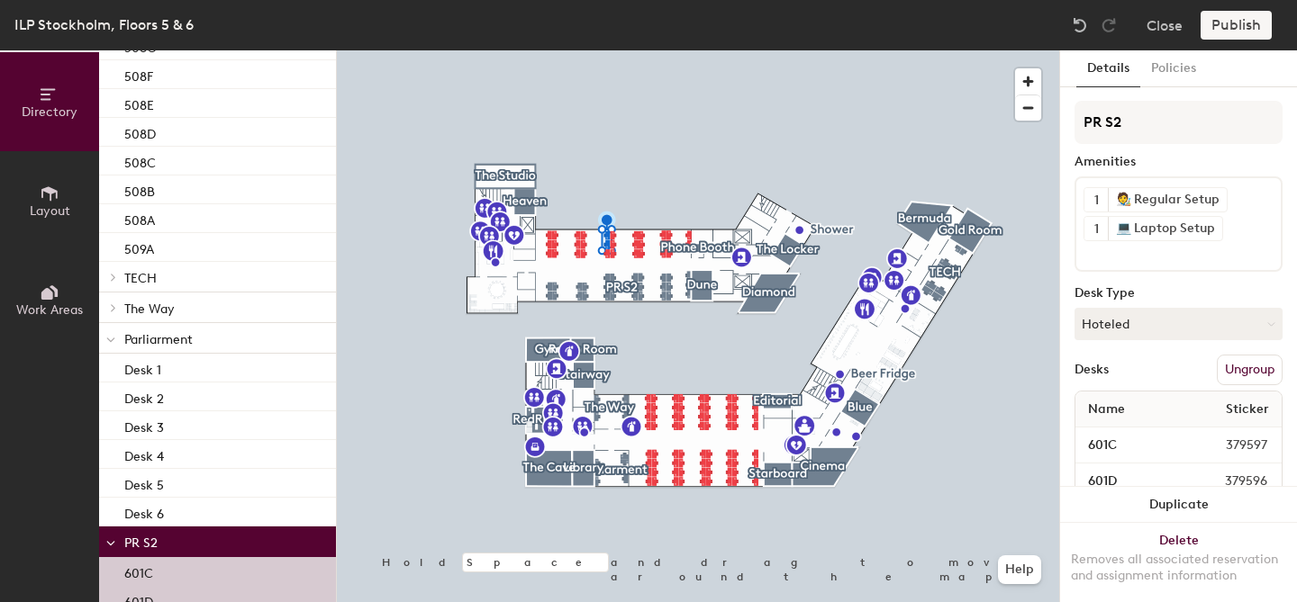
scroll to position [2981, 0]
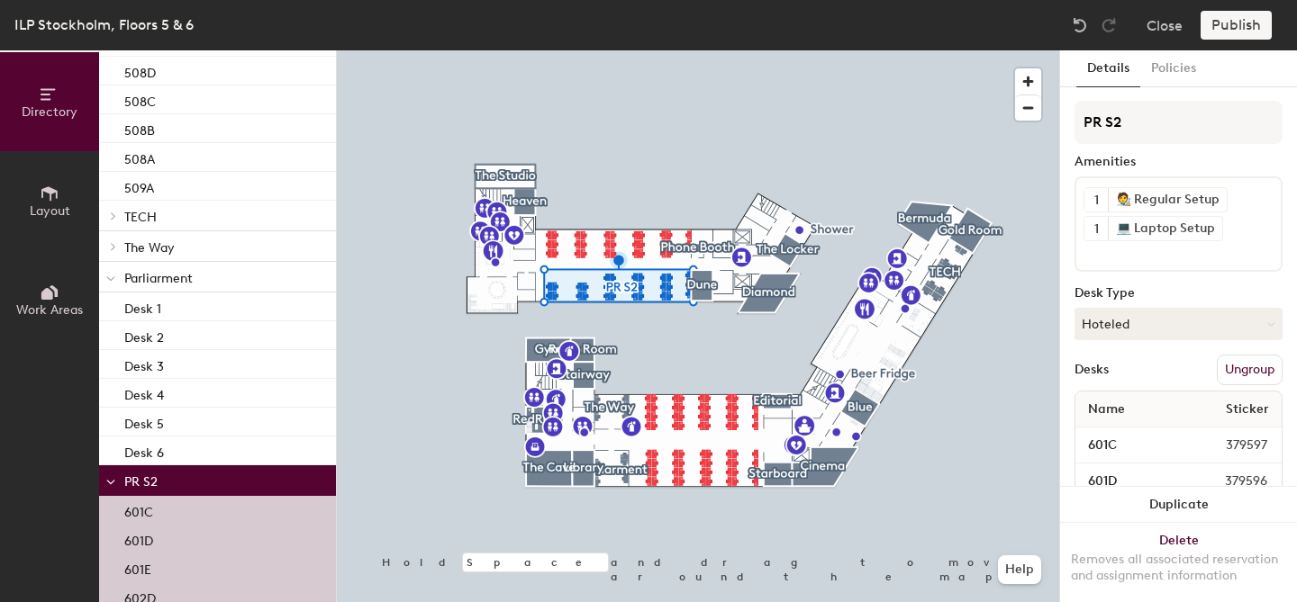
click at [1262, 367] on button "Ungroup" at bounding box center [1250, 370] width 66 height 31
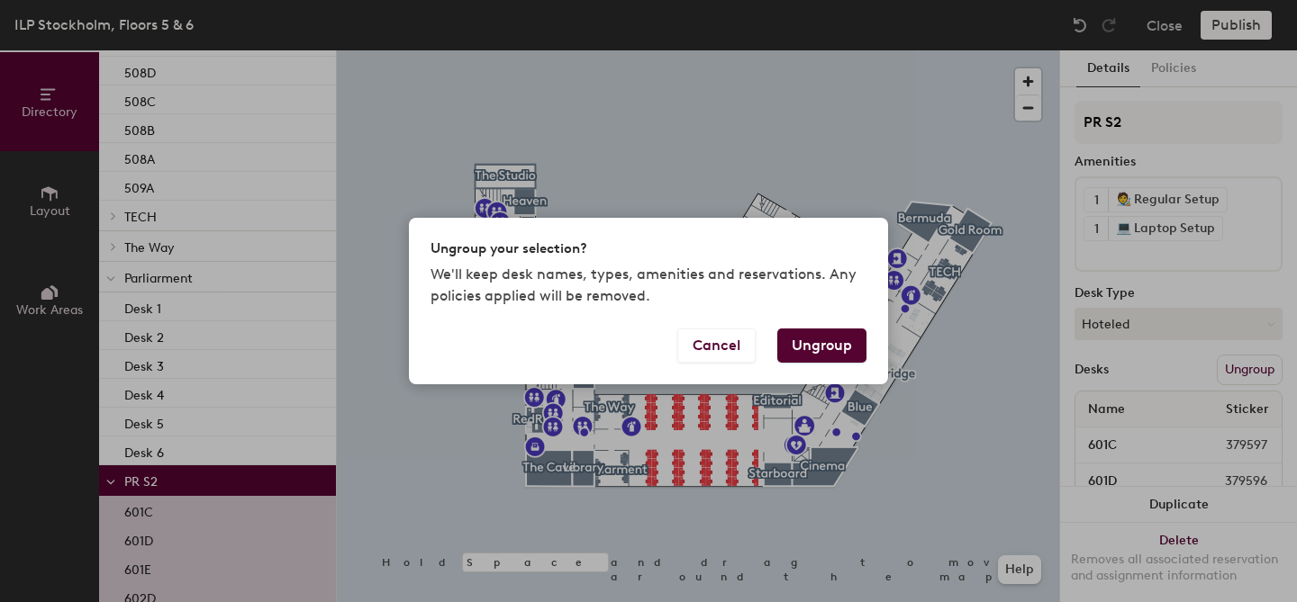
click at [803, 348] on button "Ungroup" at bounding box center [821, 346] width 89 height 34
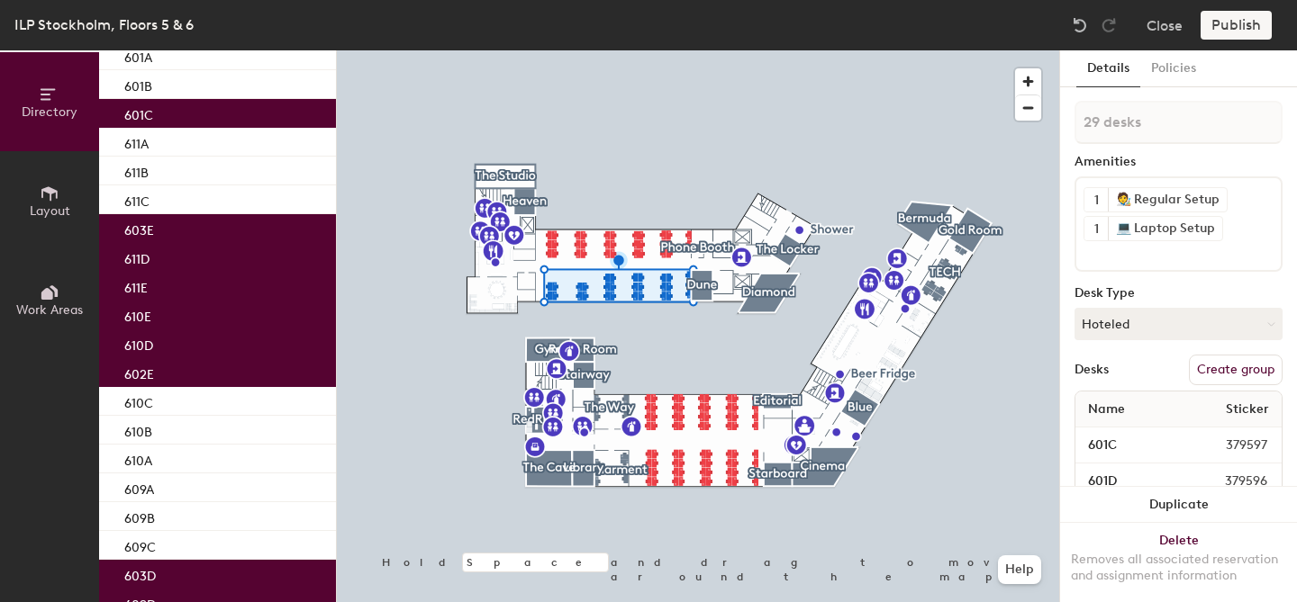
scroll to position [0, 0]
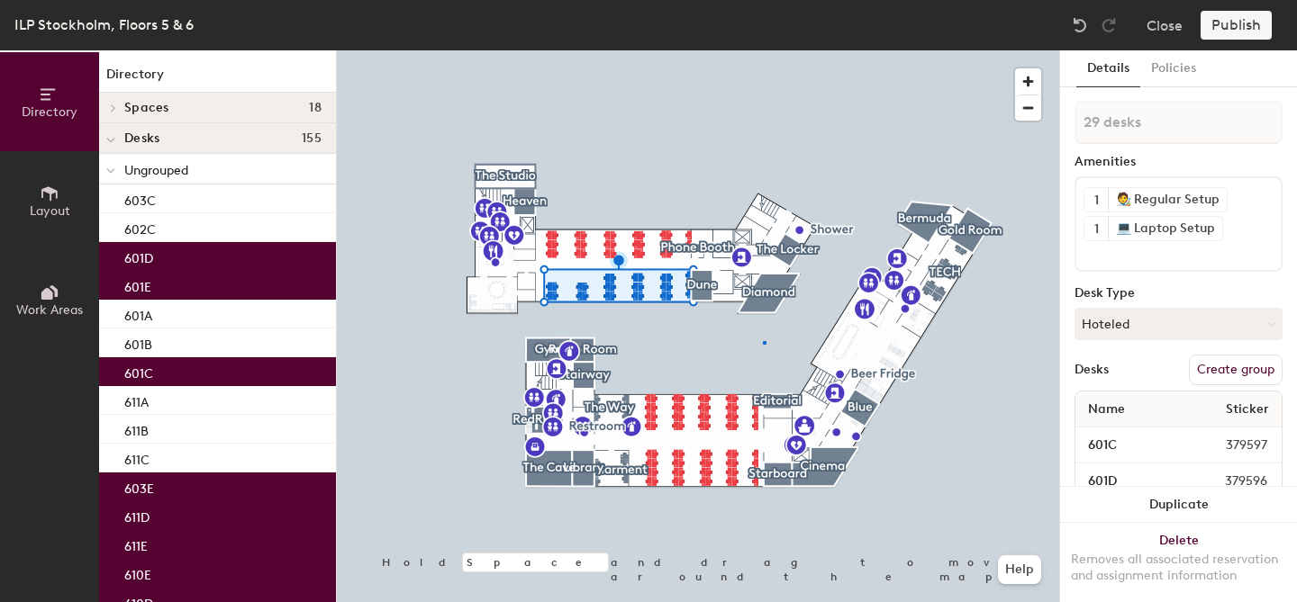
click at [763, 50] on div at bounding box center [698, 50] width 722 height 0
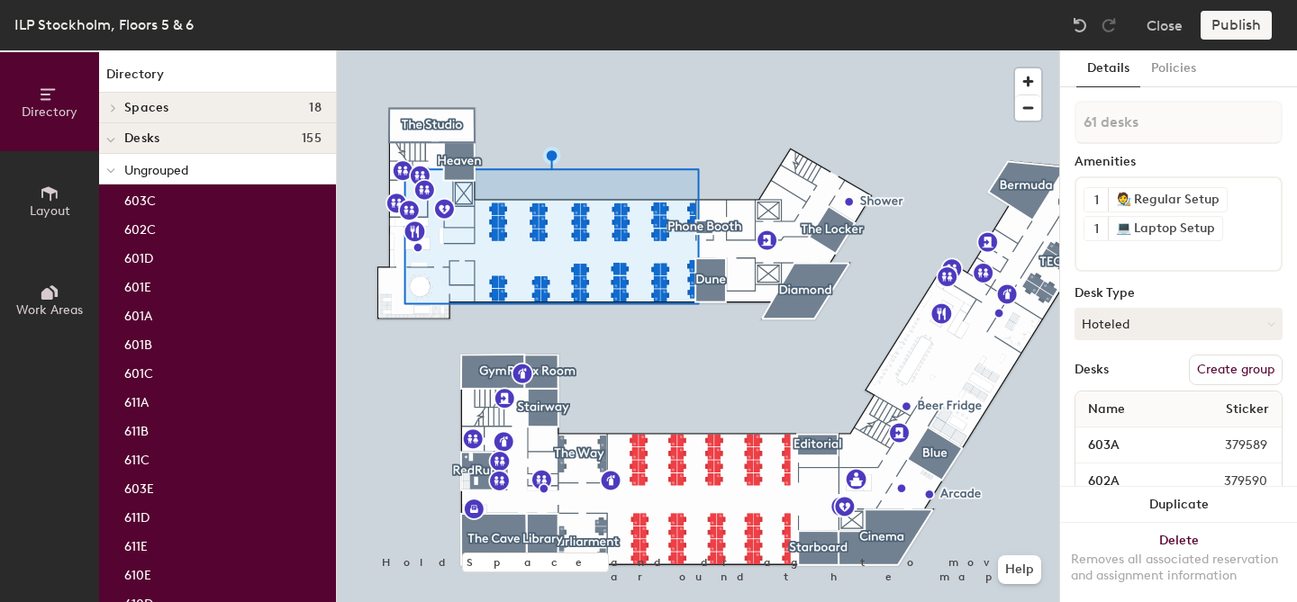
click at [1271, 373] on button "Create group" at bounding box center [1236, 370] width 94 height 31
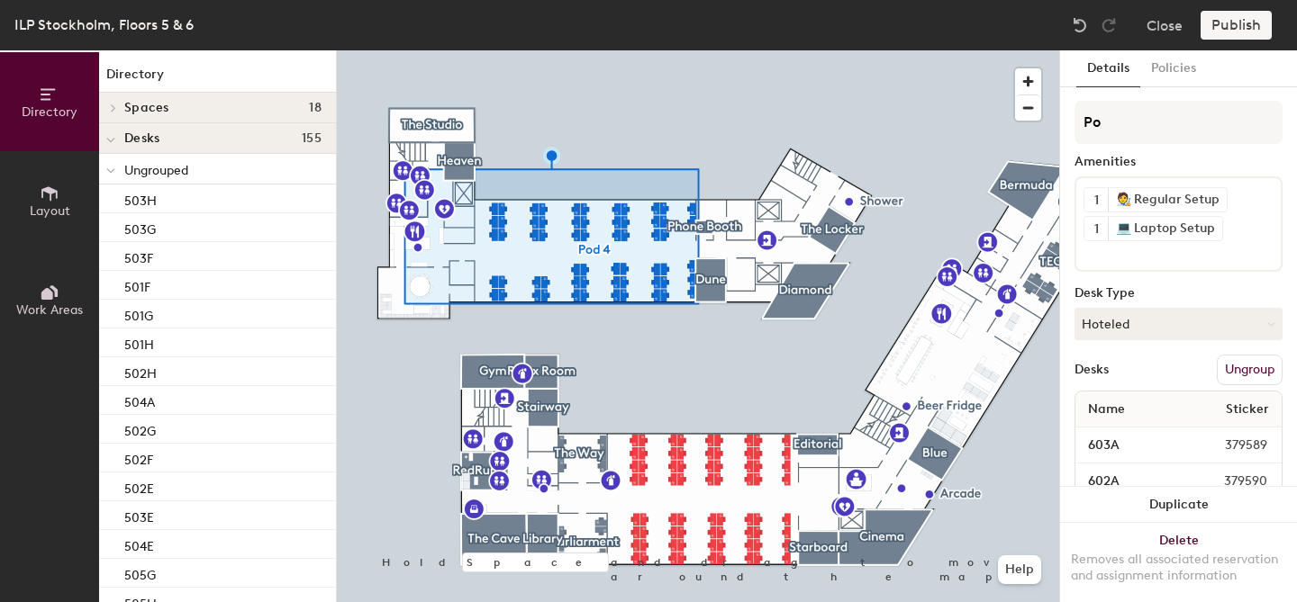
type input "P"
type input "Deck 6"
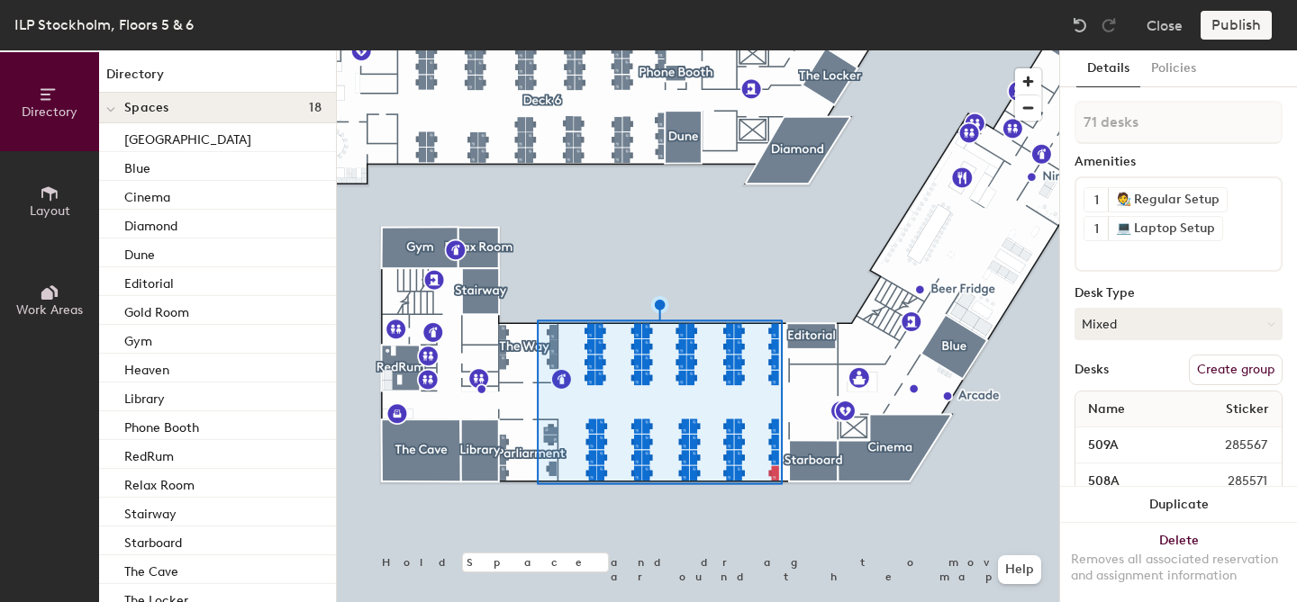
type input "72 desks"
click at [1250, 366] on button "Create group" at bounding box center [1236, 370] width 94 height 31
click at [1055, 119] on div "Directory Layout Work Areas Directory Spaces 18 Bermuda Blue Cinema Diamond Dun…" at bounding box center [648, 326] width 1297 height 552
type input "Deck 5"
click at [1233, 27] on button "Publish" at bounding box center [1235, 25] width 71 height 29
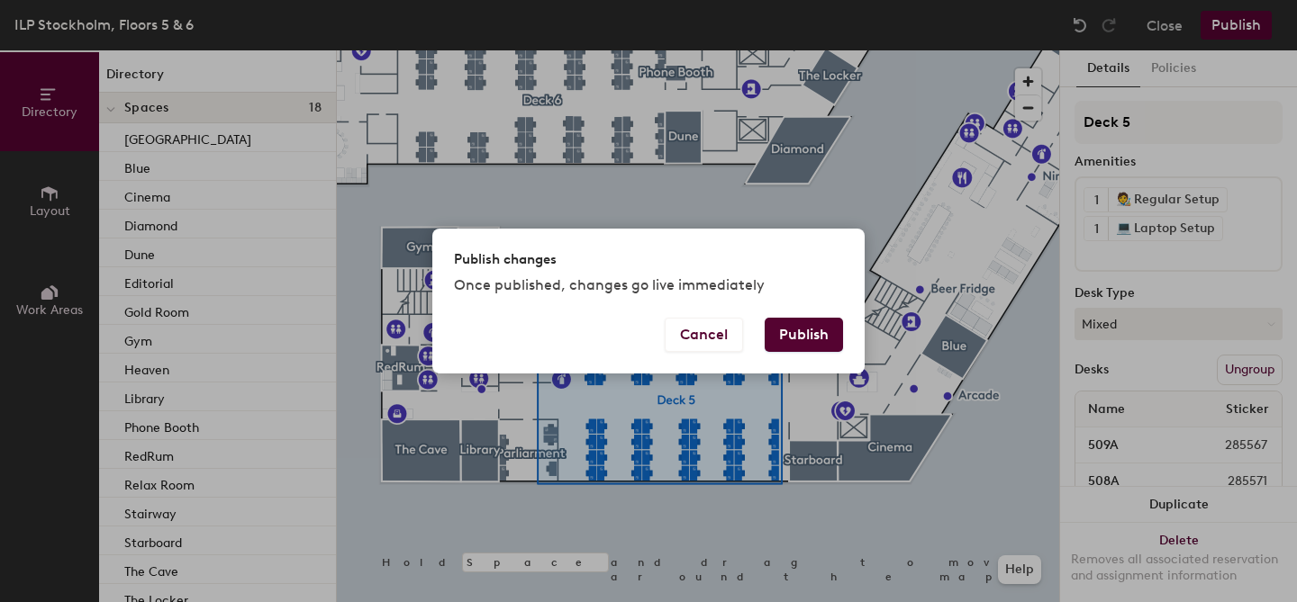
click at [809, 321] on button "Publish" at bounding box center [803, 335] width 78 height 34
